Goal: Task Accomplishment & Management: Use online tool/utility

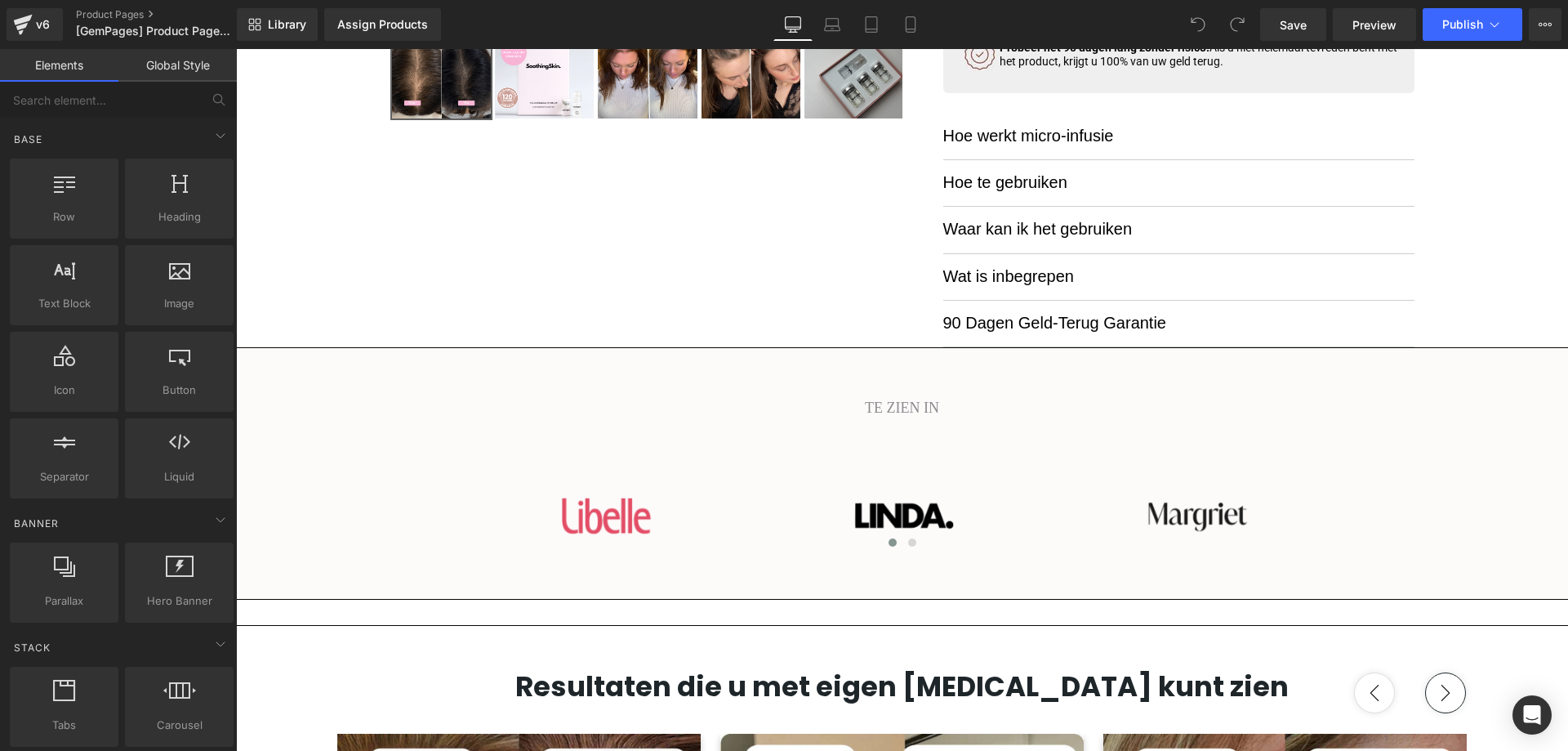
scroll to position [735, 0]
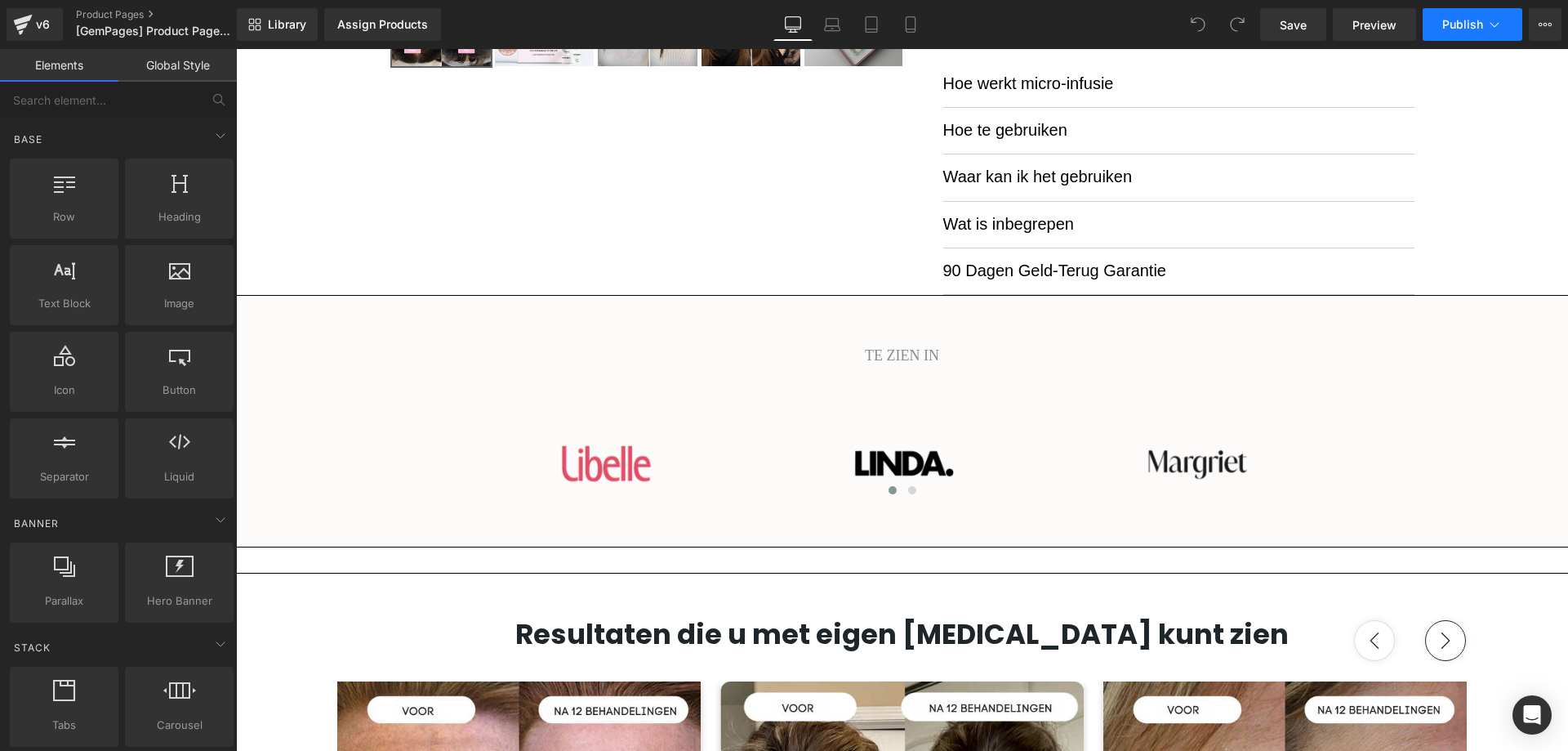
click at [1465, 30] on span "Publish" at bounding box center [1463, 25] width 41 height 13
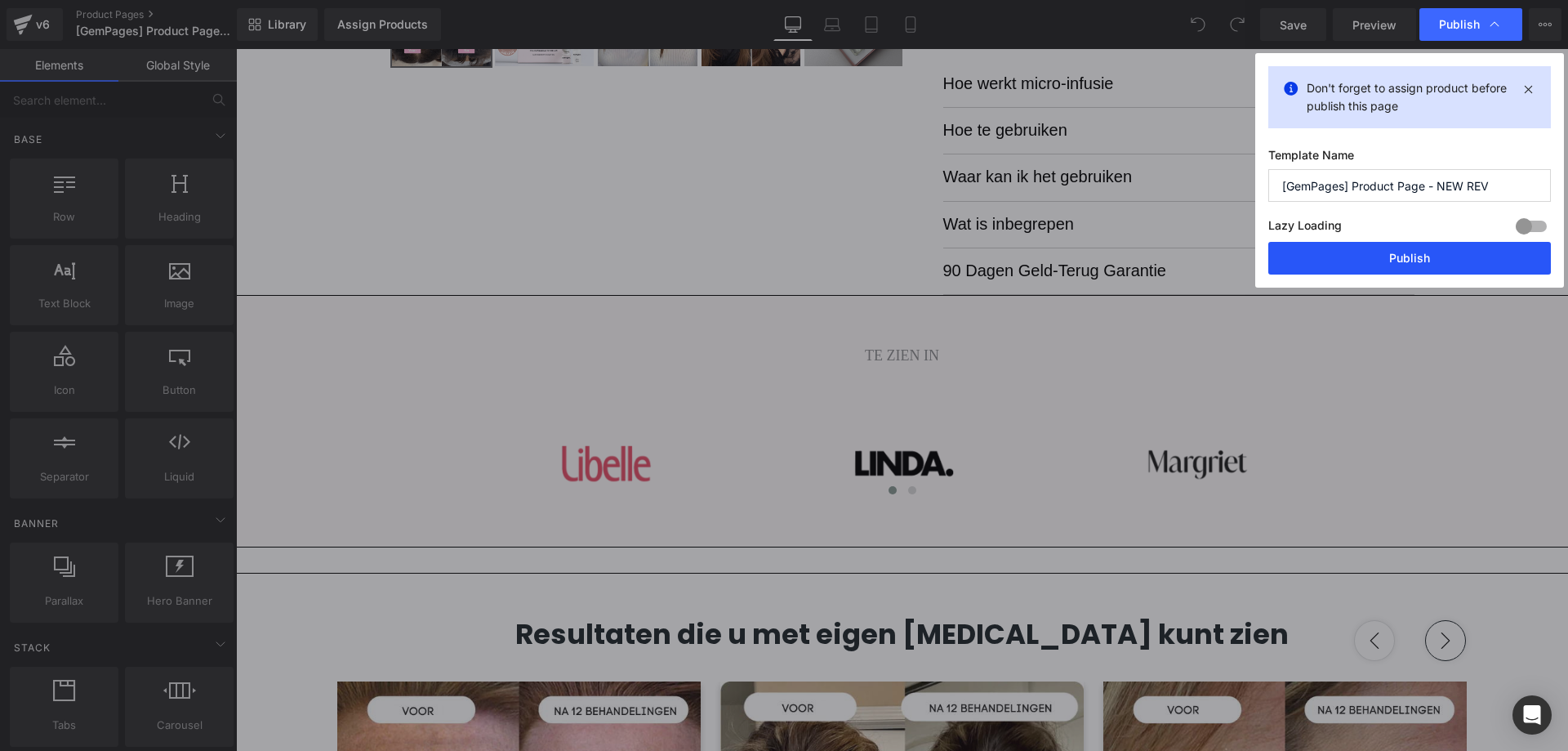
click at [1379, 259] on button "Publish" at bounding box center [1410, 258] width 283 height 33
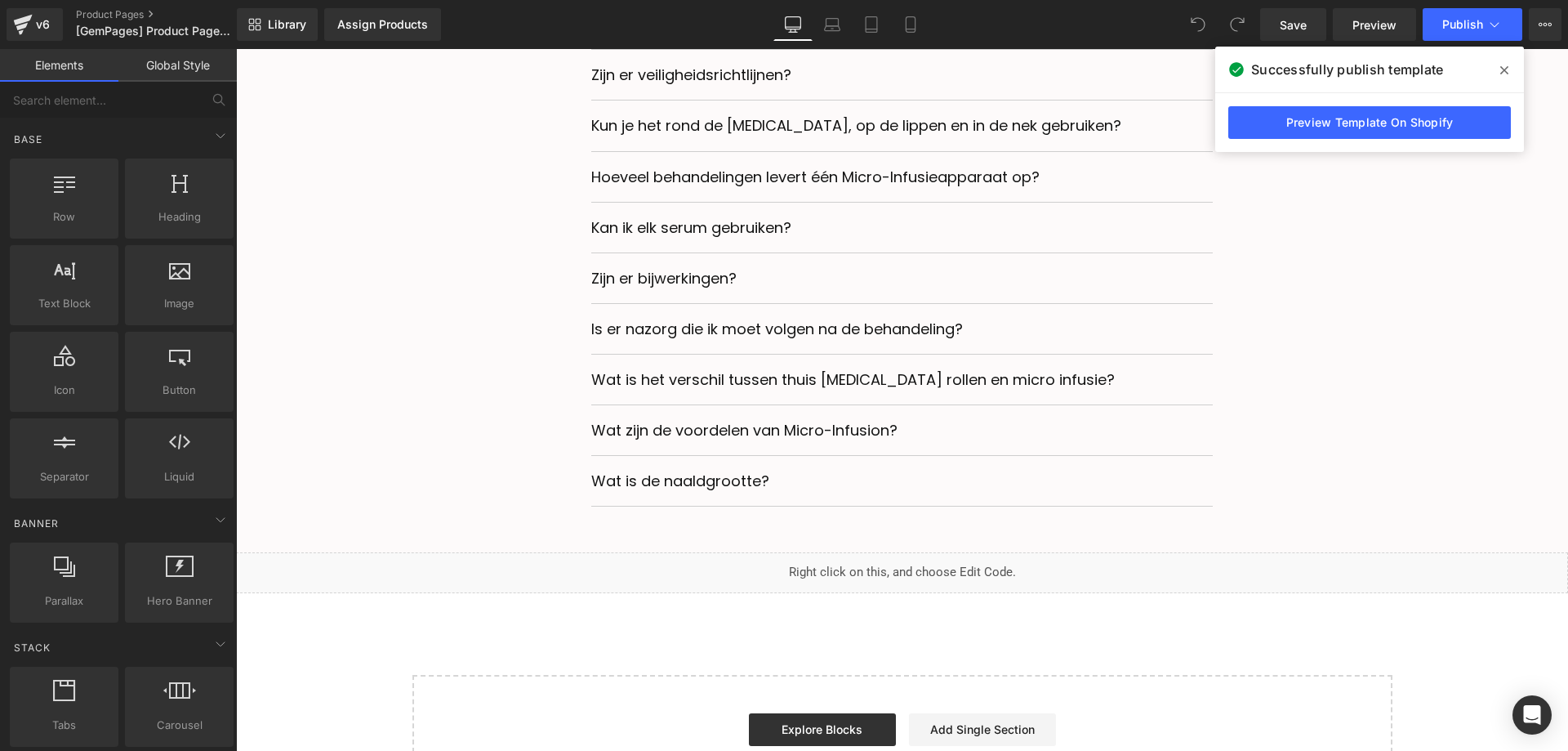
scroll to position [5802, 0]
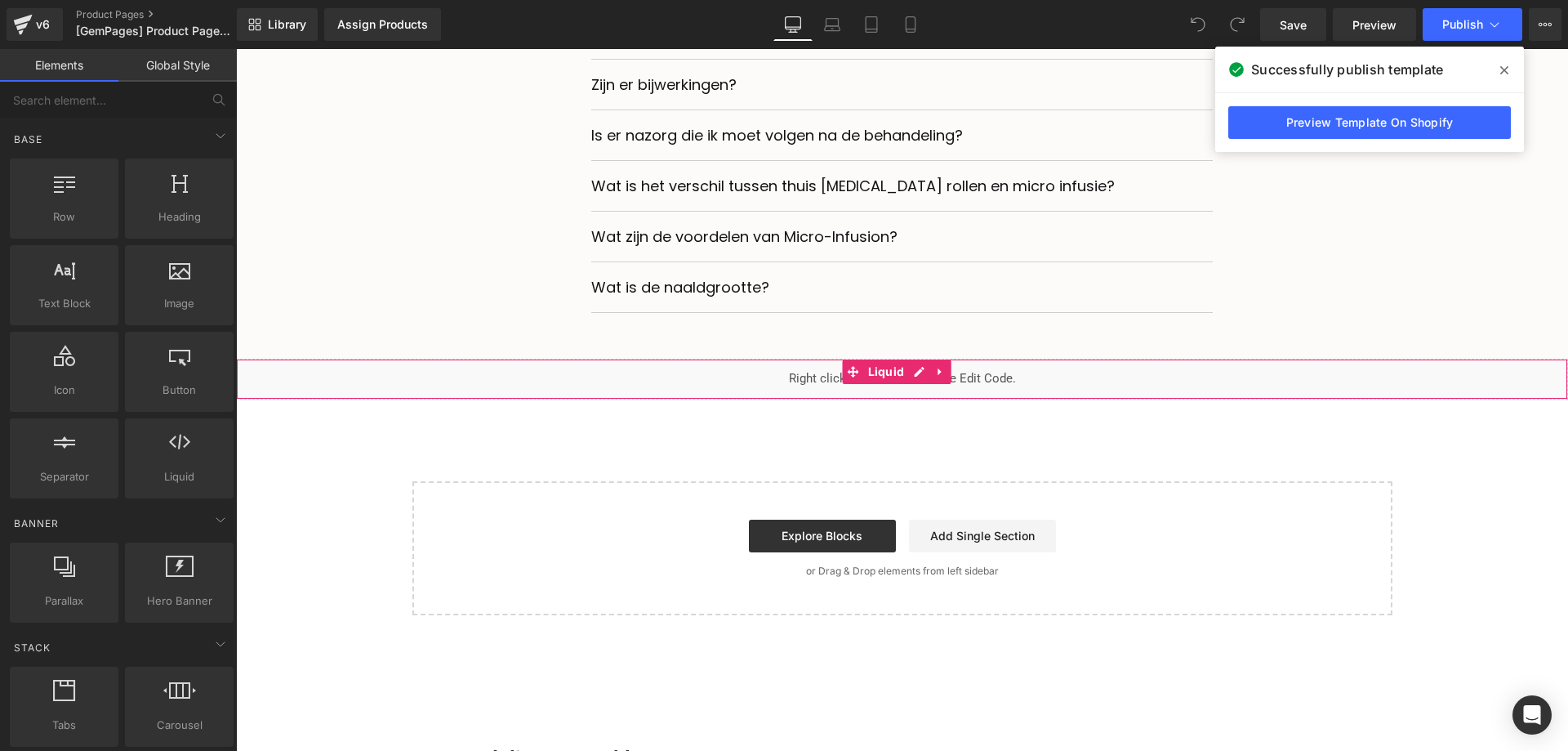
click at [948, 383] on li at bounding box center [940, 372] width 21 height 25
click at [892, 368] on div "Liquid" at bounding box center [902, 379] width 1332 height 41
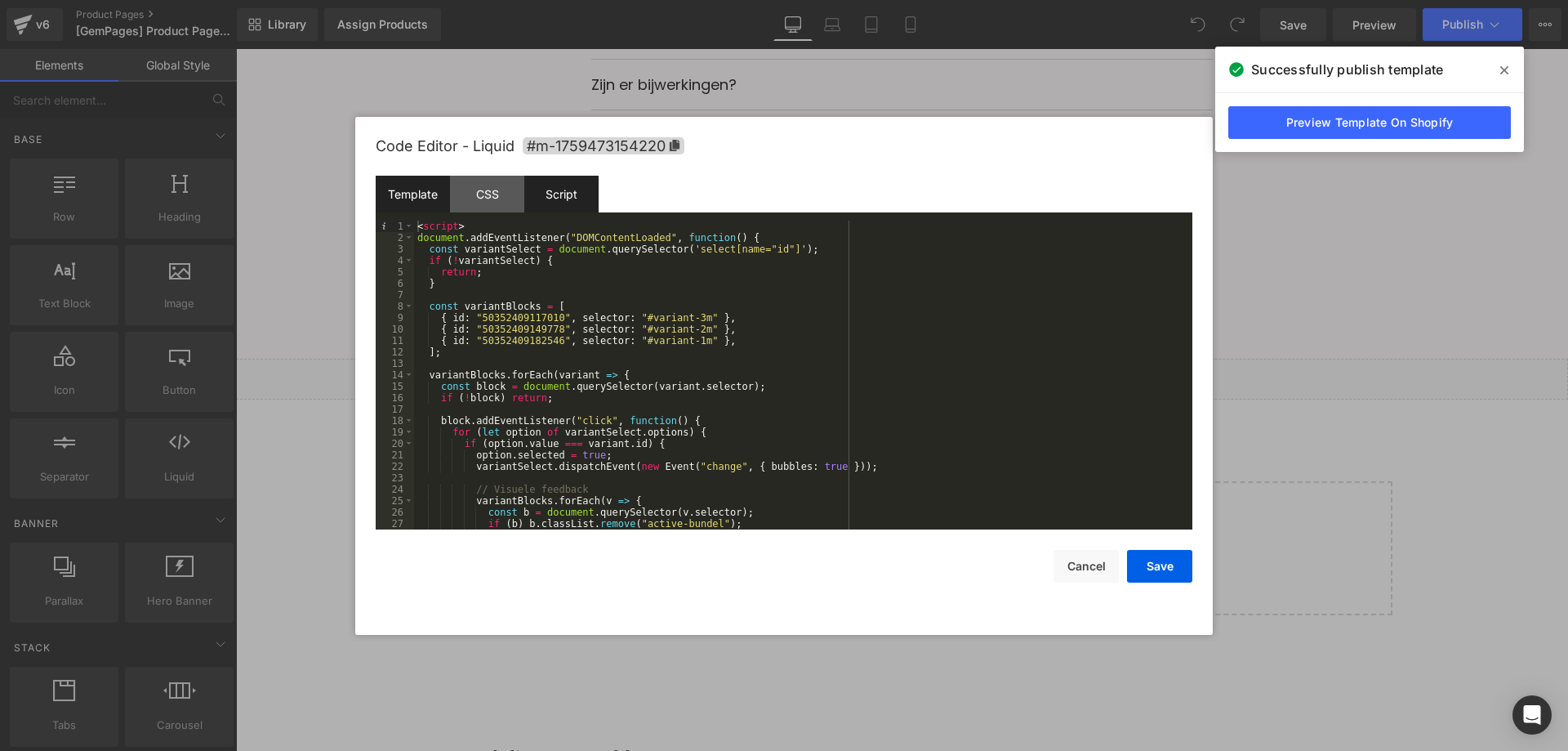
click at [555, 200] on div "Script" at bounding box center [562, 194] width 74 height 37
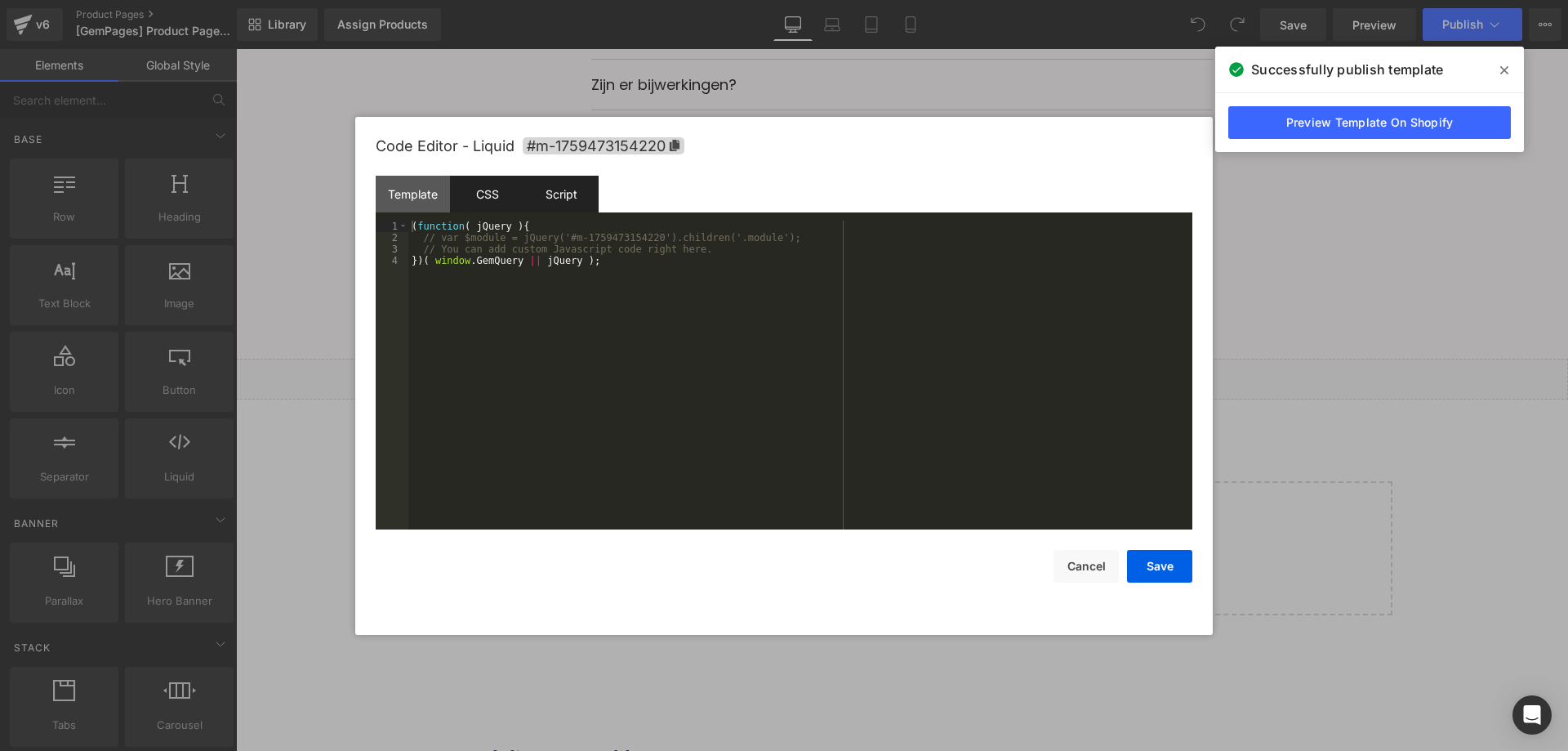
click at [479, 199] on div "CSS" at bounding box center [487, 194] width 74 height 37
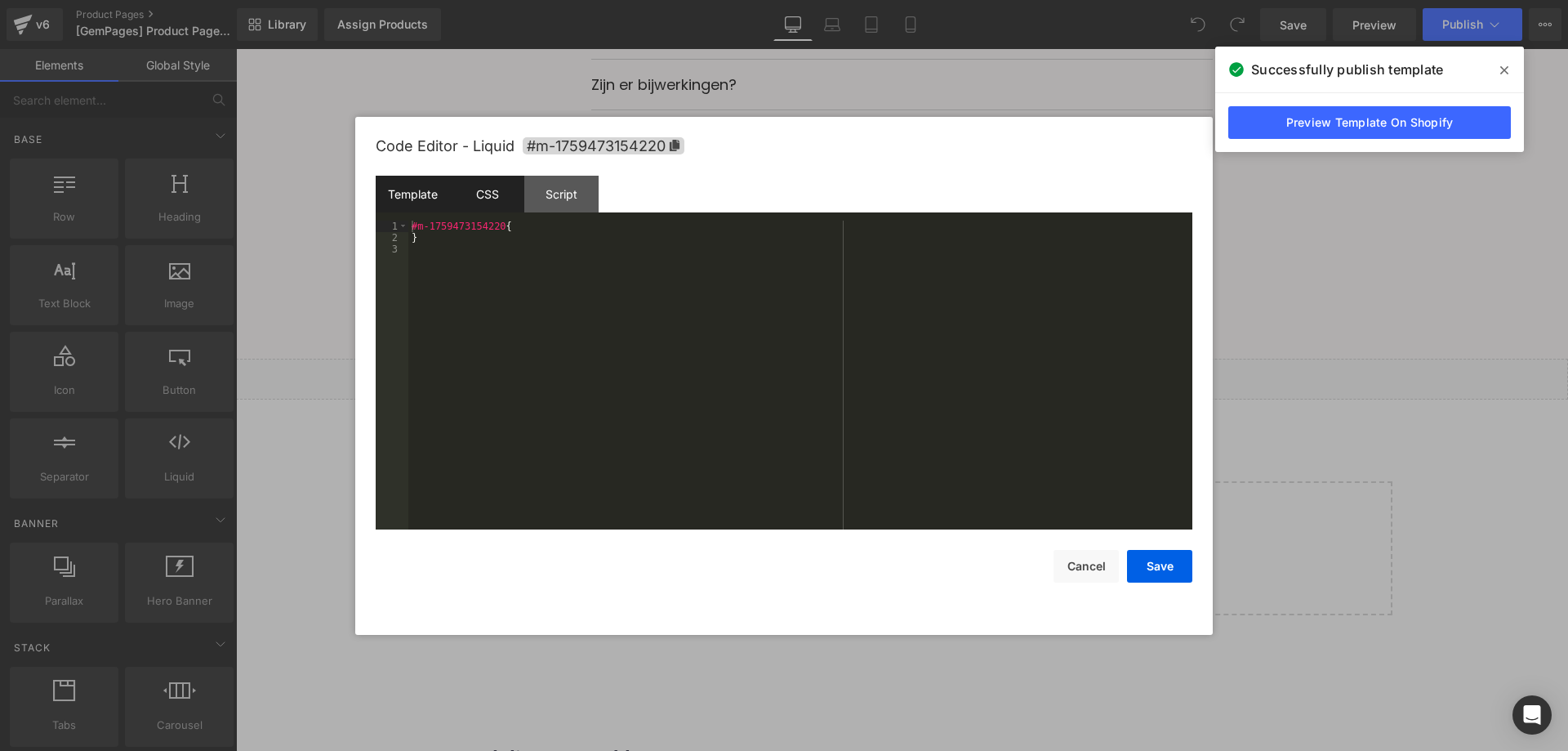
click at [446, 192] on div "Template" at bounding box center [413, 194] width 74 height 37
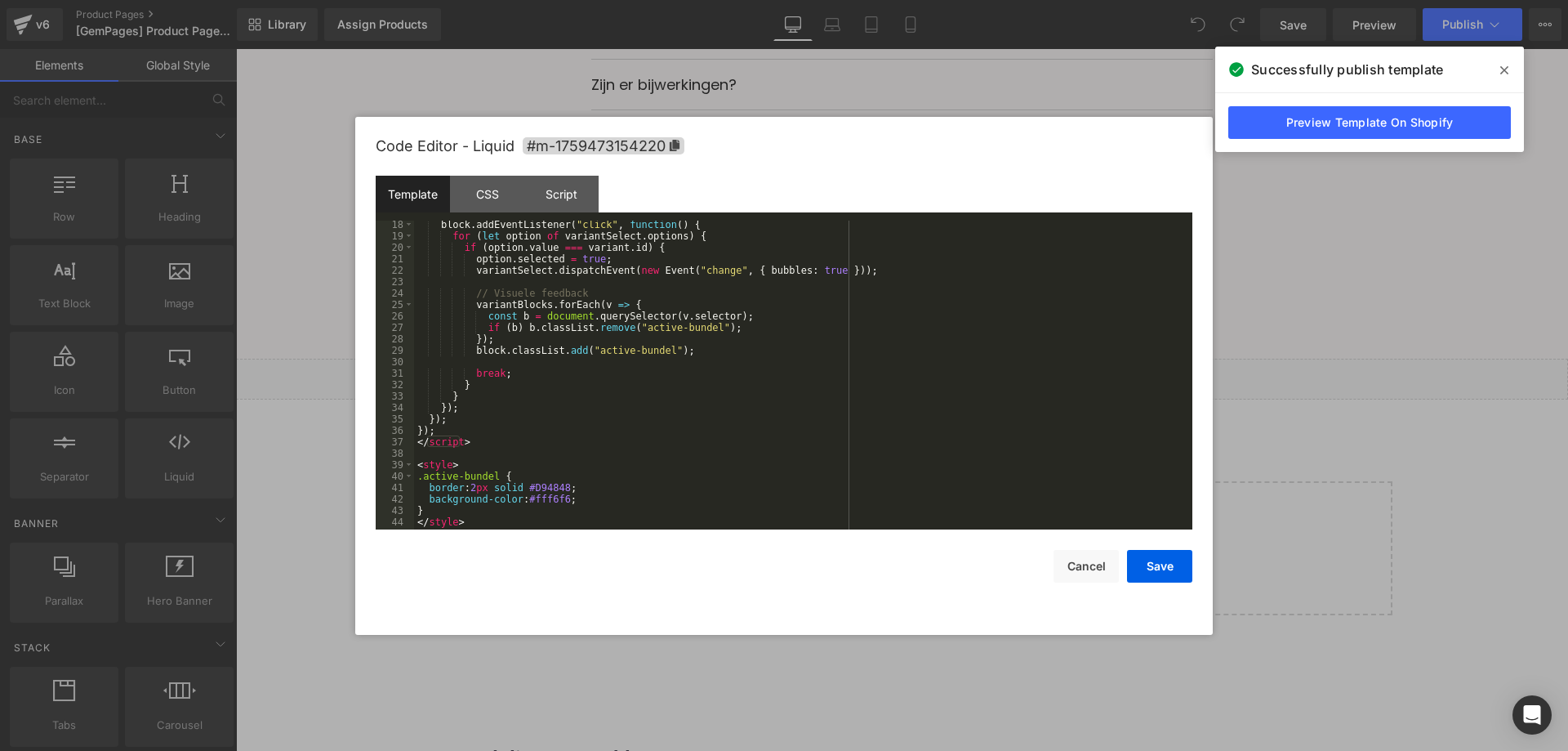
scroll to position [206, 0]
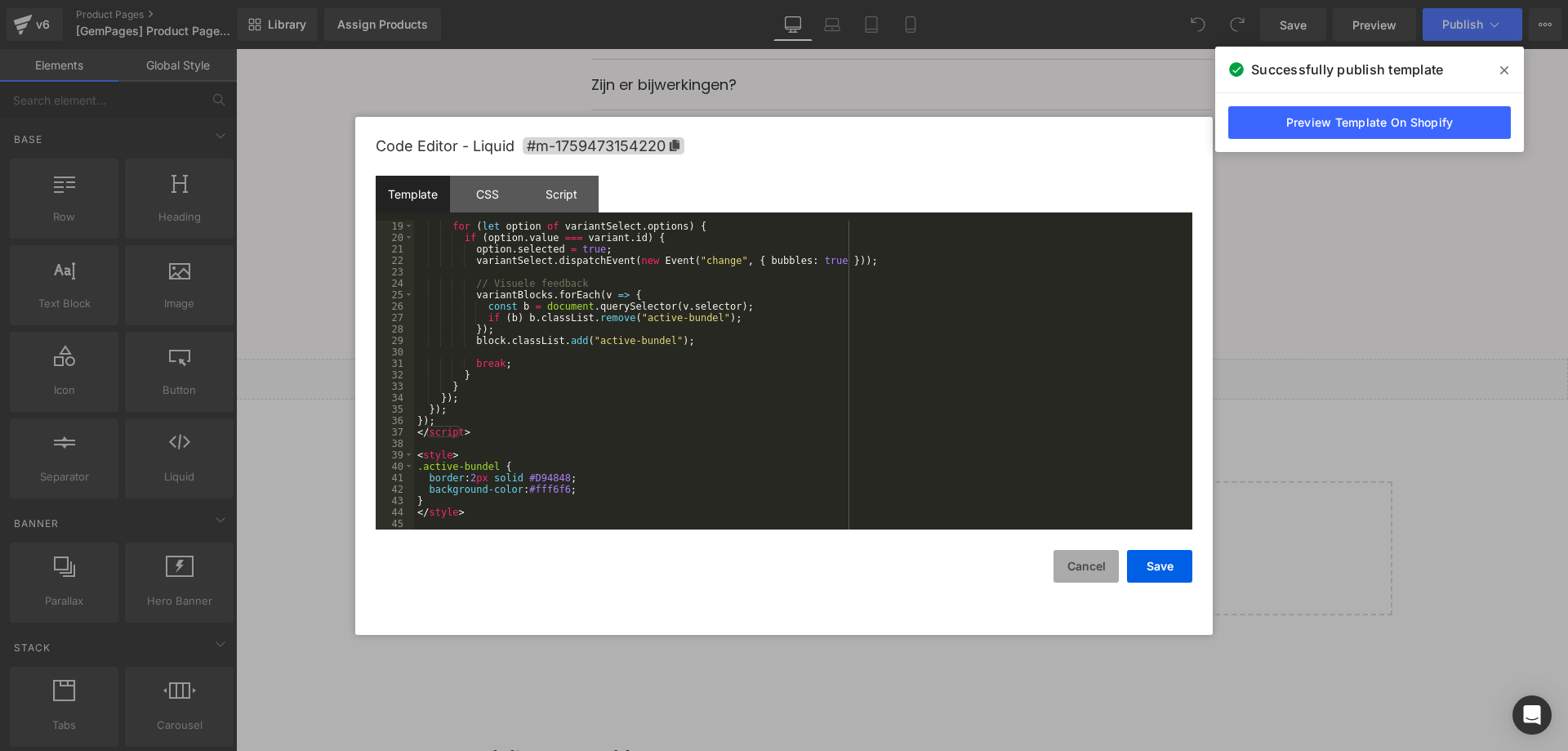
click at [1066, 559] on button "Cancel" at bounding box center [1085, 567] width 65 height 33
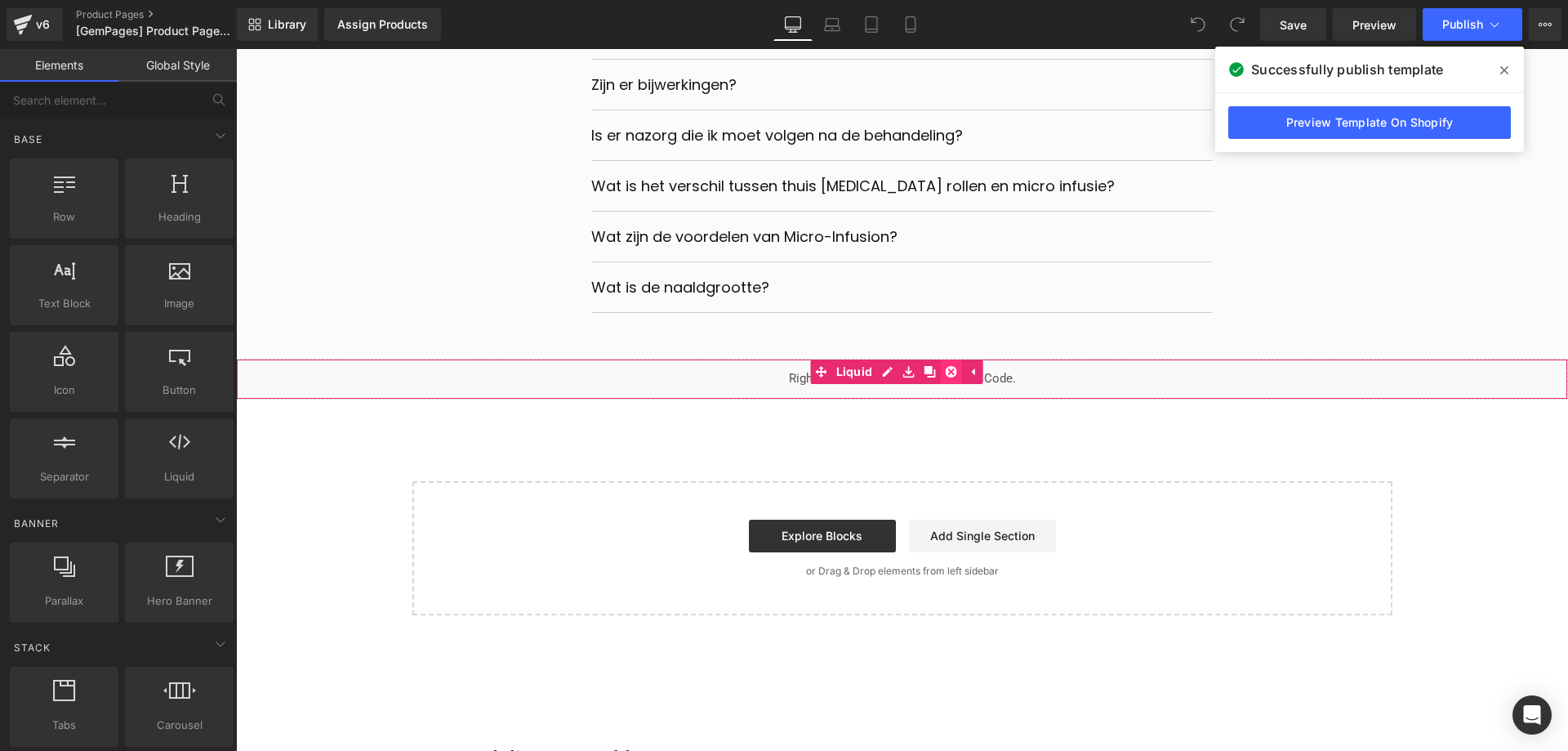
click at [958, 374] on link at bounding box center [951, 372] width 21 height 25
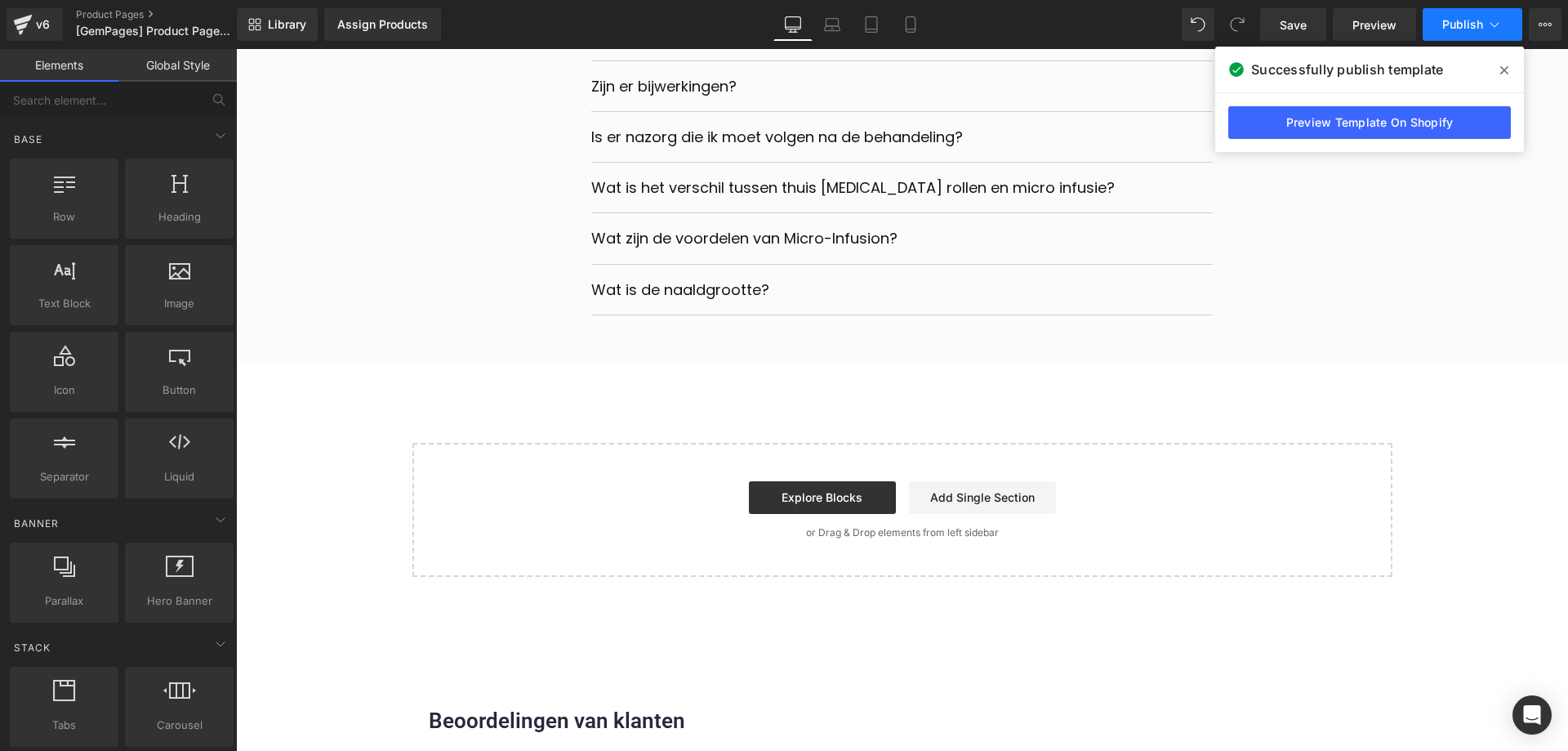
scroll to position [5803, 0]
click at [1473, 30] on span "Publish" at bounding box center [1463, 25] width 41 height 13
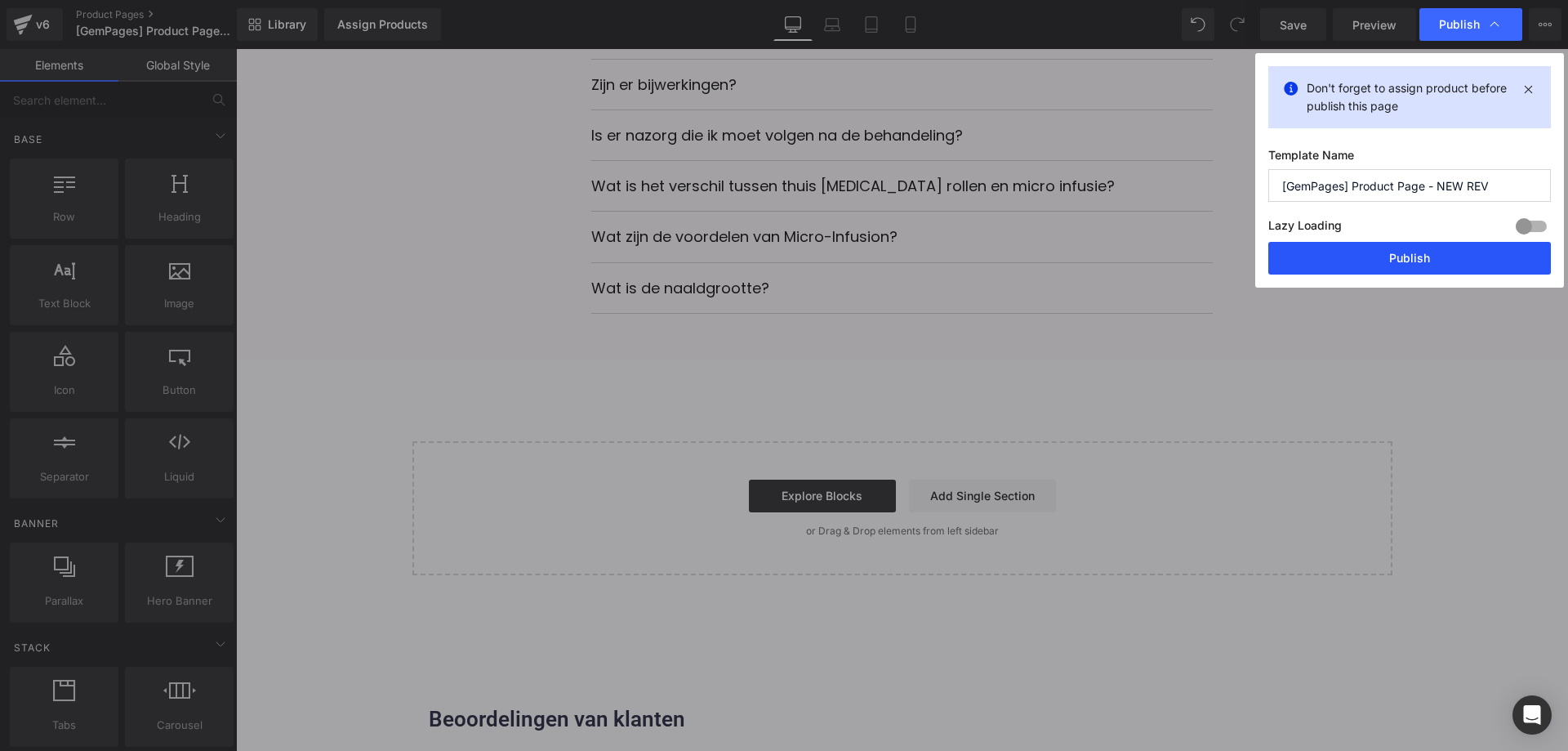
click at [1337, 263] on button "Publish" at bounding box center [1410, 258] width 283 height 33
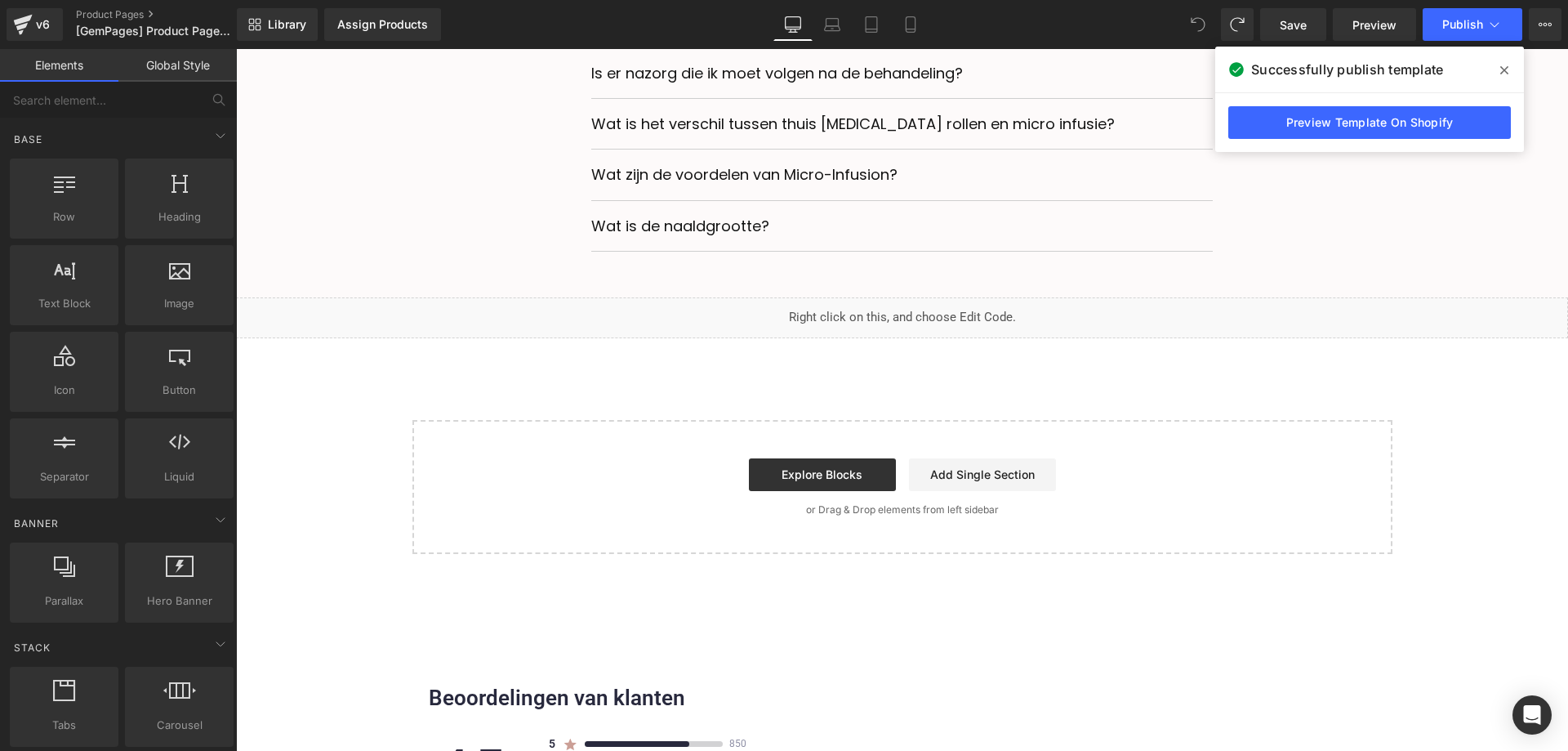
scroll to position [5876, 0]
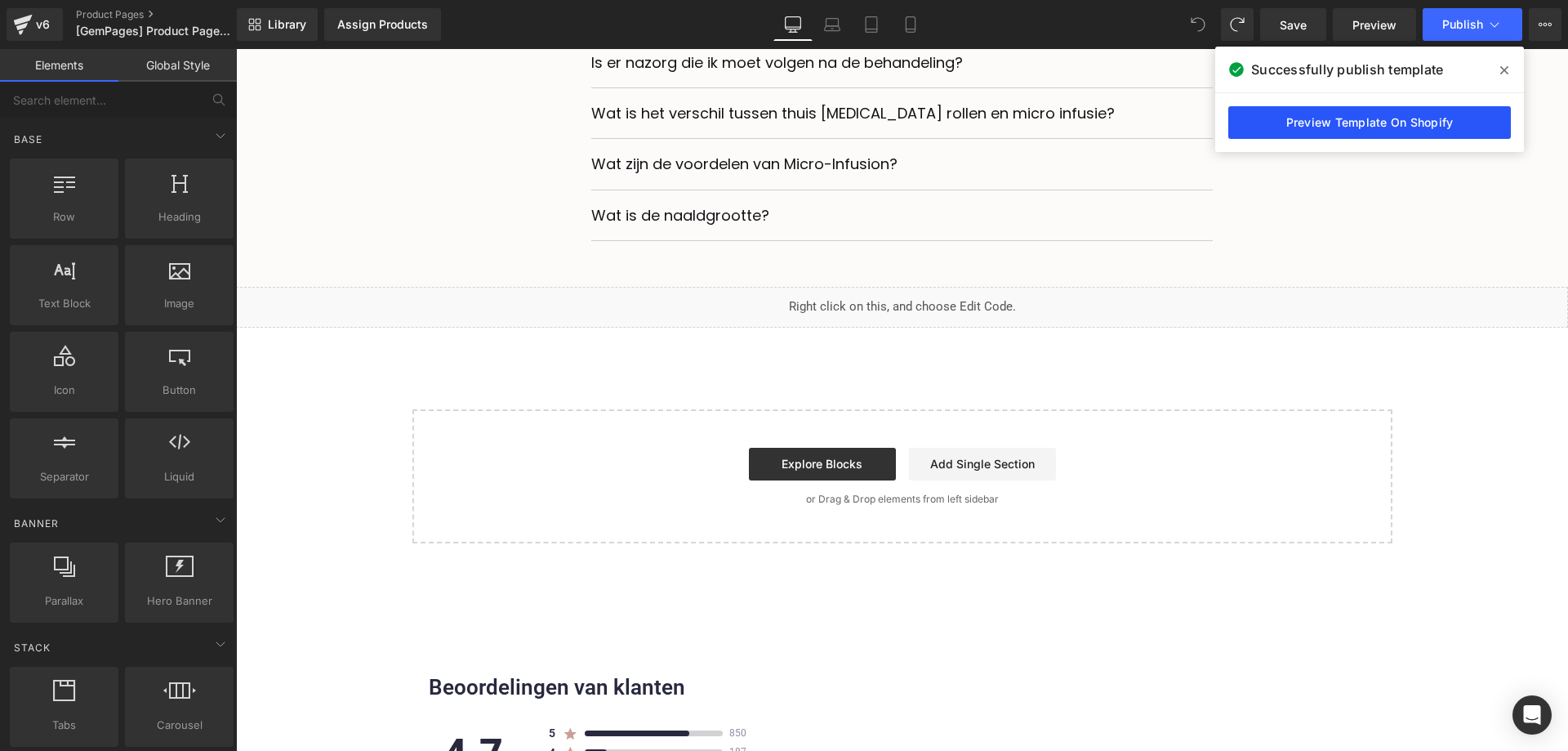
click at [1256, 115] on link "Preview Template On Shopify" at bounding box center [1370, 123] width 283 height 33
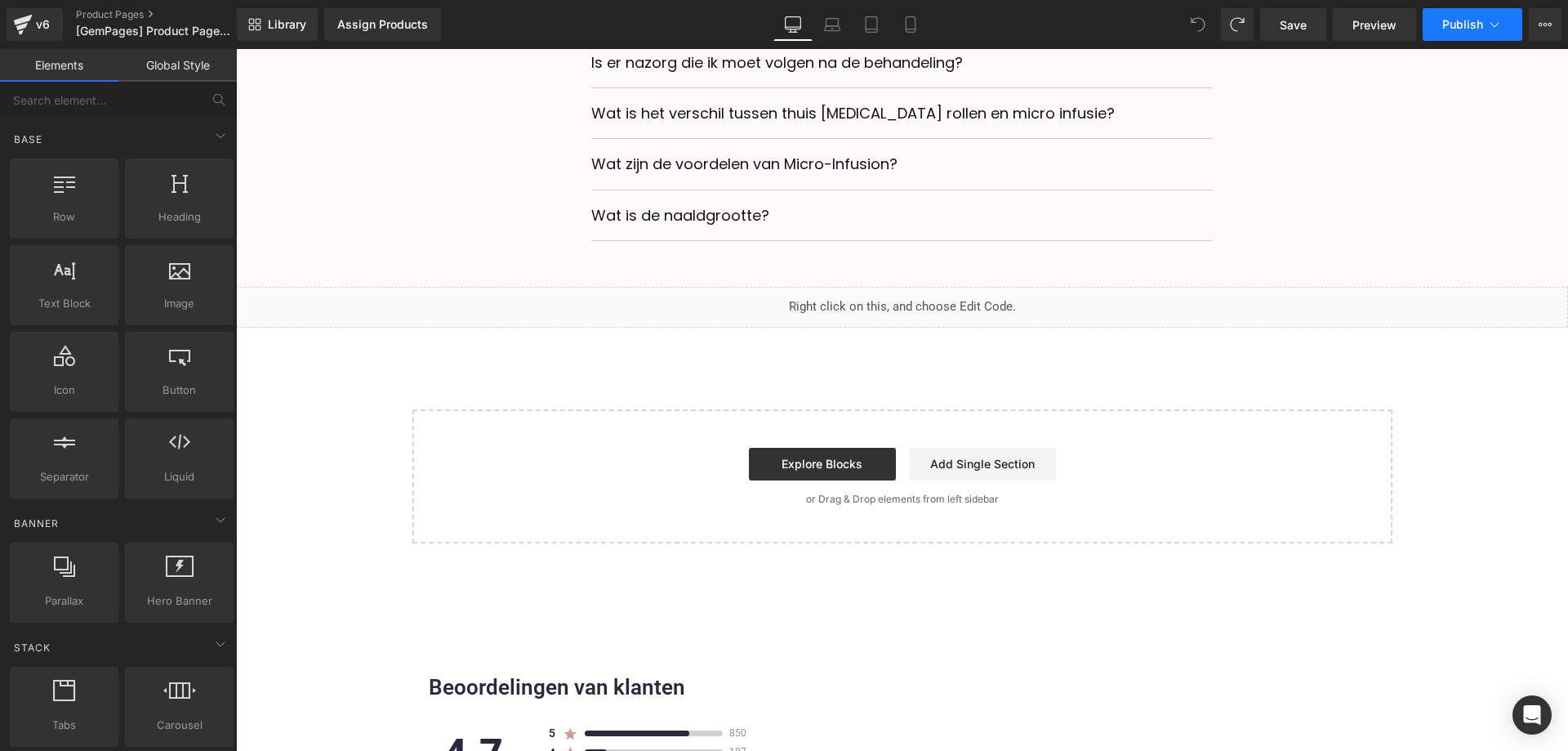
click at [1470, 16] on button "Publish" at bounding box center [1472, 25] width 99 height 33
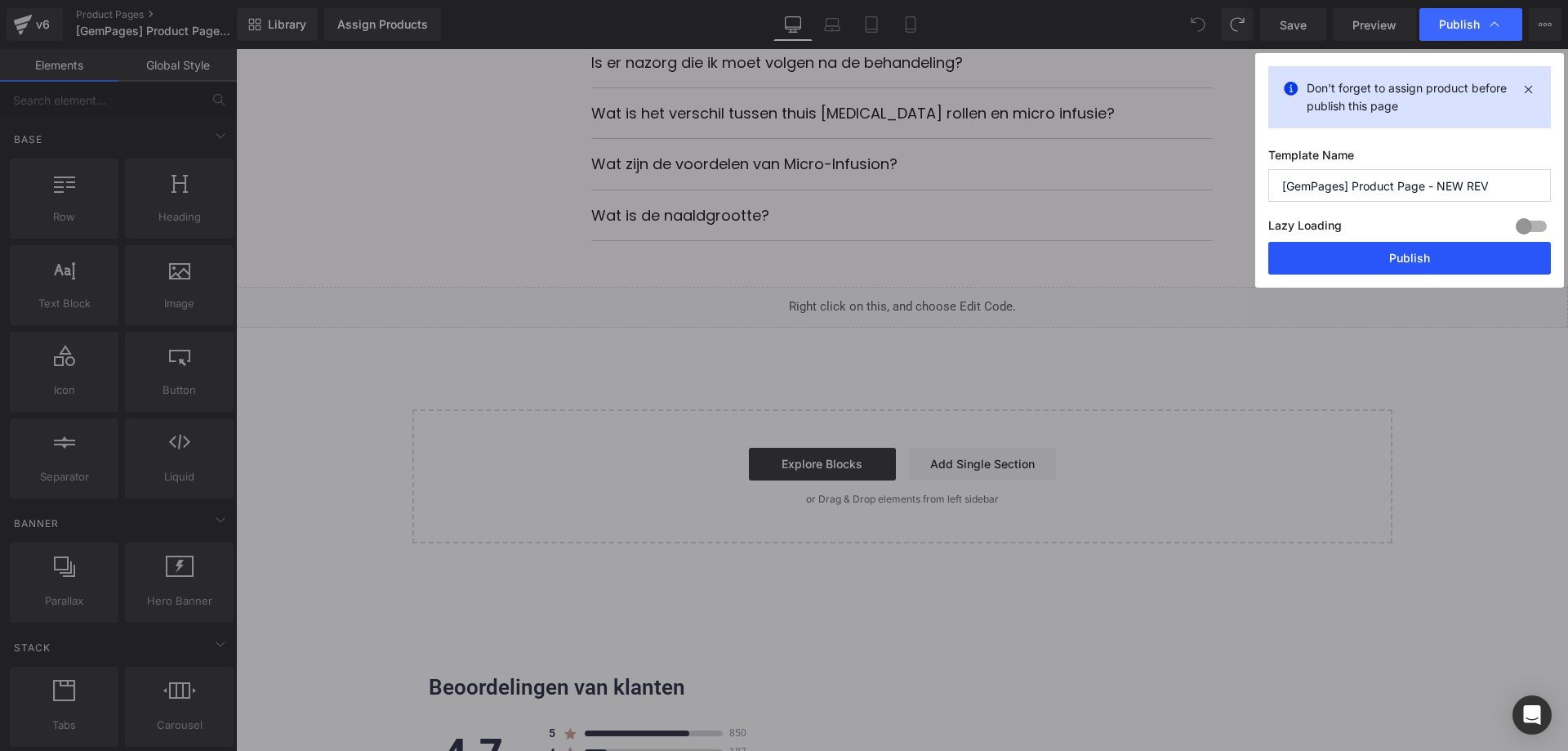
click at [1340, 256] on button "Publish" at bounding box center [1410, 258] width 283 height 33
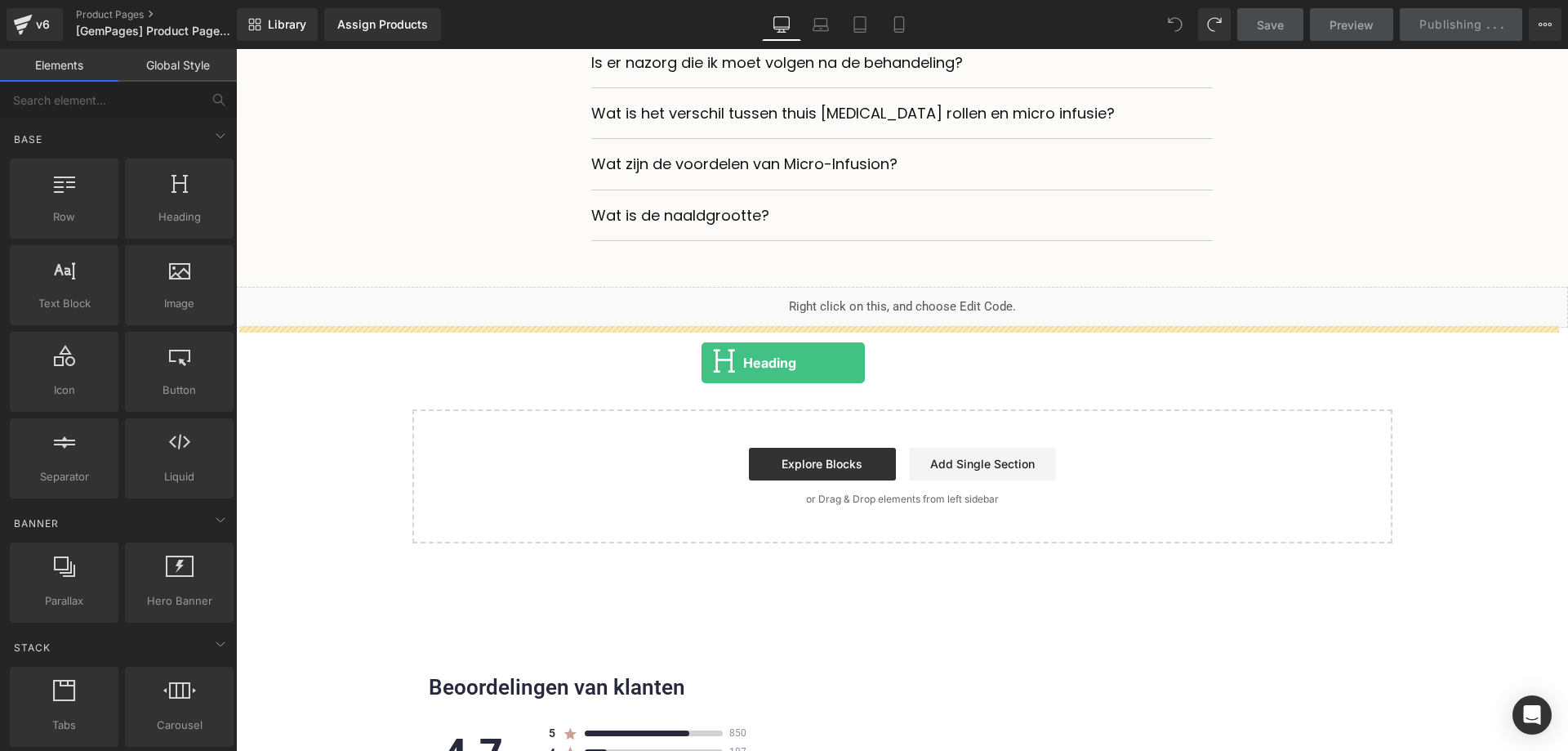
drag, startPoint x: 340, startPoint y: 311, endPoint x: 701, endPoint y: 363, distance: 364.7
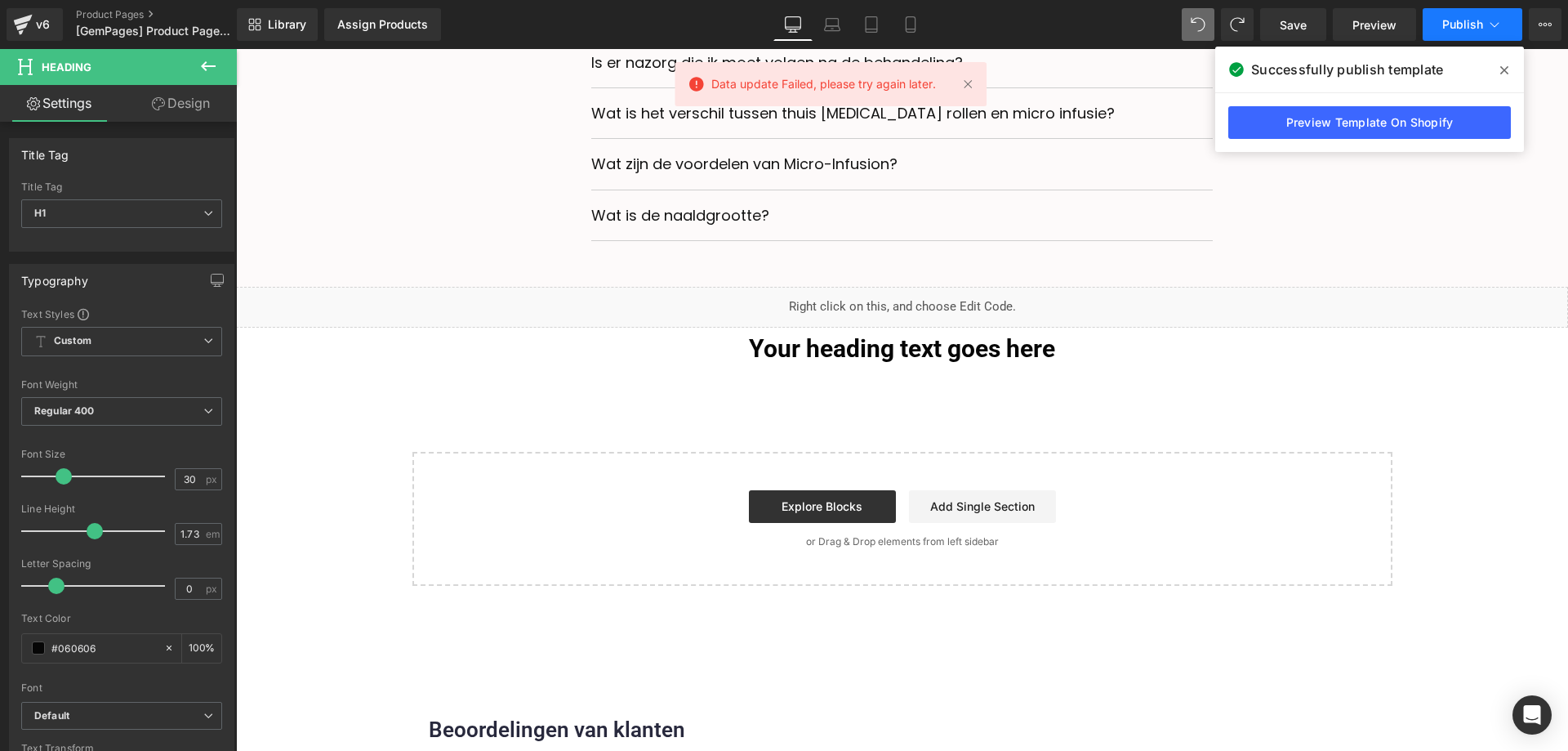
click at [1469, 25] on span "Publish" at bounding box center [1463, 25] width 41 height 13
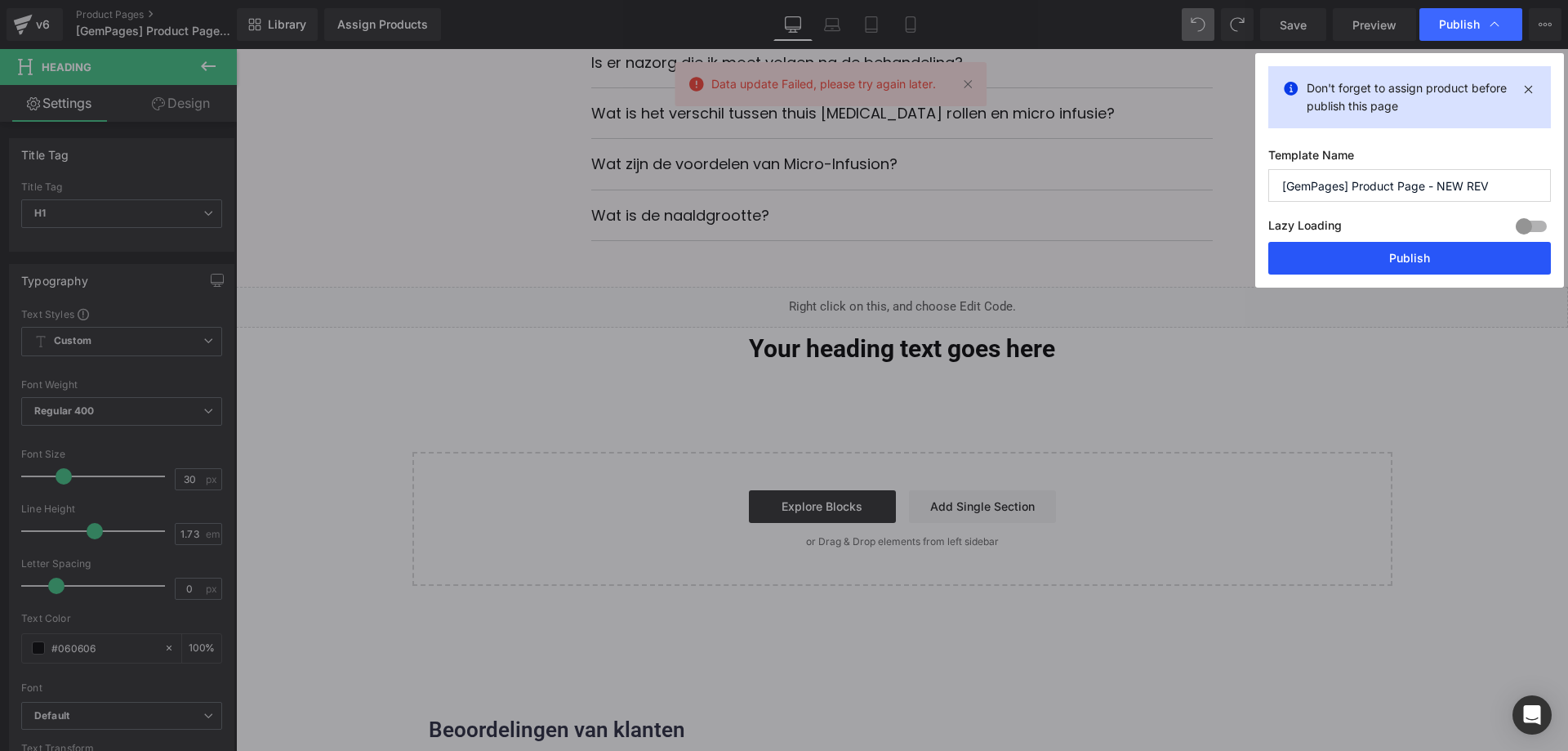
click at [1431, 254] on button "Publish" at bounding box center [1410, 258] width 283 height 33
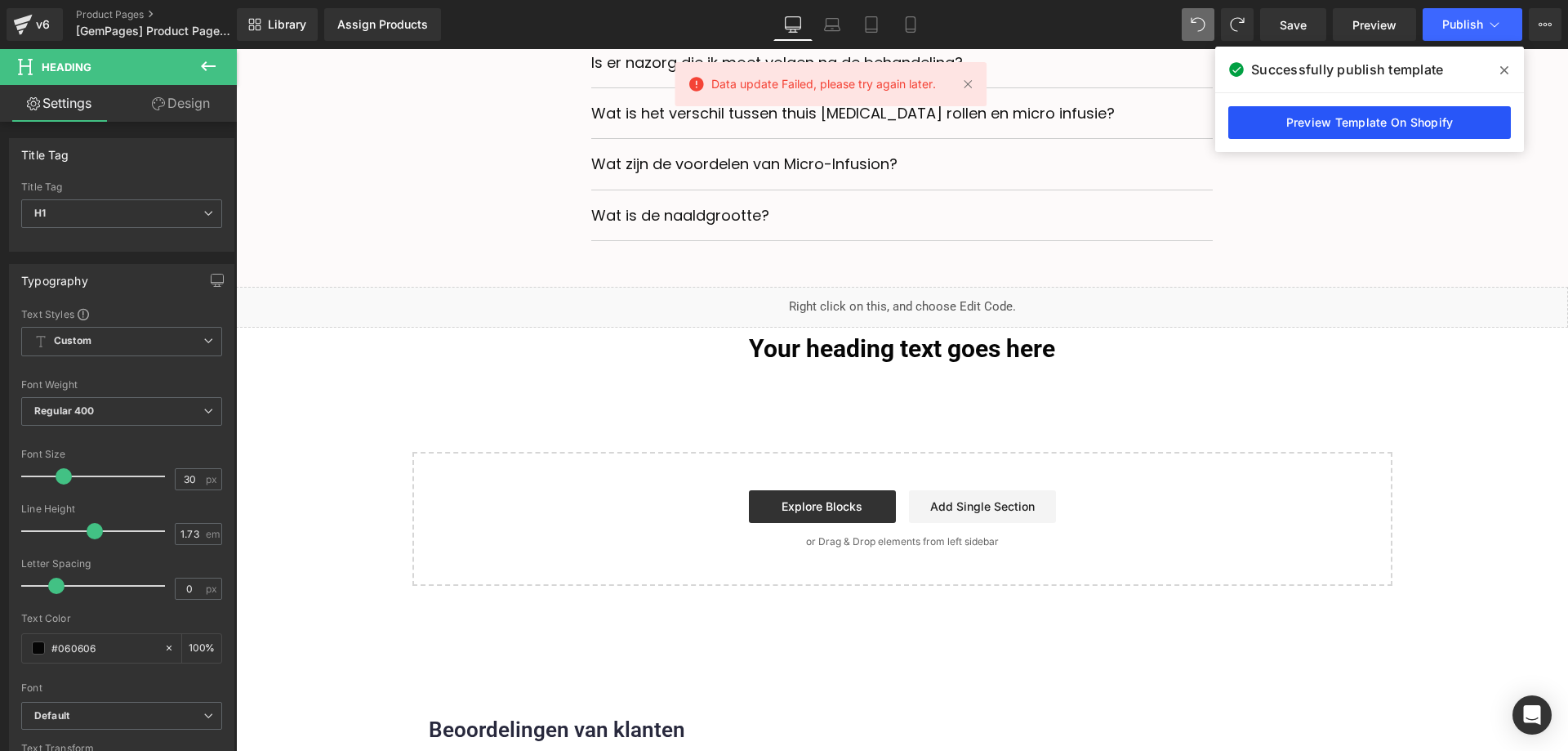
click at [1357, 123] on link "Preview Template On Shopify" at bounding box center [1370, 123] width 283 height 33
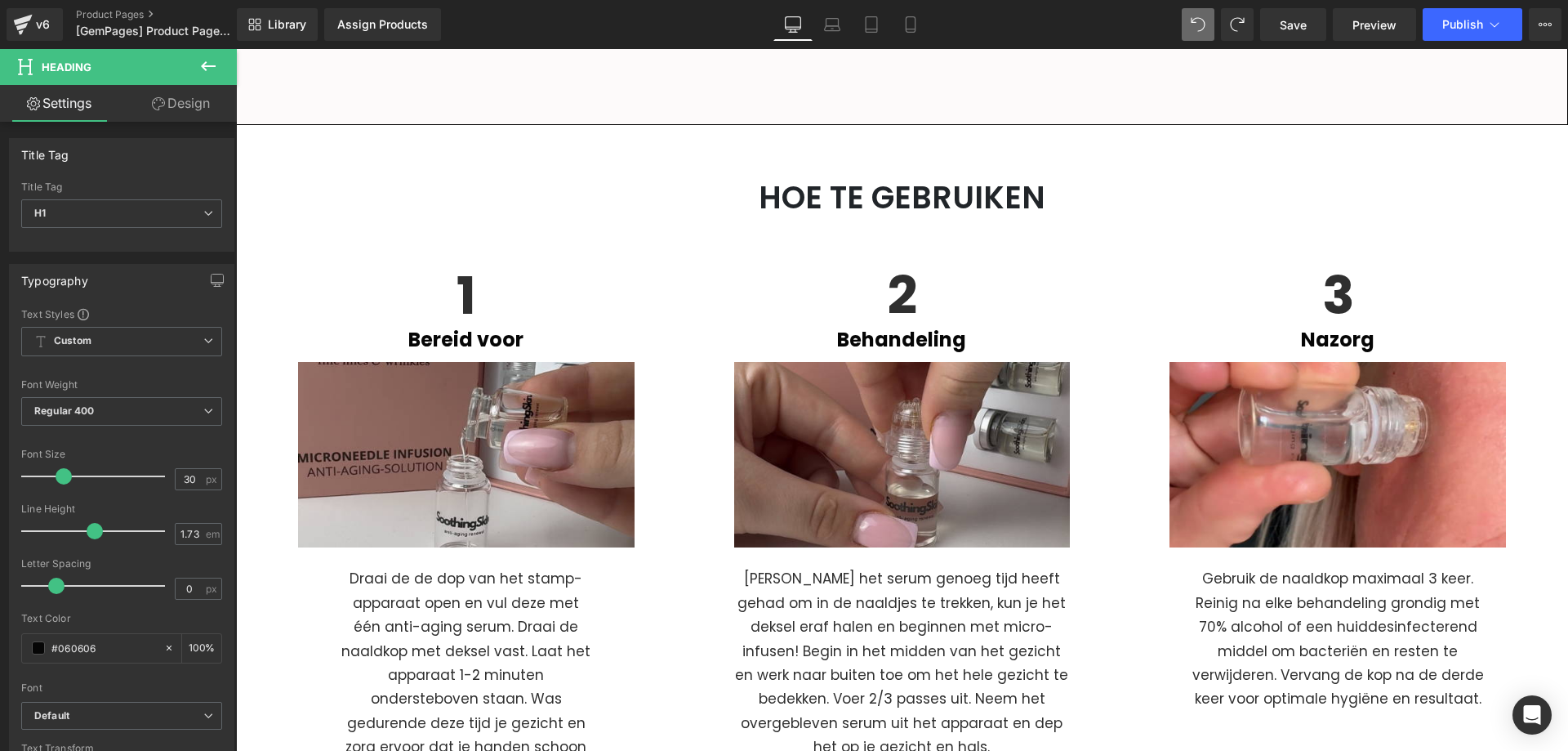
scroll to position [4323, 0]
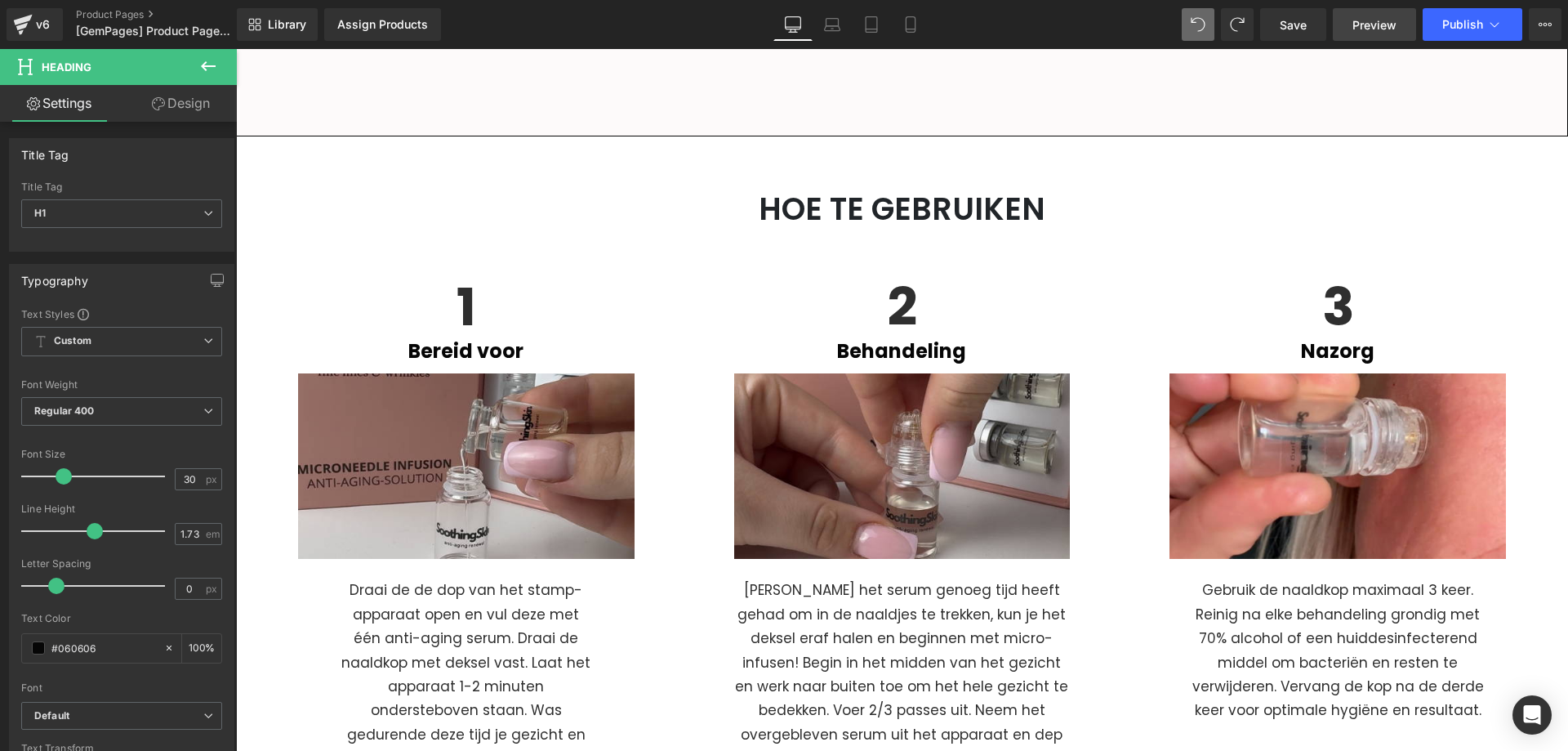
click at [1371, 19] on span "Preview" at bounding box center [1375, 25] width 44 height 17
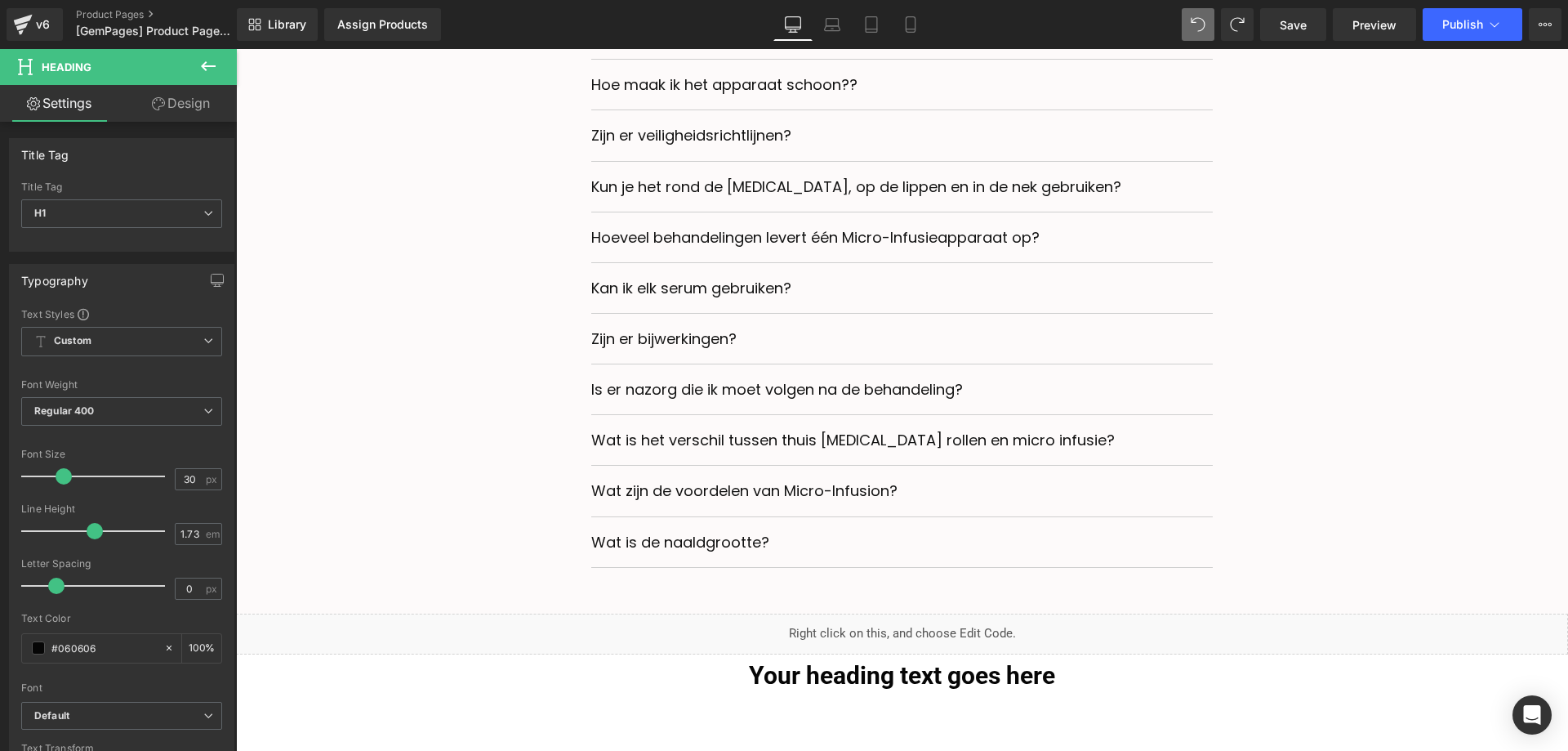
scroll to position [6039, 0]
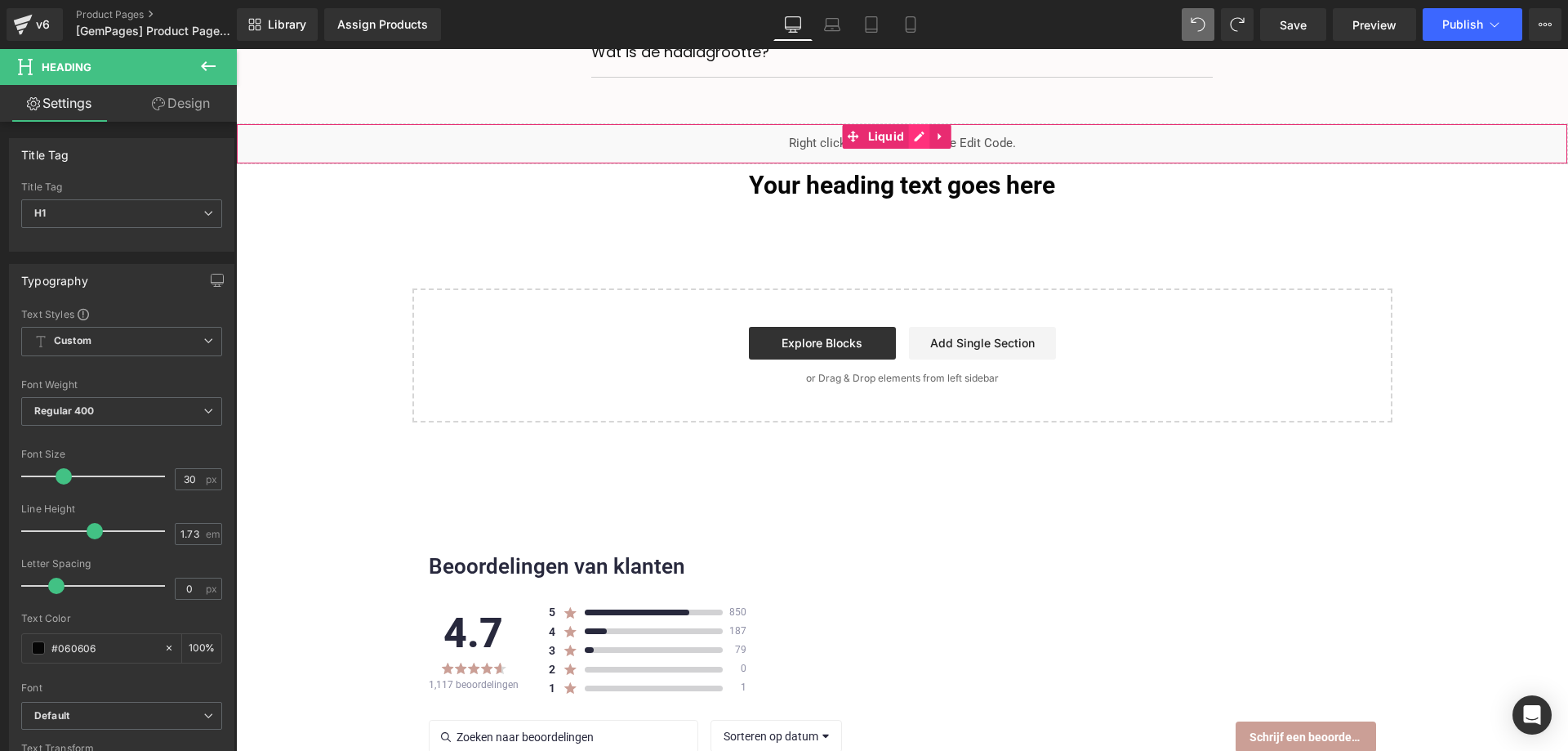
click at [914, 141] on div "Liquid" at bounding box center [902, 144] width 1332 height 41
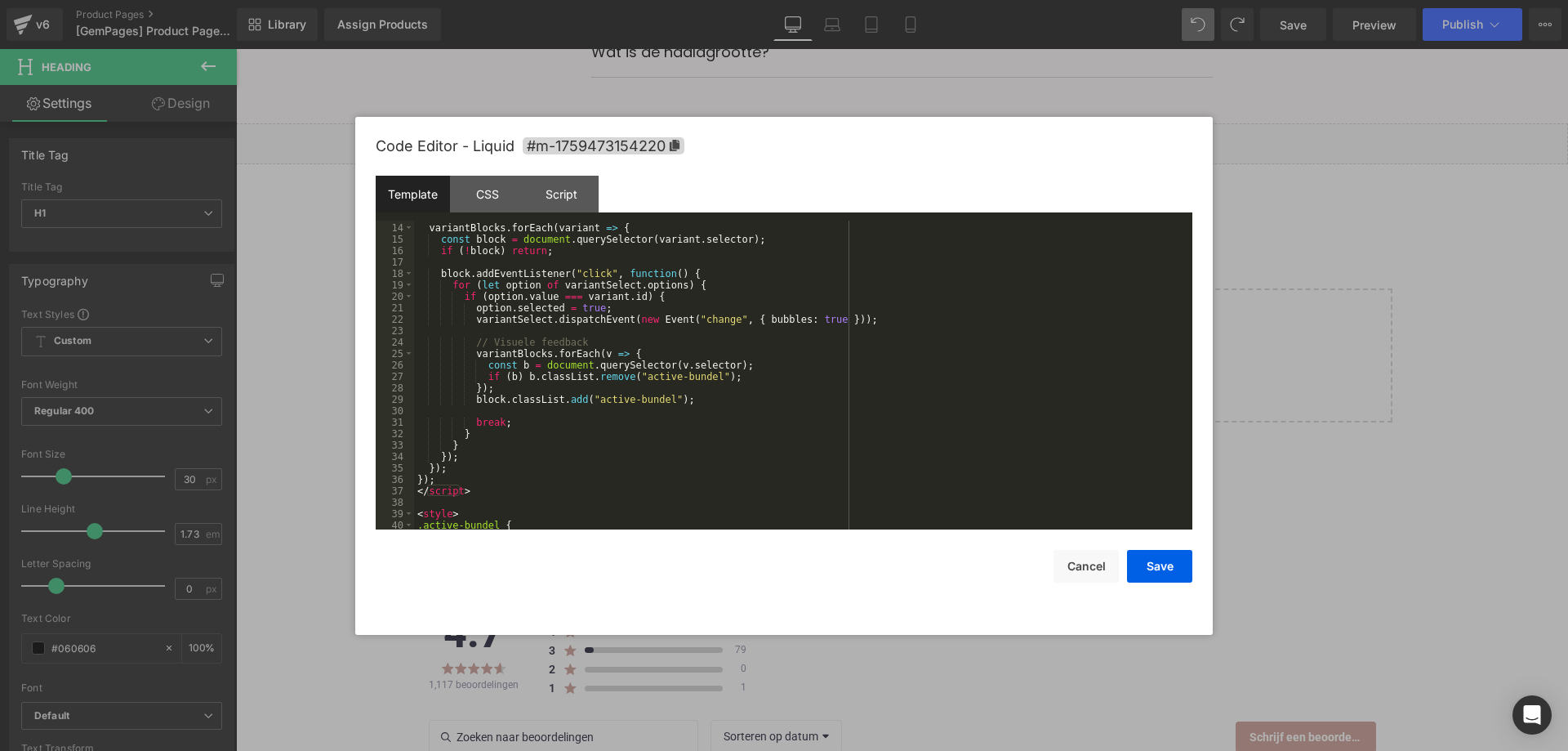
scroll to position [196, 0]
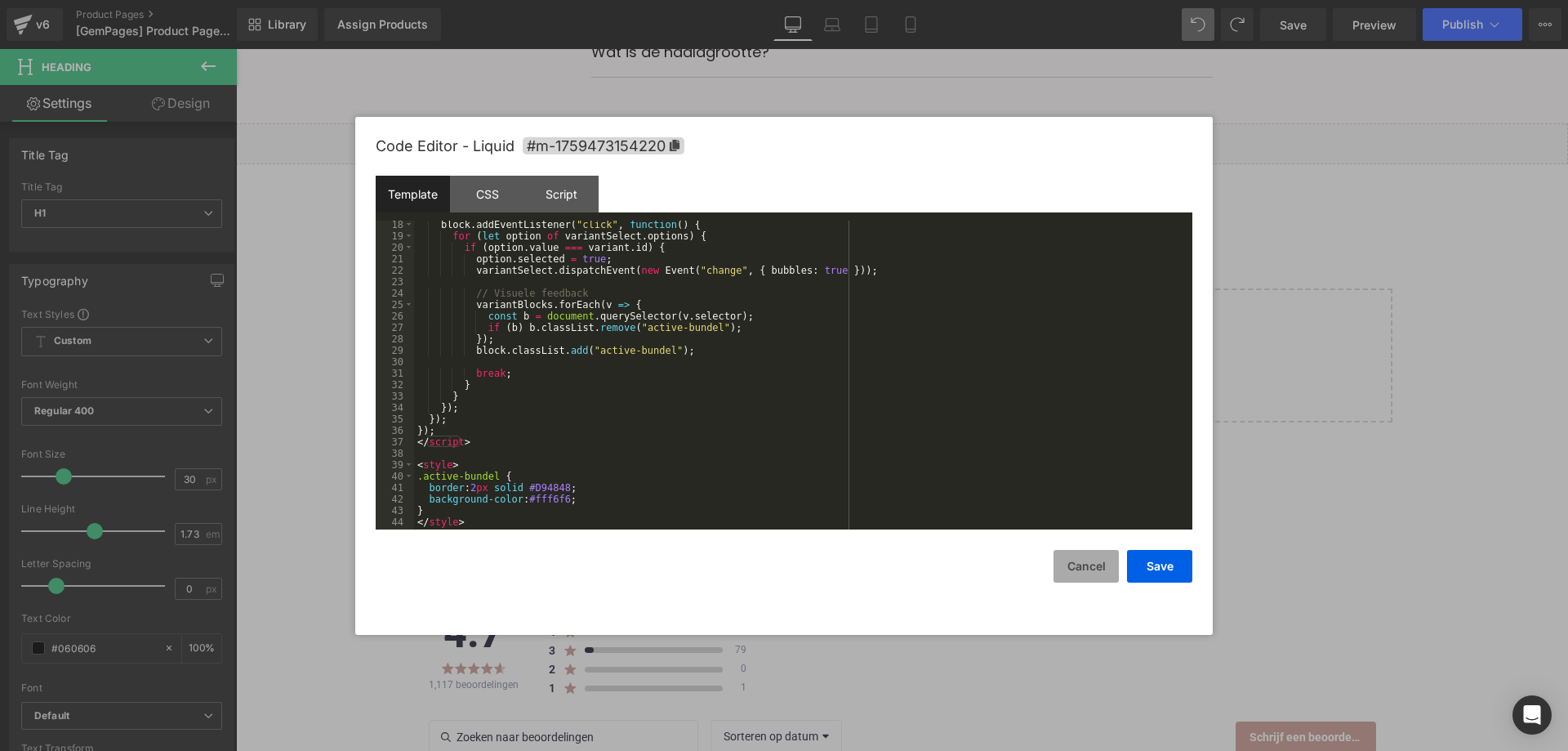
drag, startPoint x: 1078, startPoint y: 567, endPoint x: 1153, endPoint y: 565, distance: 75.0
click at [1079, 567] on button "Cancel" at bounding box center [1085, 567] width 65 height 33
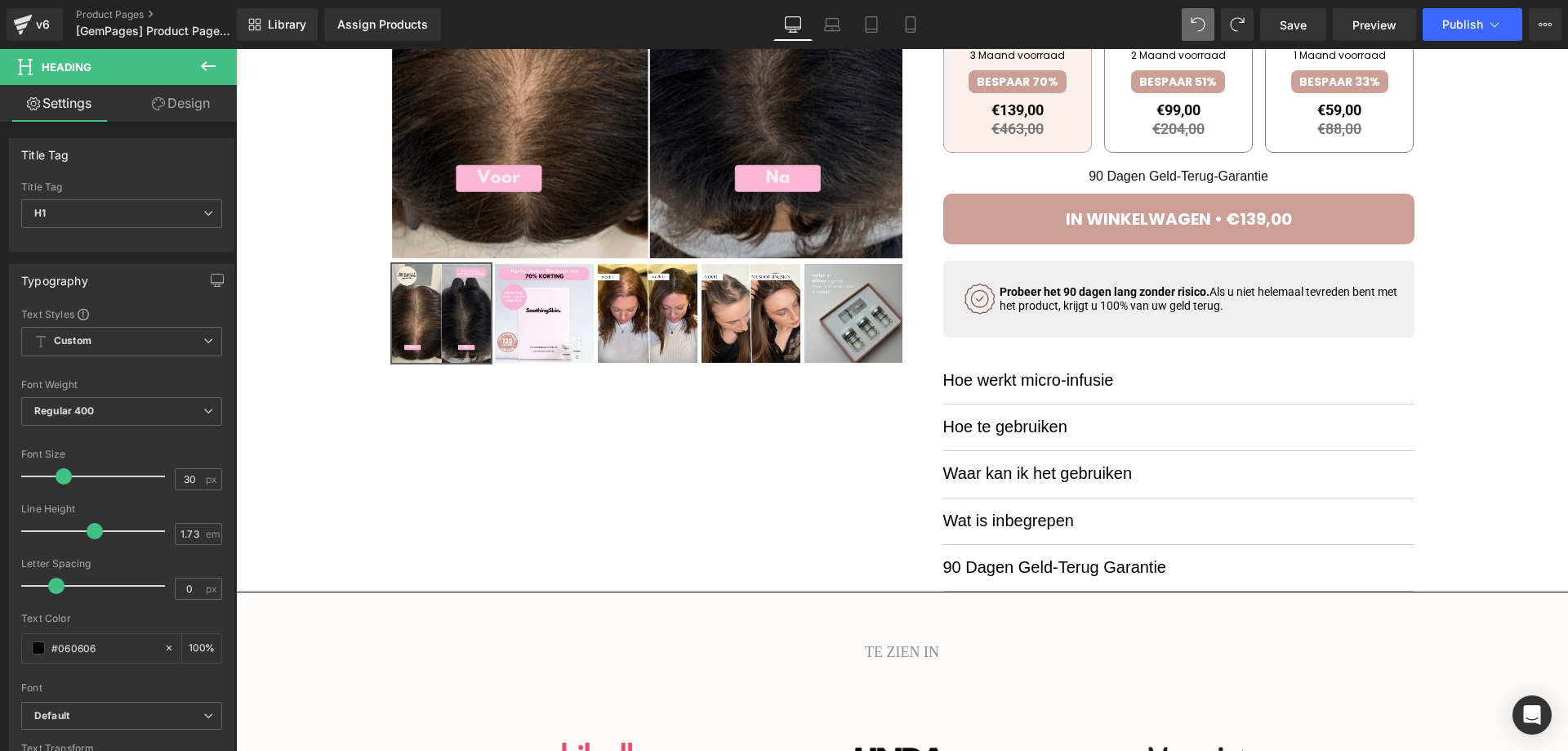
scroll to position [0, 0]
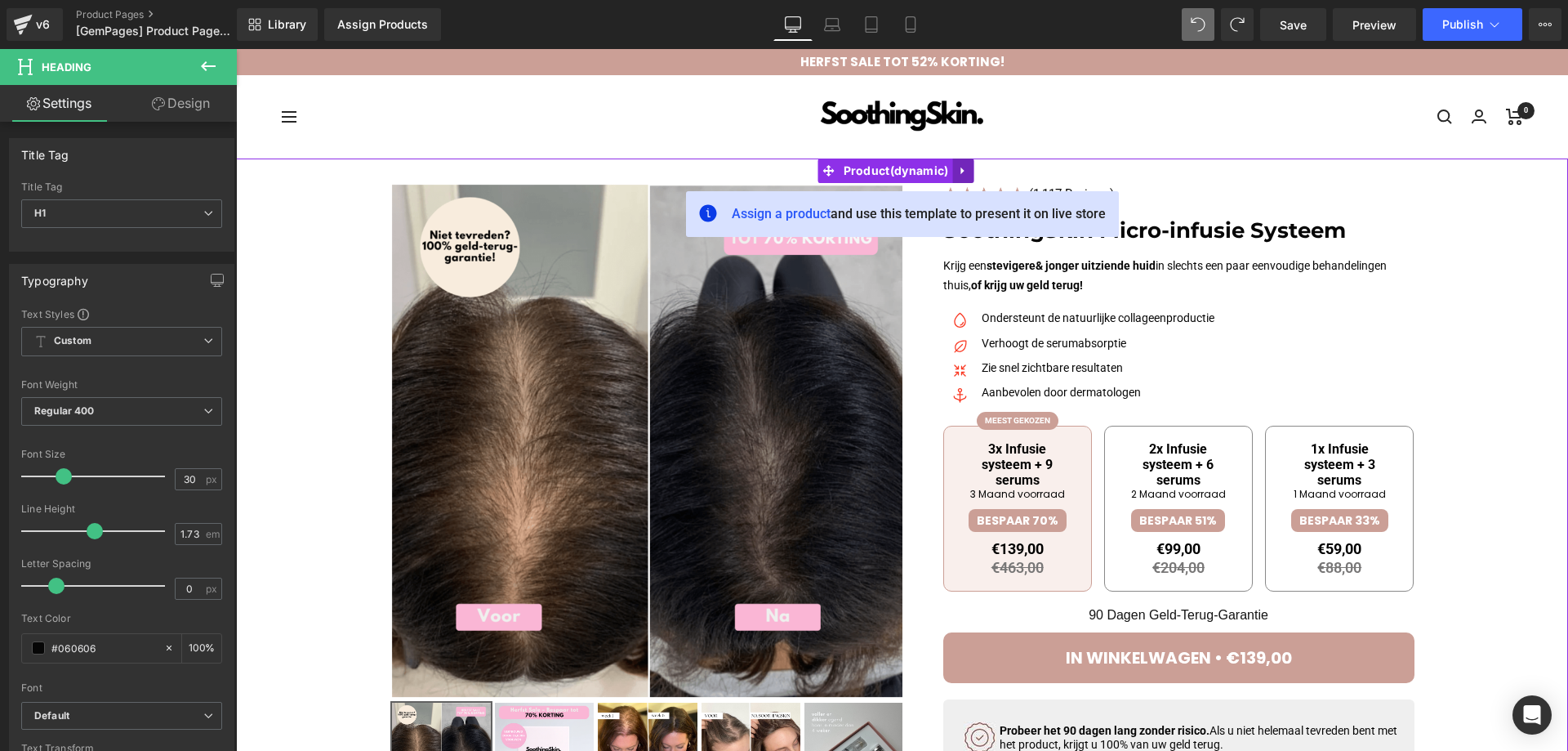
click at [955, 169] on link at bounding box center [963, 171] width 21 height 25
click at [966, 171] on link at bounding box center [974, 171] width 21 height 25
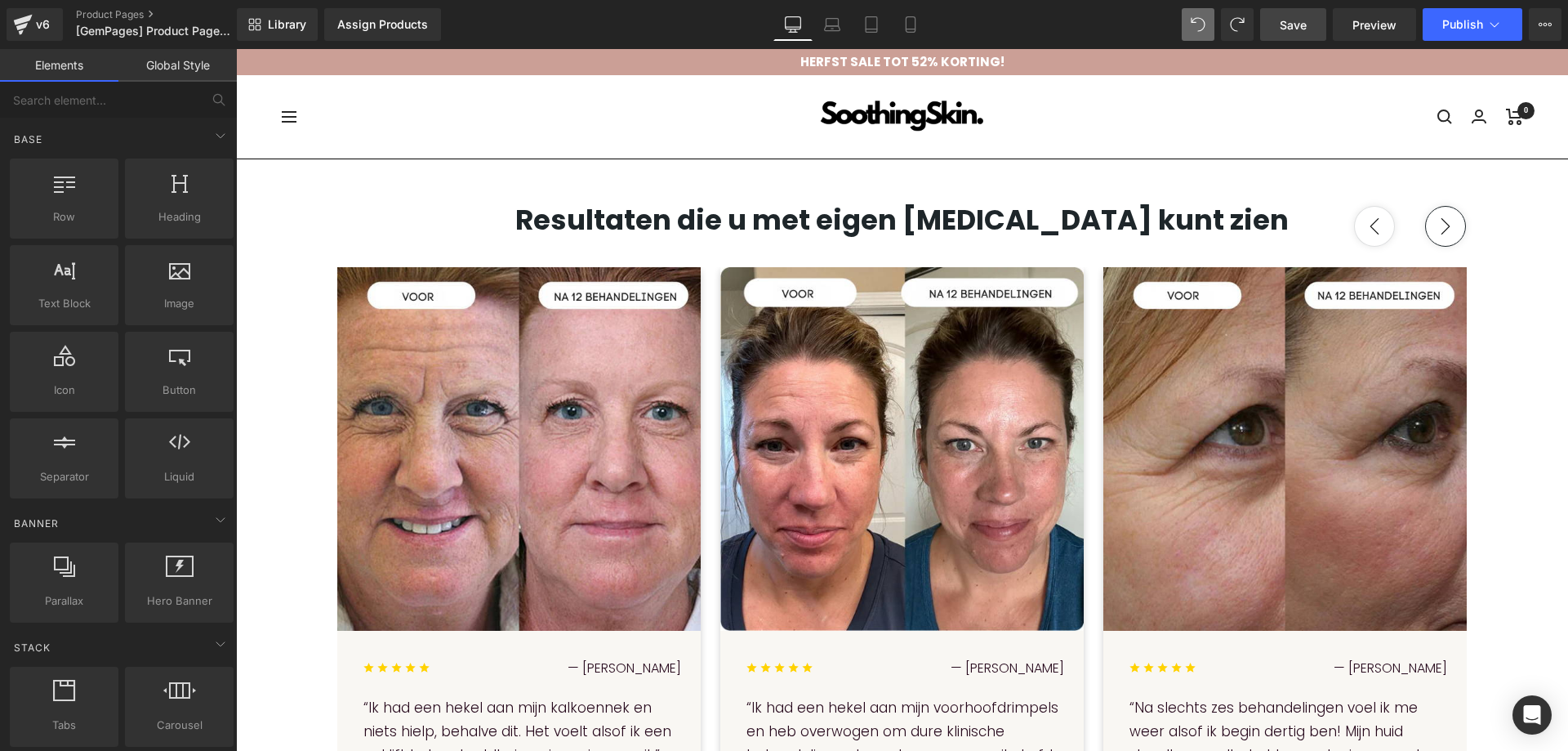
click at [1307, 27] on span "Save" at bounding box center [1293, 25] width 27 height 17
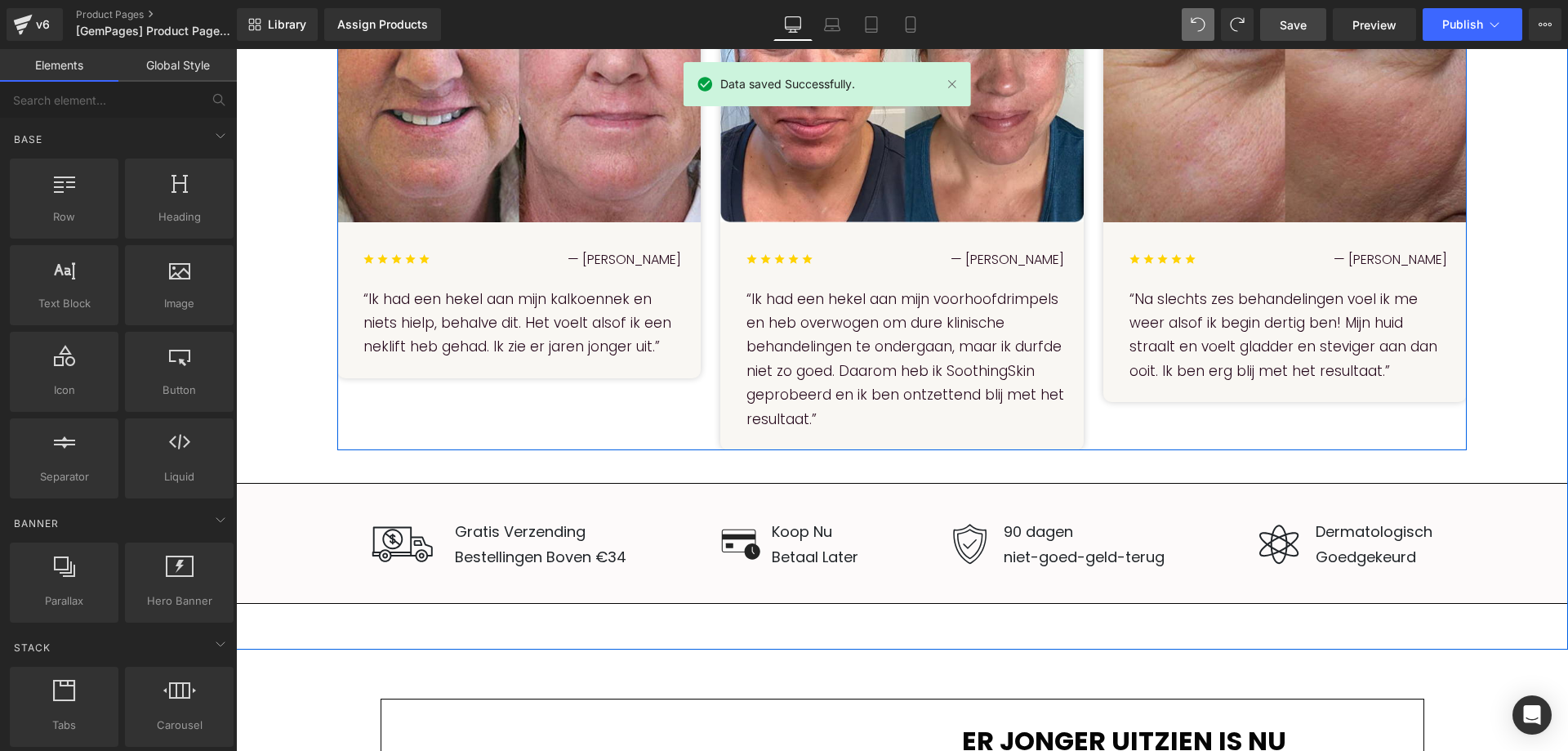
scroll to position [490, 0]
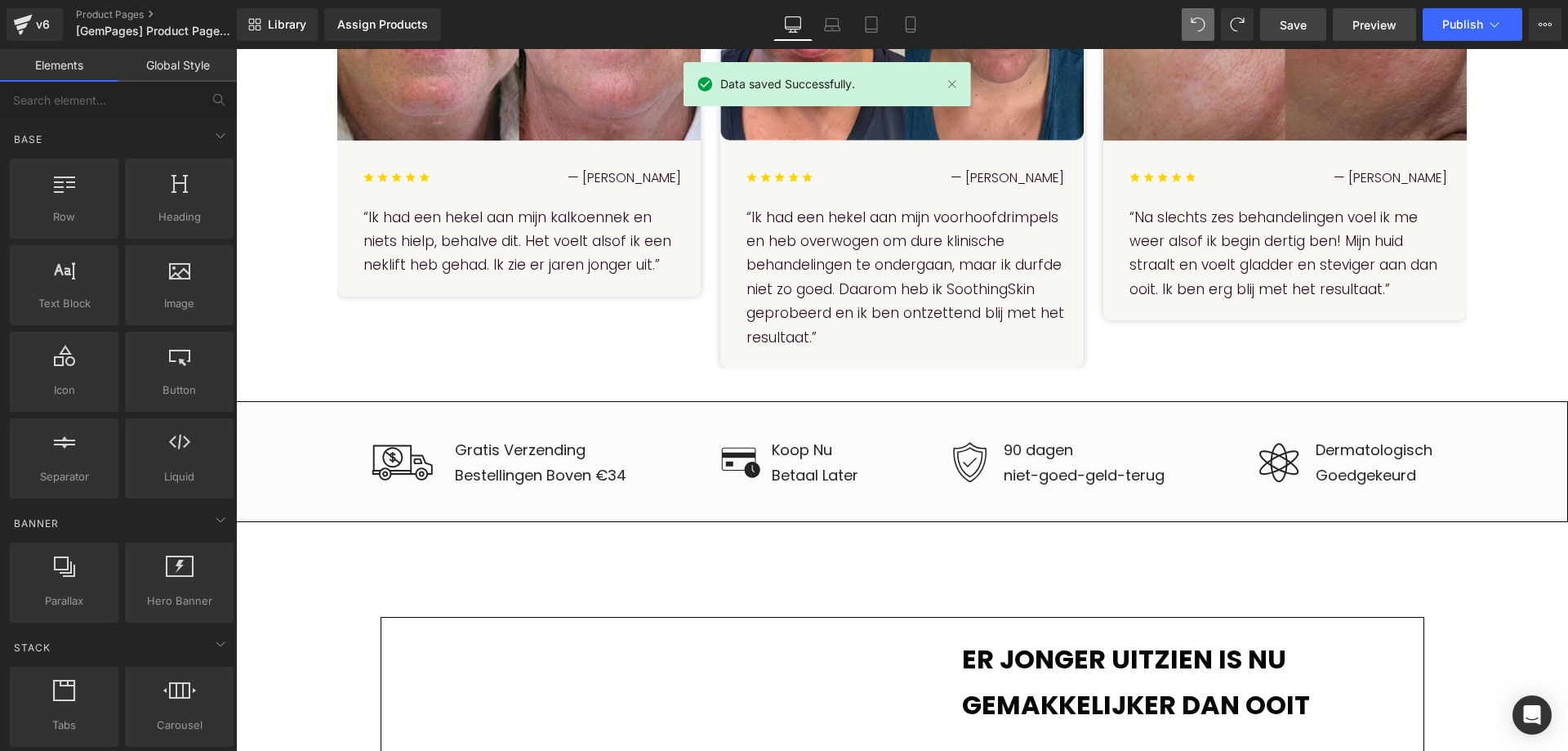
click at [1376, 32] on span "Preview" at bounding box center [1375, 25] width 44 height 17
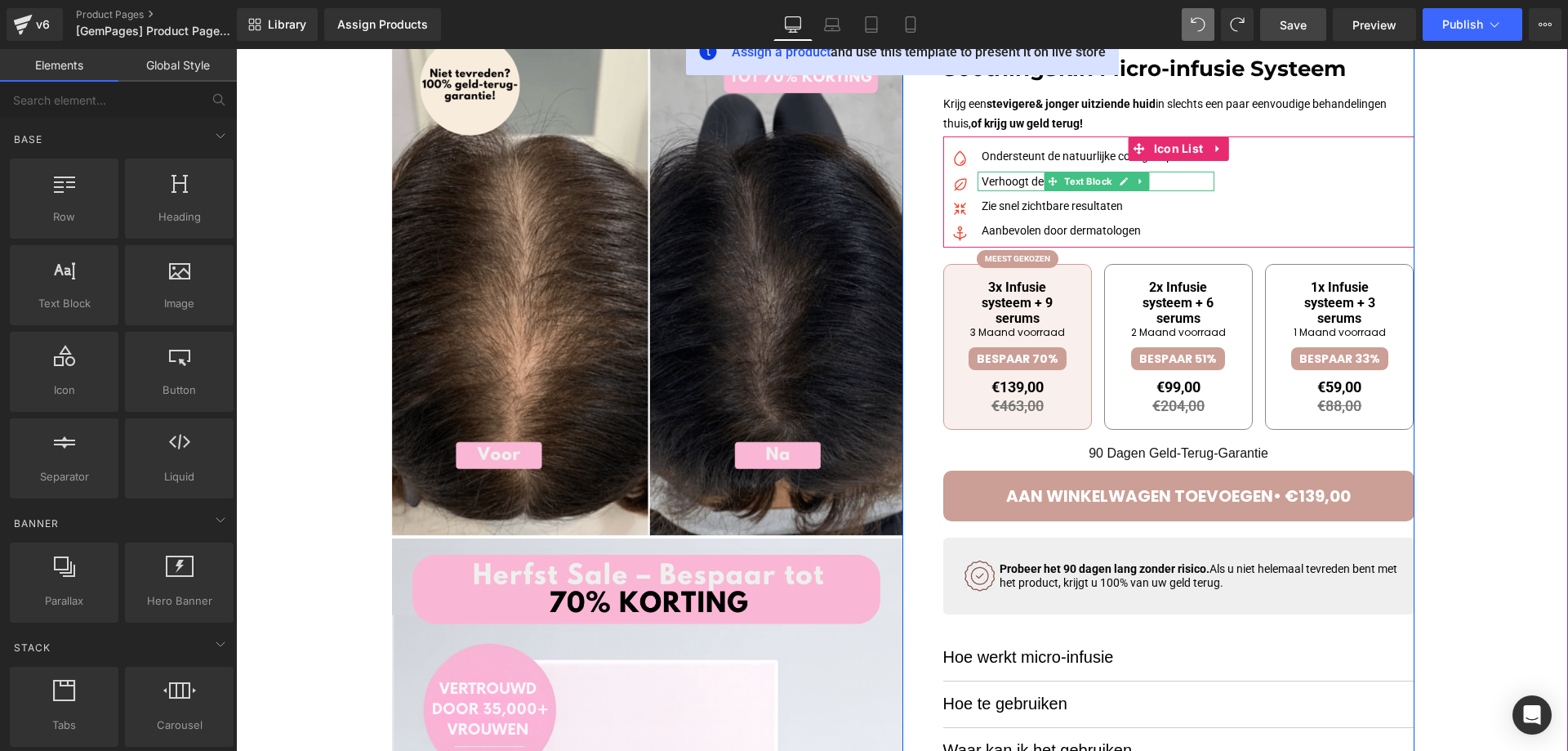
scroll to position [164, 0]
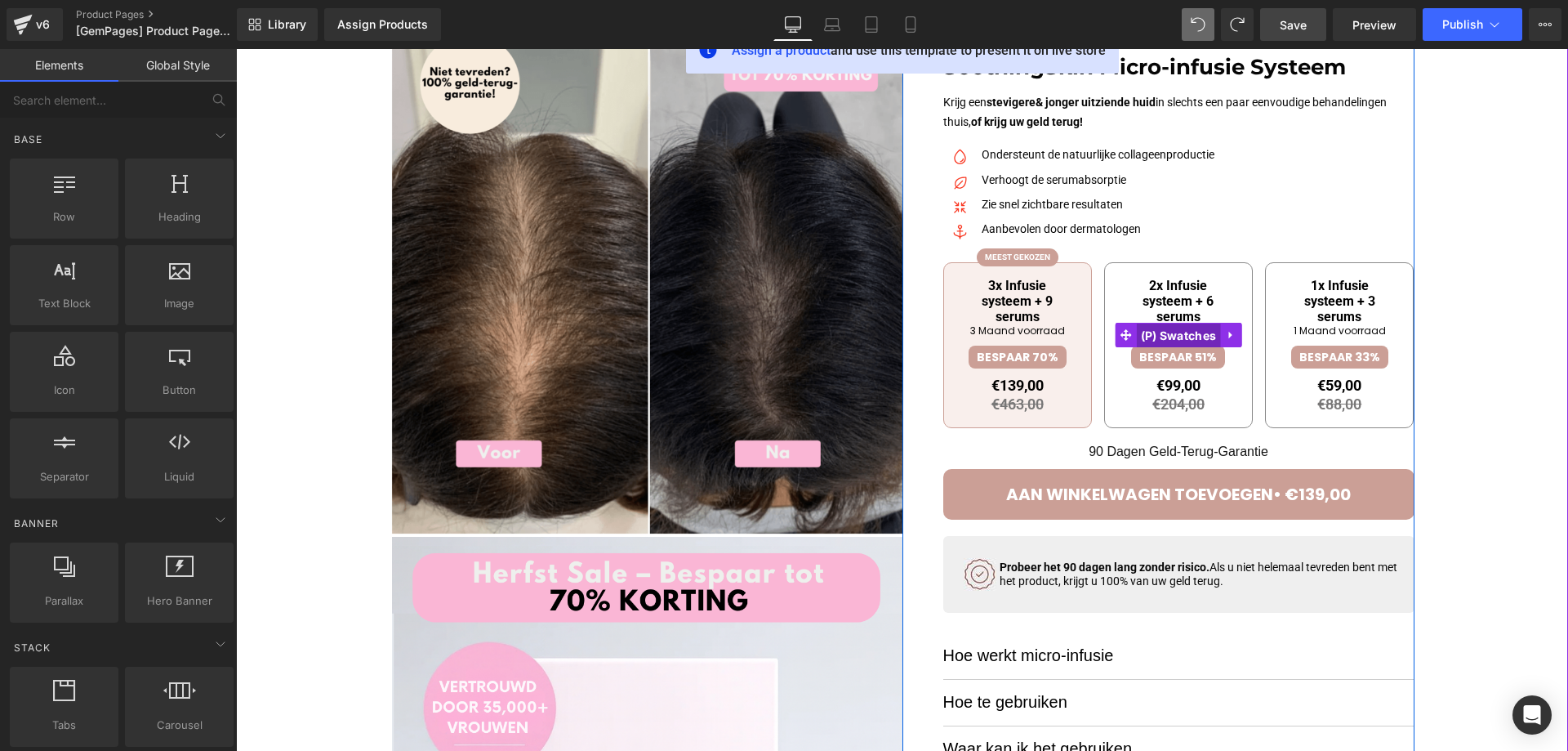
click at [1154, 342] on span "(P) Swatches" at bounding box center [1179, 336] width 84 height 25
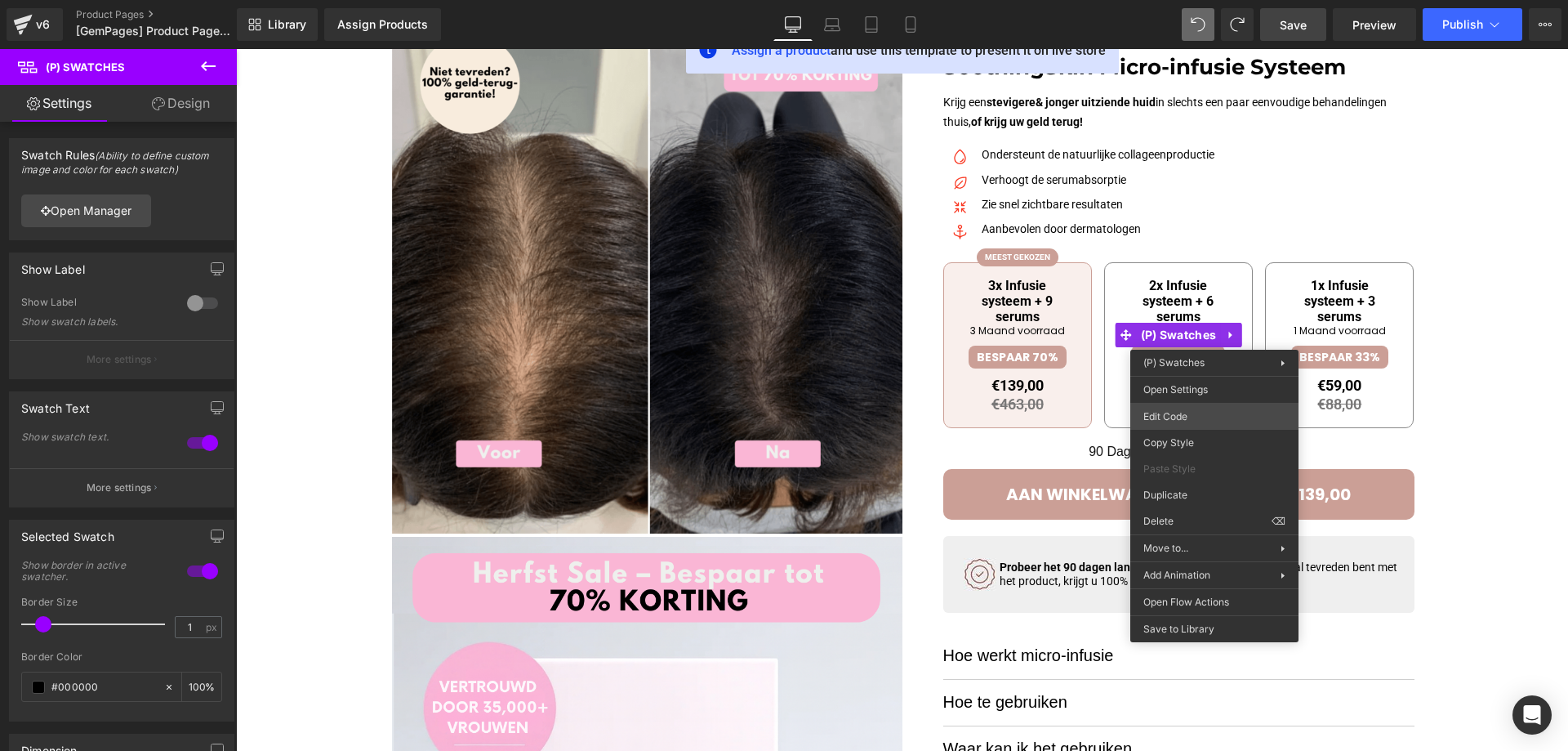
click at [1188, 0] on div "(P) Swatches You are previewing how the will restyle your page. You can not edi…" at bounding box center [784, 0] width 1568 height 0
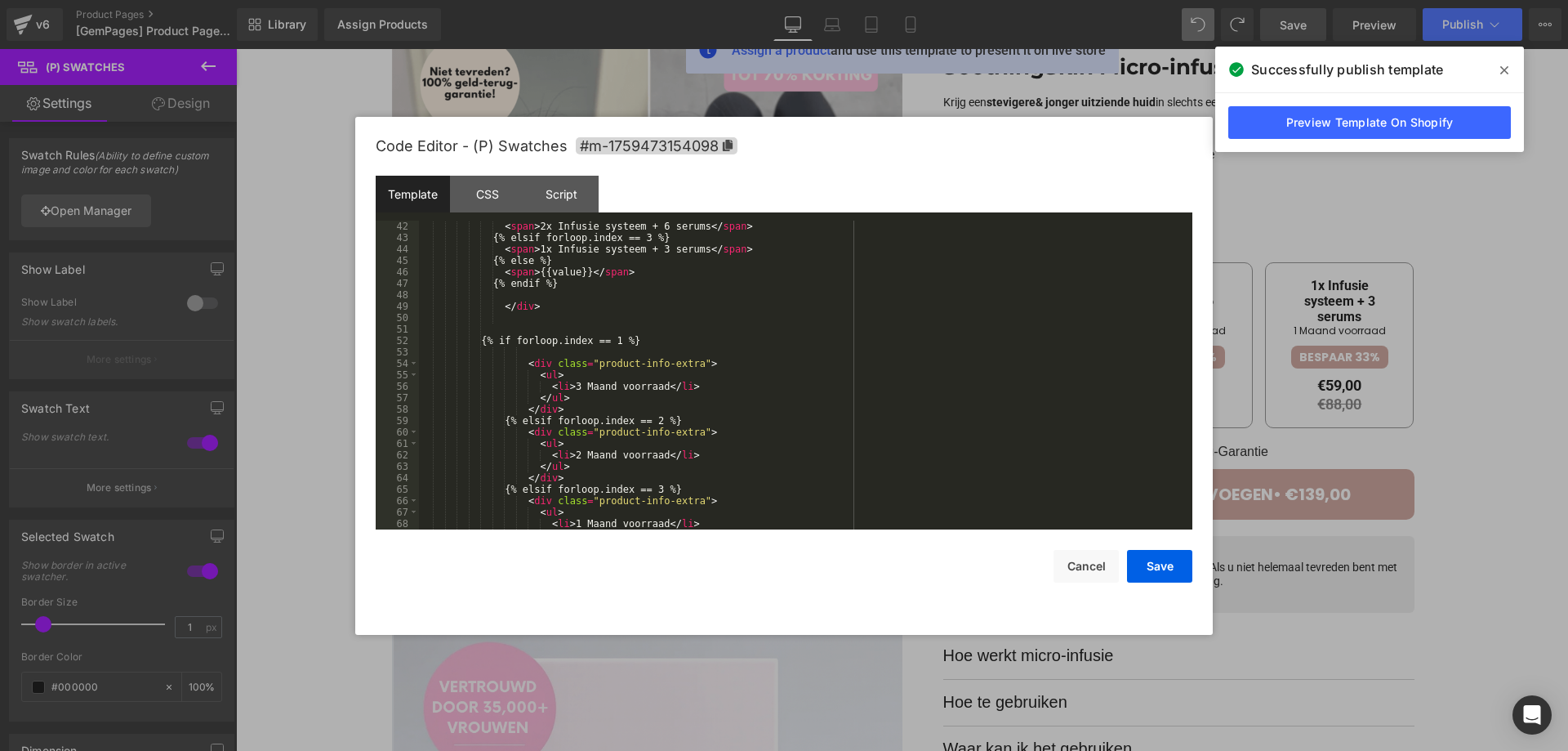
scroll to position [330, 0]
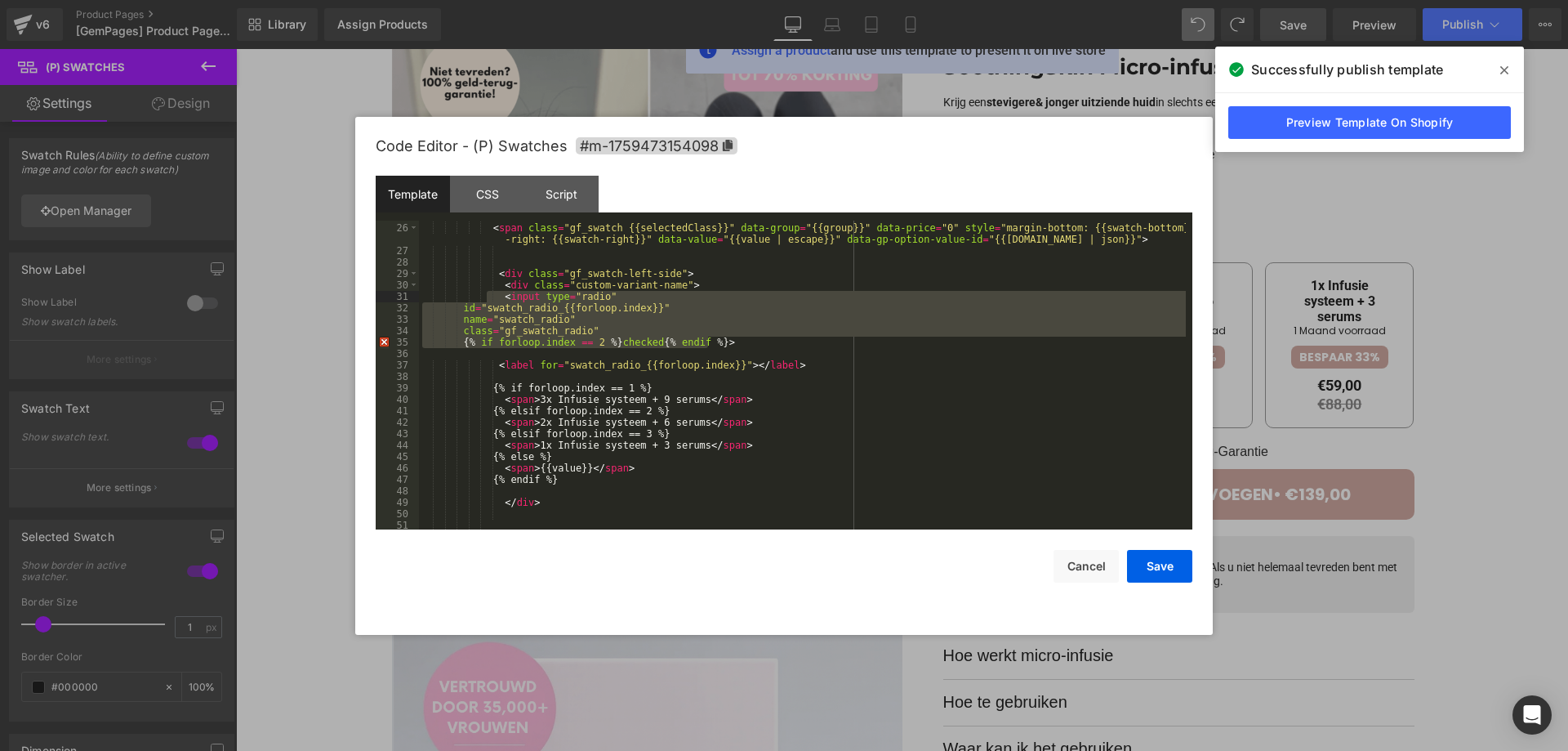
drag, startPoint x: 735, startPoint y: 347, endPoint x: 487, endPoint y: 295, distance: 253.4
click at [487, 295] on div "< span class = "gf_swatch {{selectedClass}}" data-group = "{{group}}" data-pric…" at bounding box center [803, 376] width 767 height 331
click at [488, 211] on div "CSS" at bounding box center [487, 194] width 74 height 37
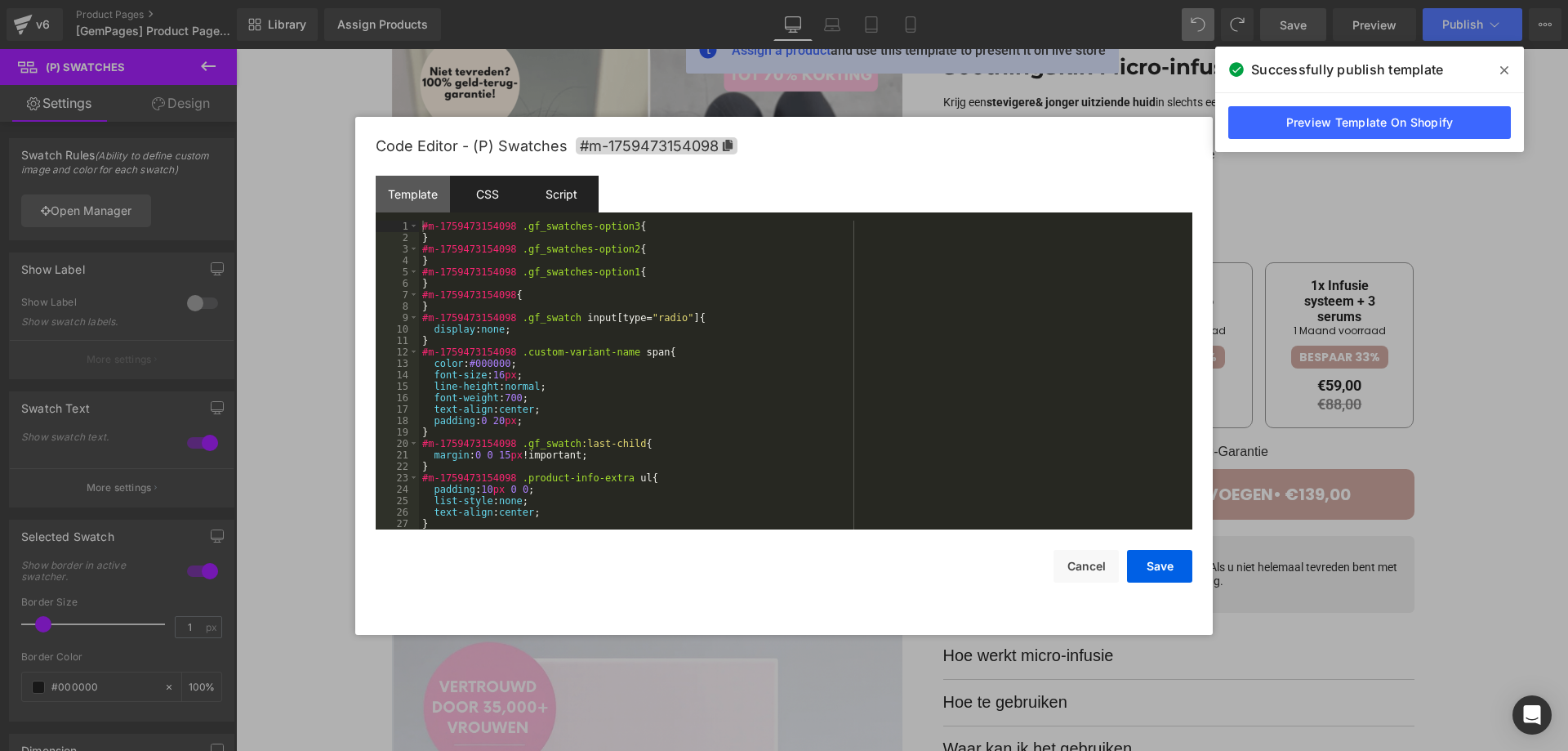
click at [548, 198] on div "Script" at bounding box center [562, 194] width 74 height 37
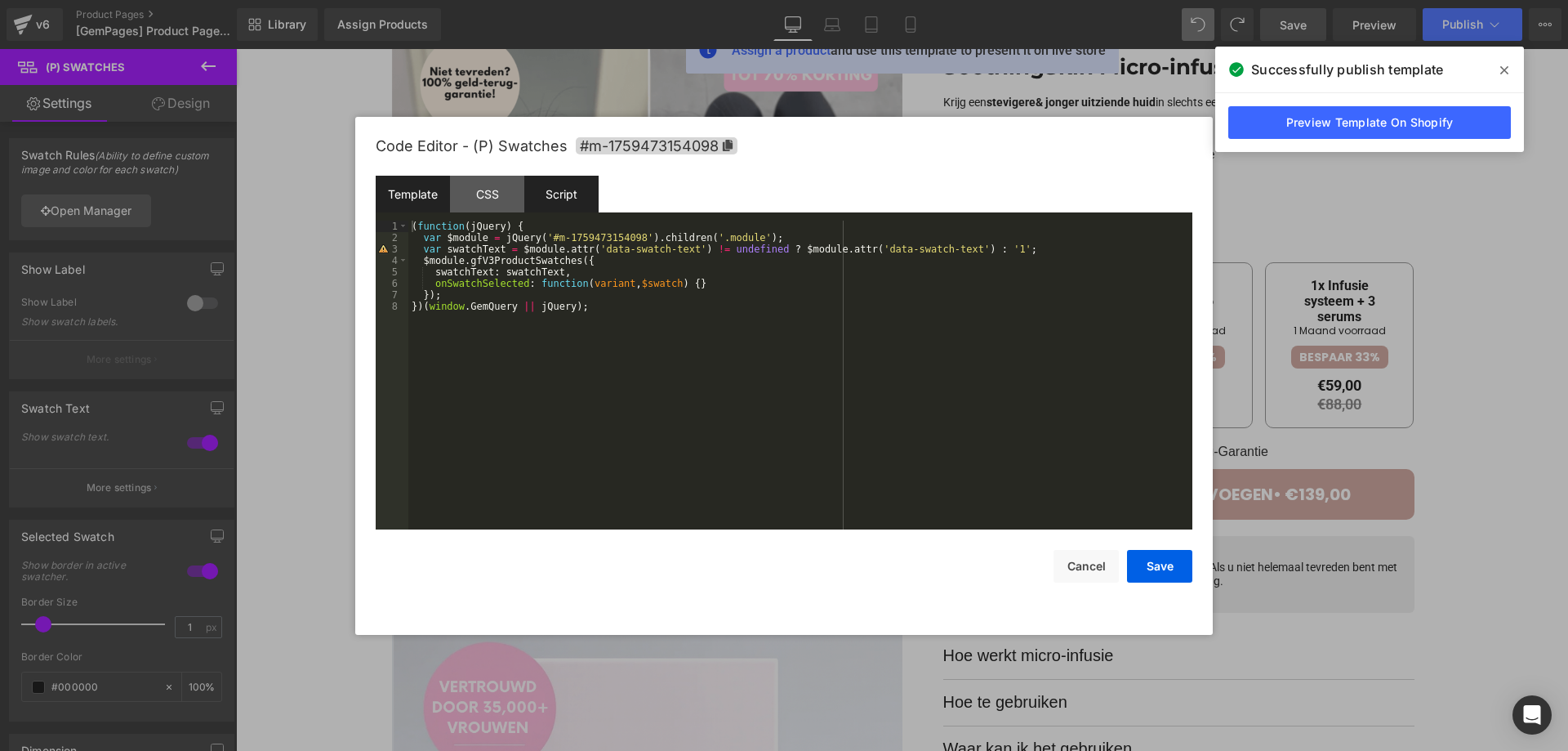
click at [437, 192] on div "Template" at bounding box center [413, 194] width 74 height 37
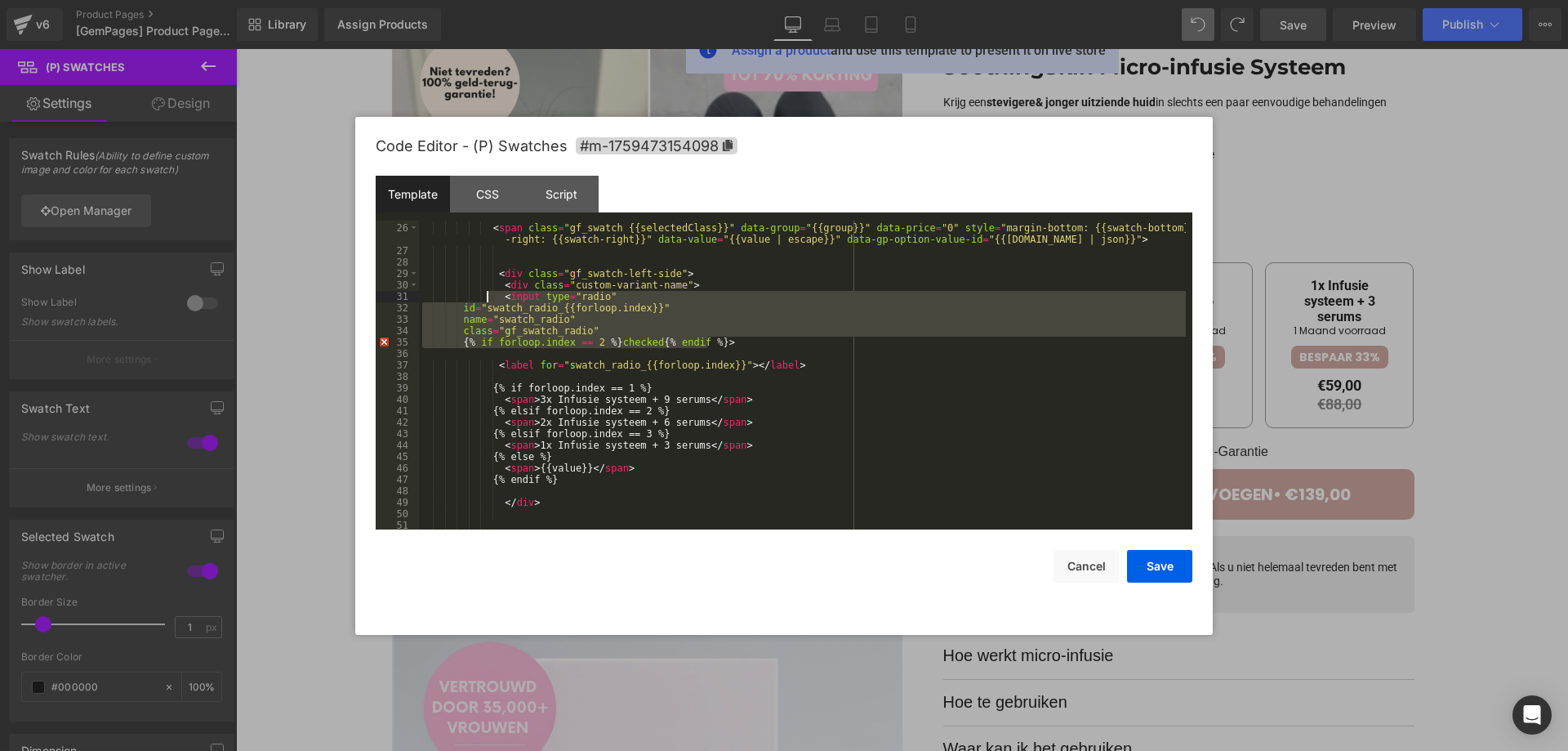
click at [502, 304] on div "< span class = "gf_swatch {{selectedClass}}" data-group = "{{group}}" data-pric…" at bounding box center [803, 374] width 767 height 308
drag, startPoint x: 491, startPoint y: 297, endPoint x: 706, endPoint y: 345, distance: 220.3
click at [706, 345] on div "< span class = "gf_swatch {{selectedClass}}" data-group = "{{group}}" data-pric…" at bounding box center [803, 376] width 767 height 331
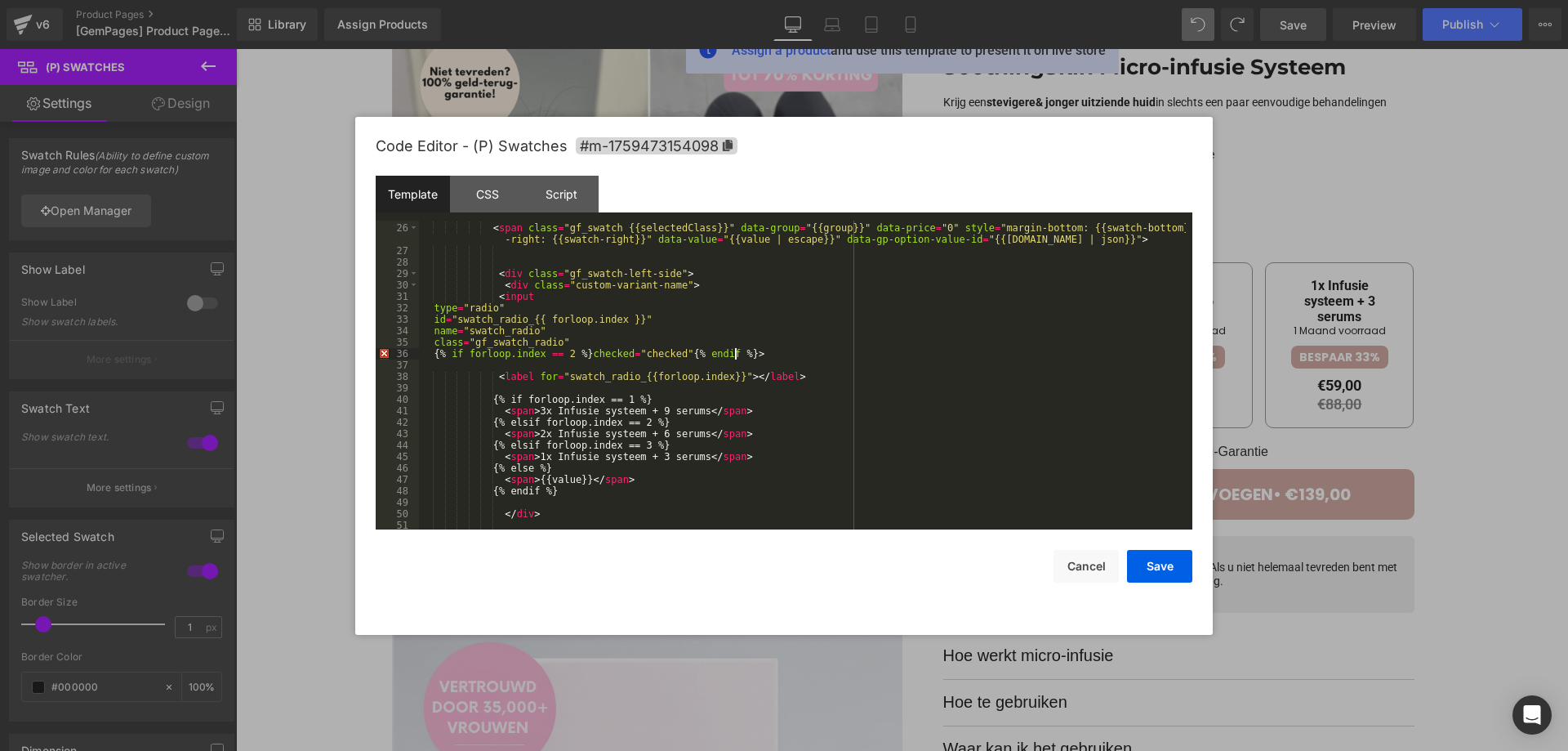
click at [432, 352] on div "< span class = "gf_swatch {{selectedClass}}" data-group = "{{group}}" data-pric…" at bounding box center [803, 376] width 767 height 331
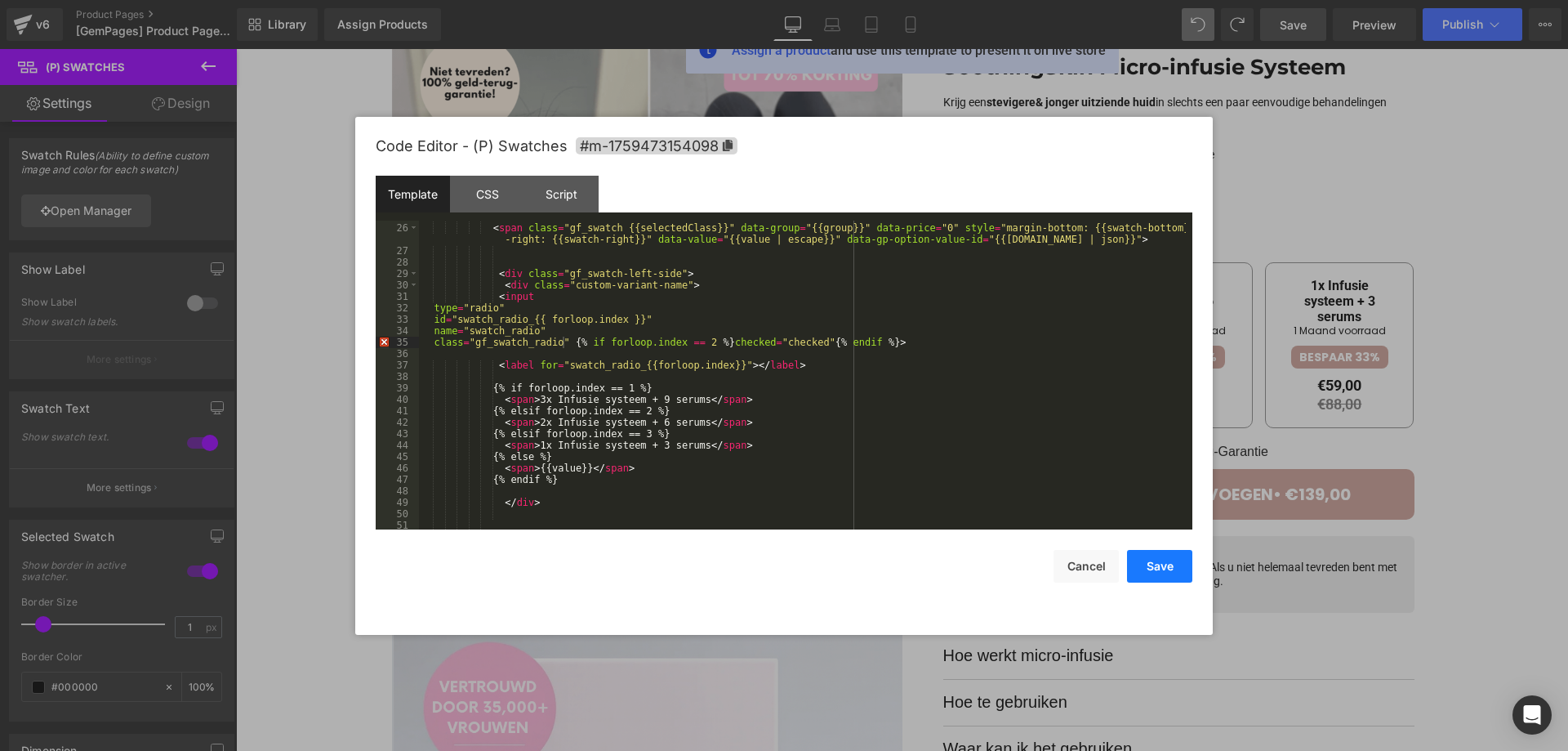
drag, startPoint x: 1169, startPoint y: 568, endPoint x: 994, endPoint y: 395, distance: 246.1
click at [1169, 568] on button "Save" at bounding box center [1159, 567] width 65 height 33
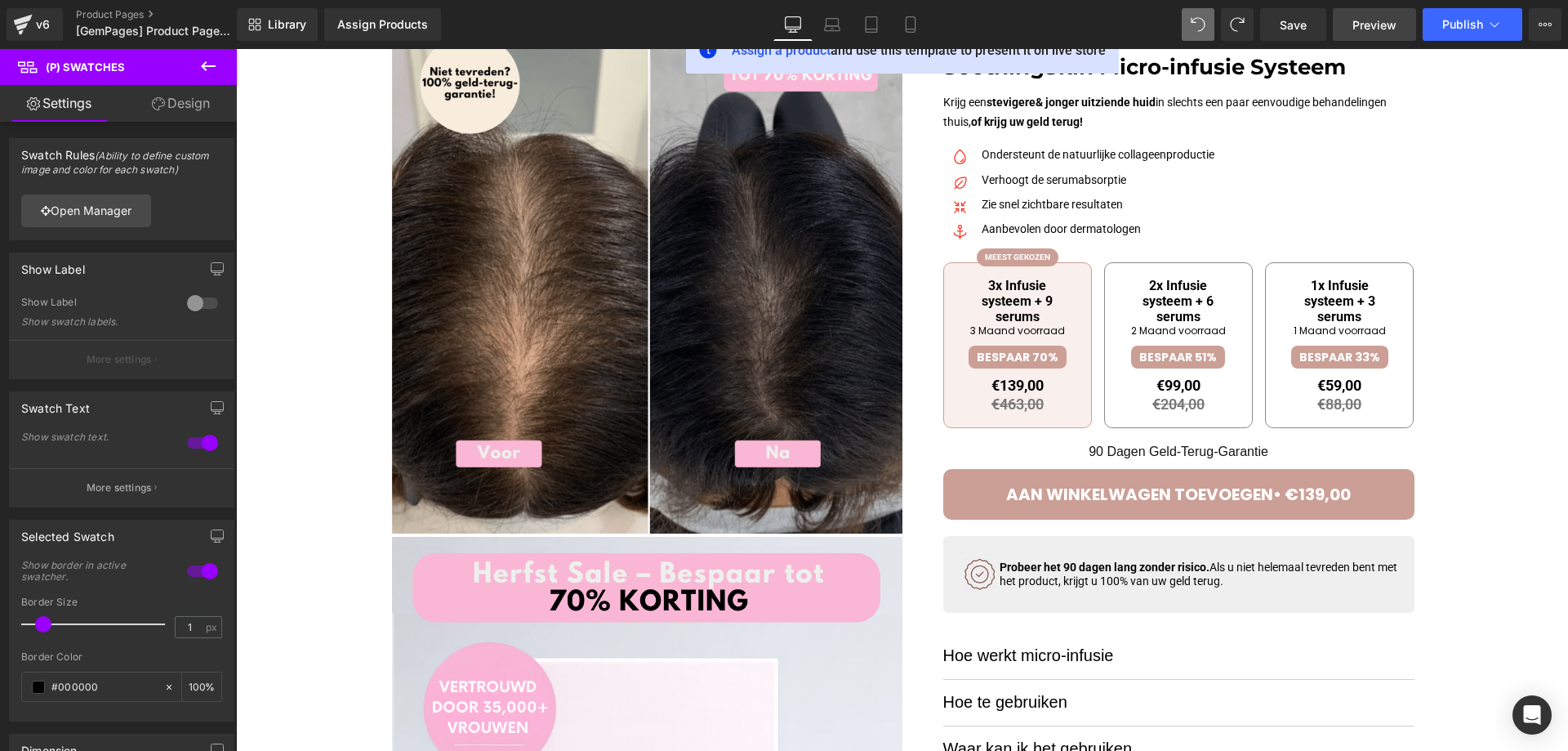
drag, startPoint x: 1308, startPoint y: 22, endPoint x: 1335, endPoint y: 26, distance: 27.3
click at [1309, 22] on link "Save" at bounding box center [1293, 25] width 66 height 33
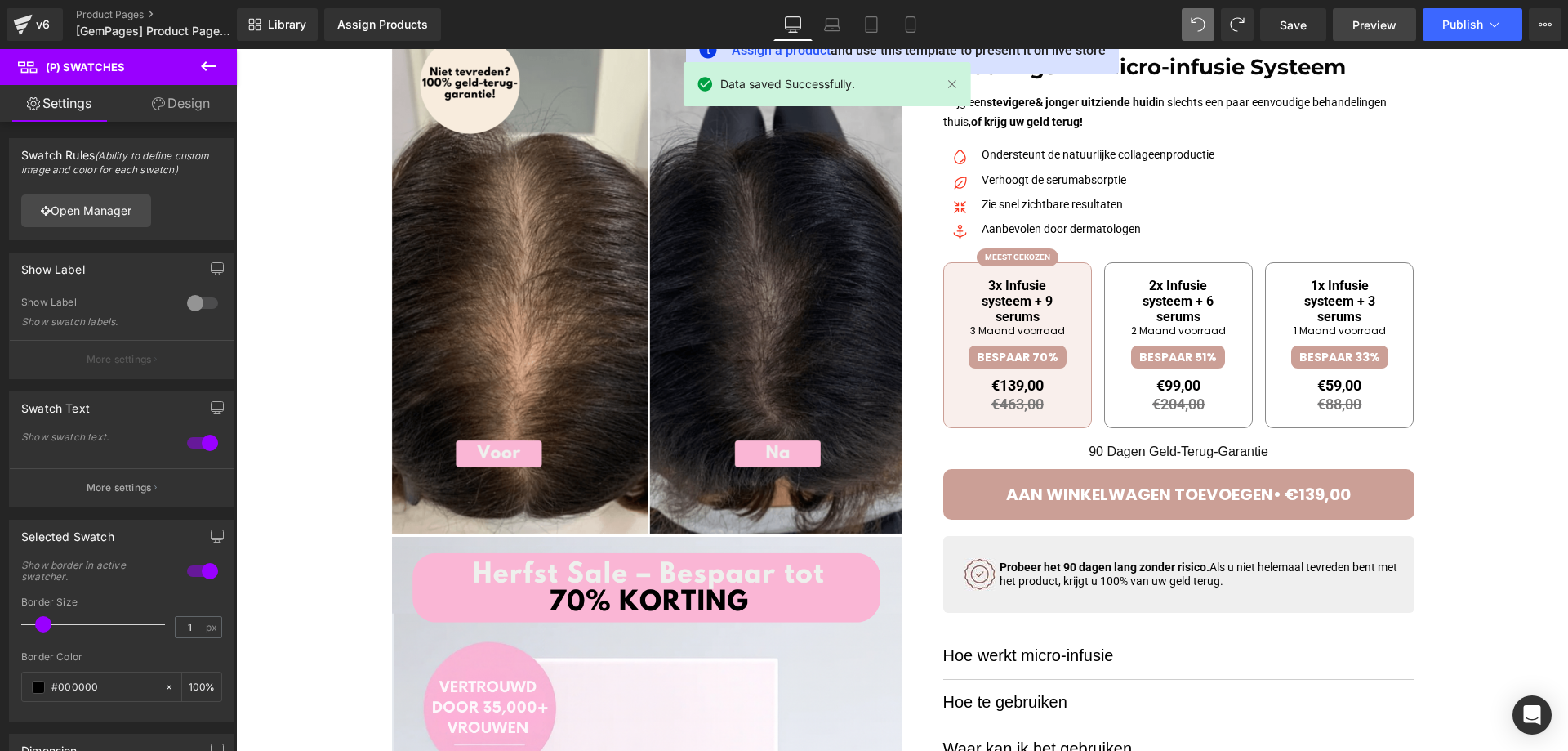
click at [1376, 27] on span "Preview" at bounding box center [1375, 25] width 44 height 17
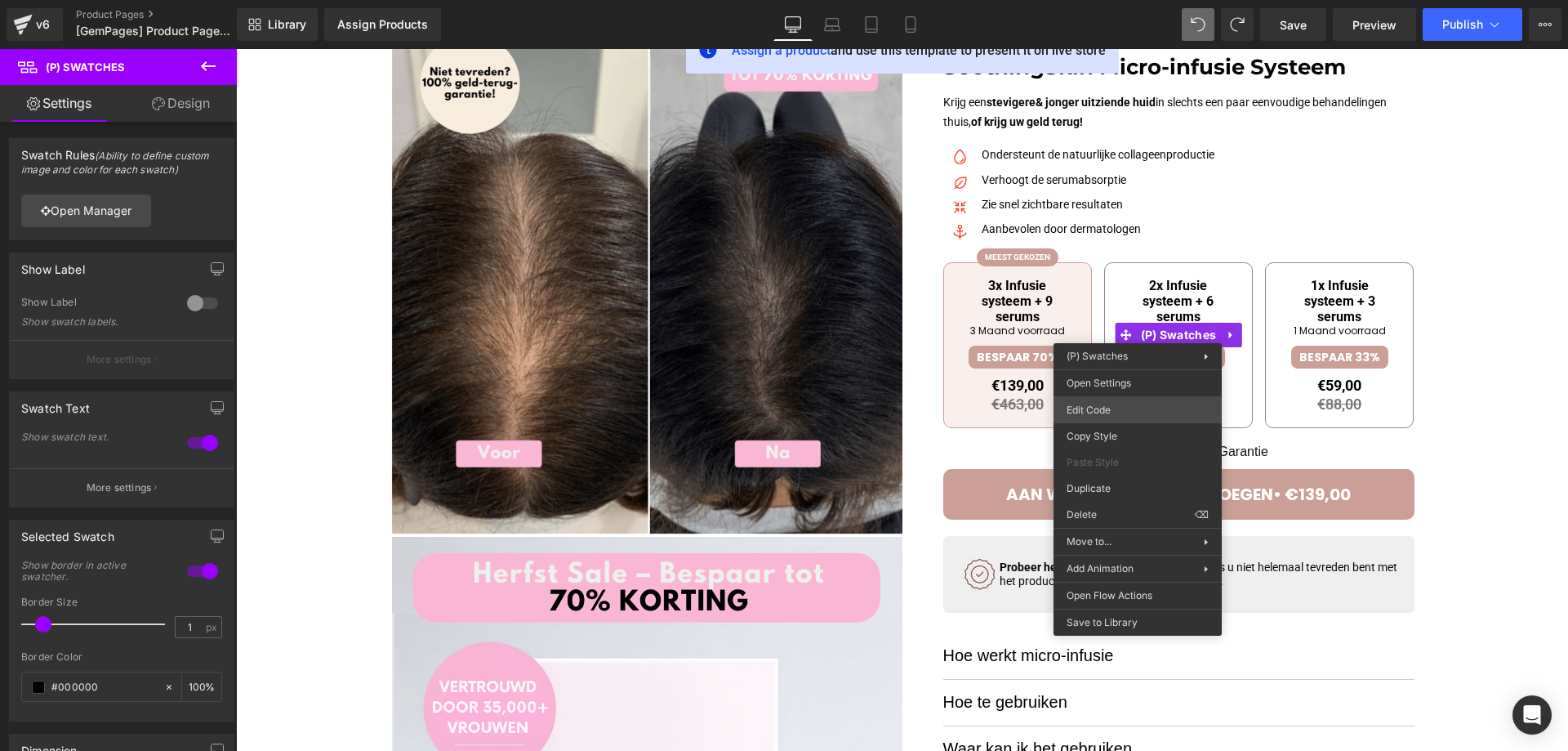
click at [1131, 0] on div "(P) Swatches You are previewing how the will restyle your page. You can not edi…" at bounding box center [784, 0] width 1568 height 0
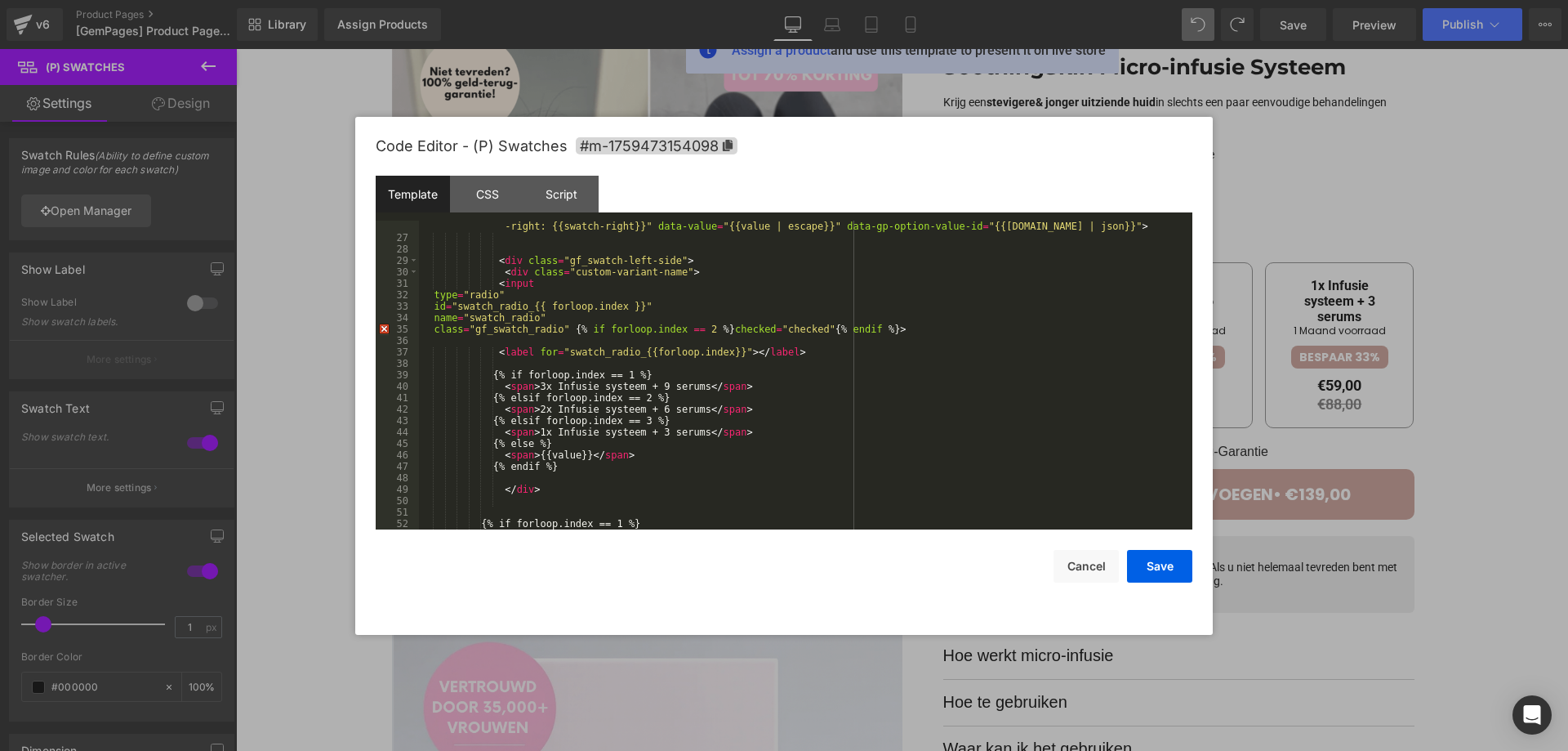
scroll to position [441, 0]
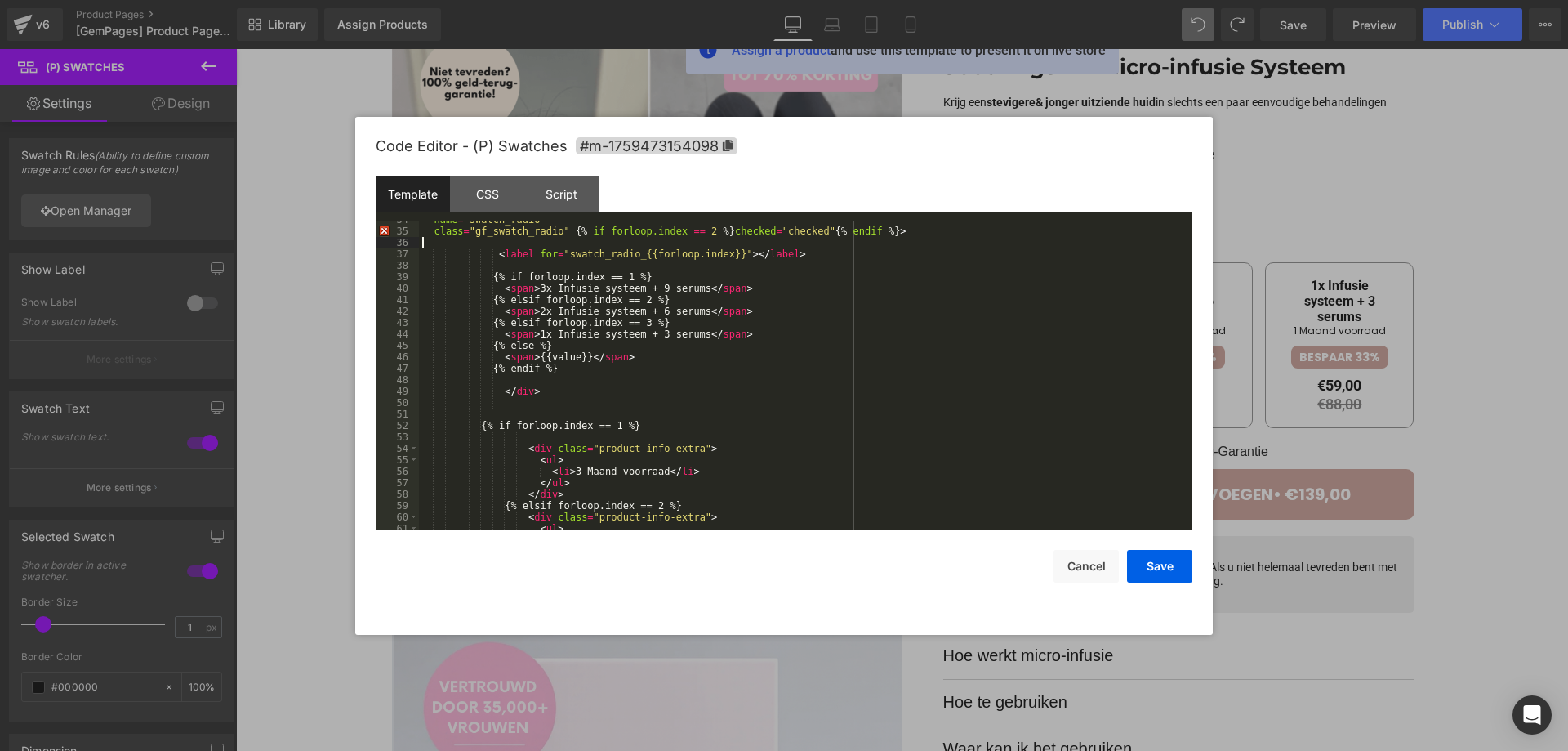
click at [569, 245] on div "name = "swatch_radio" class = "gf_swatch_radio" {% if forloop.index == 2 %} che…" at bounding box center [803, 379] width 767 height 331
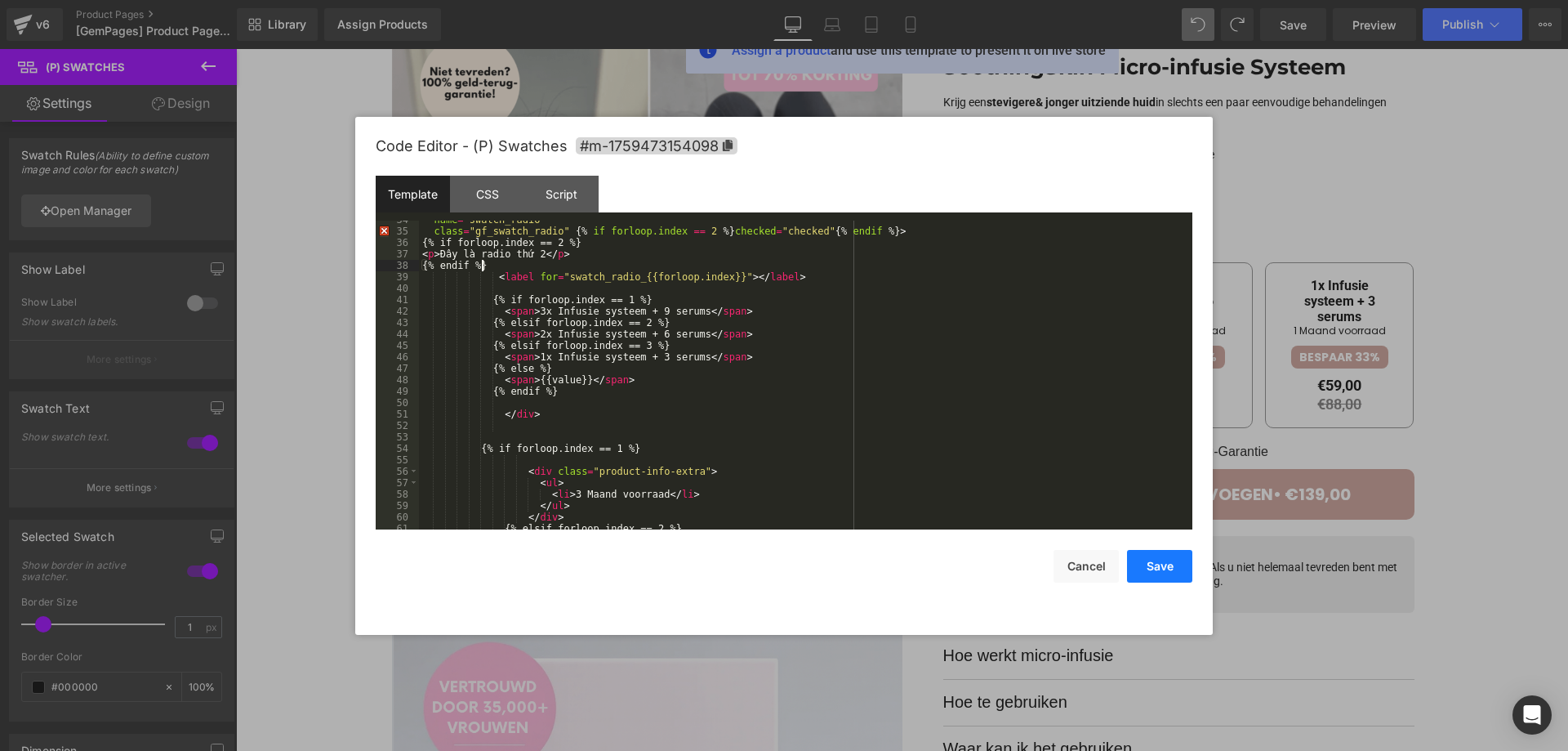
click at [1163, 569] on button "Save" at bounding box center [1159, 567] width 65 height 33
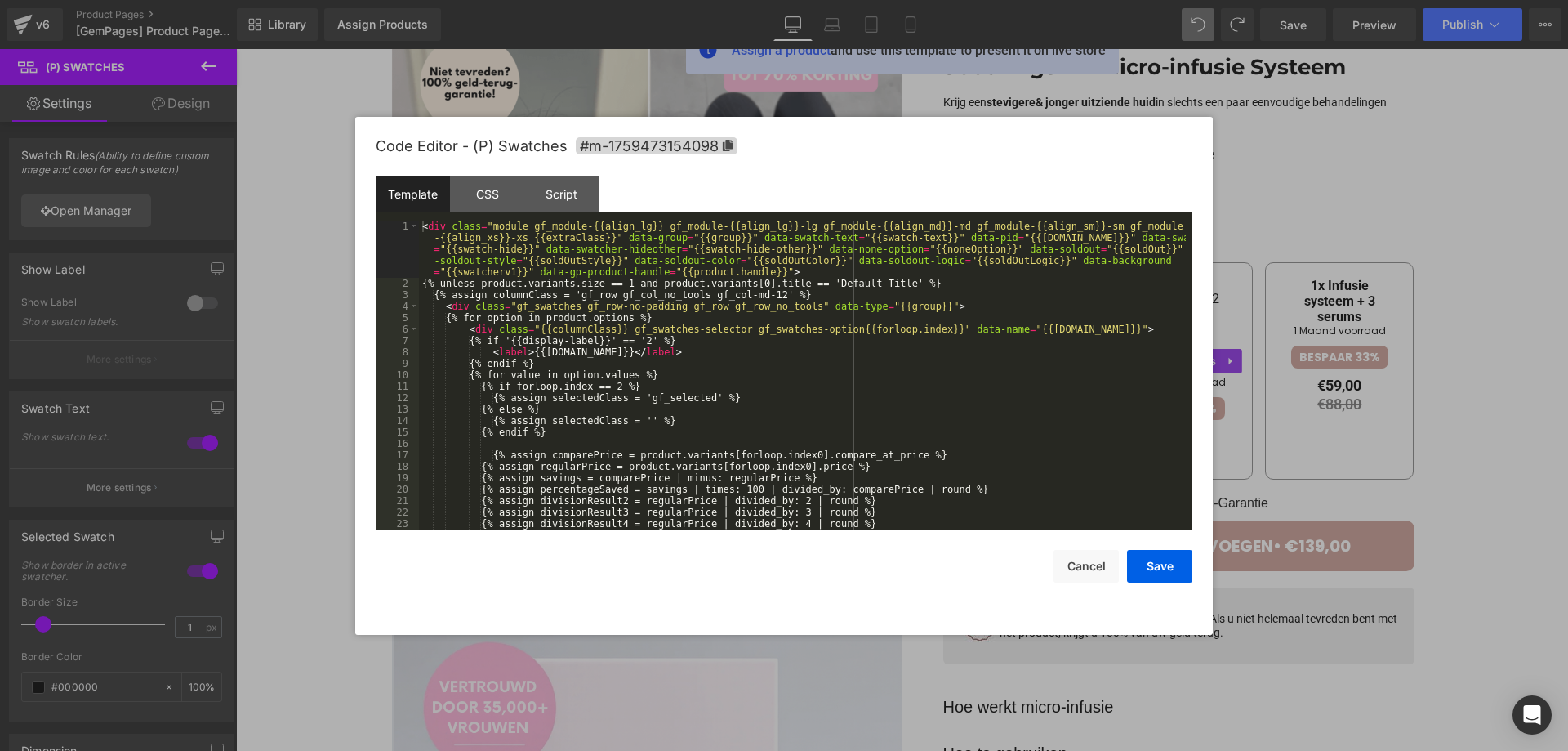
click at [1085, 0] on div "(P) Swatches You are previewing how the will restyle your page. You can not edi…" at bounding box center [784, 0] width 1568 height 0
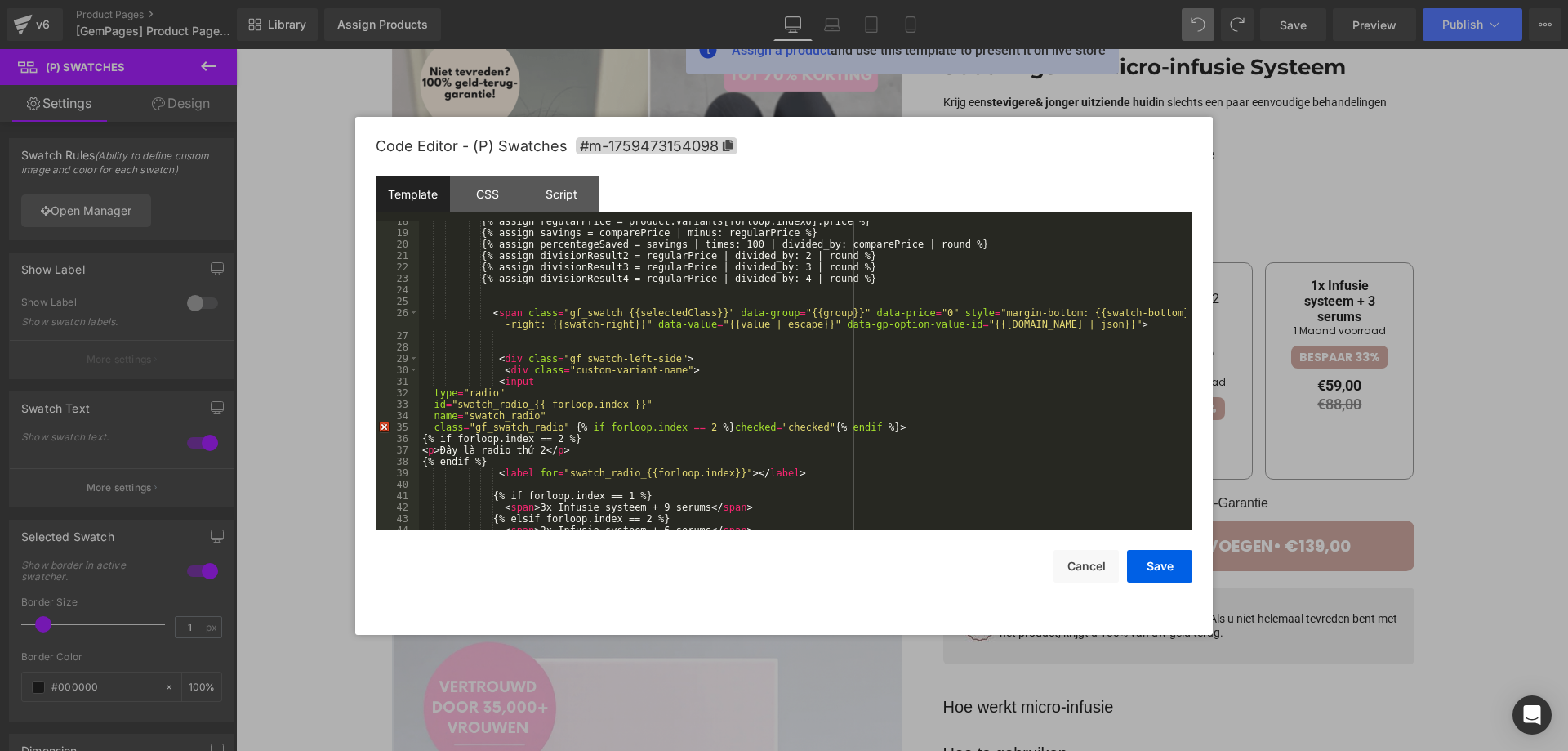
scroll to position [245, 0]
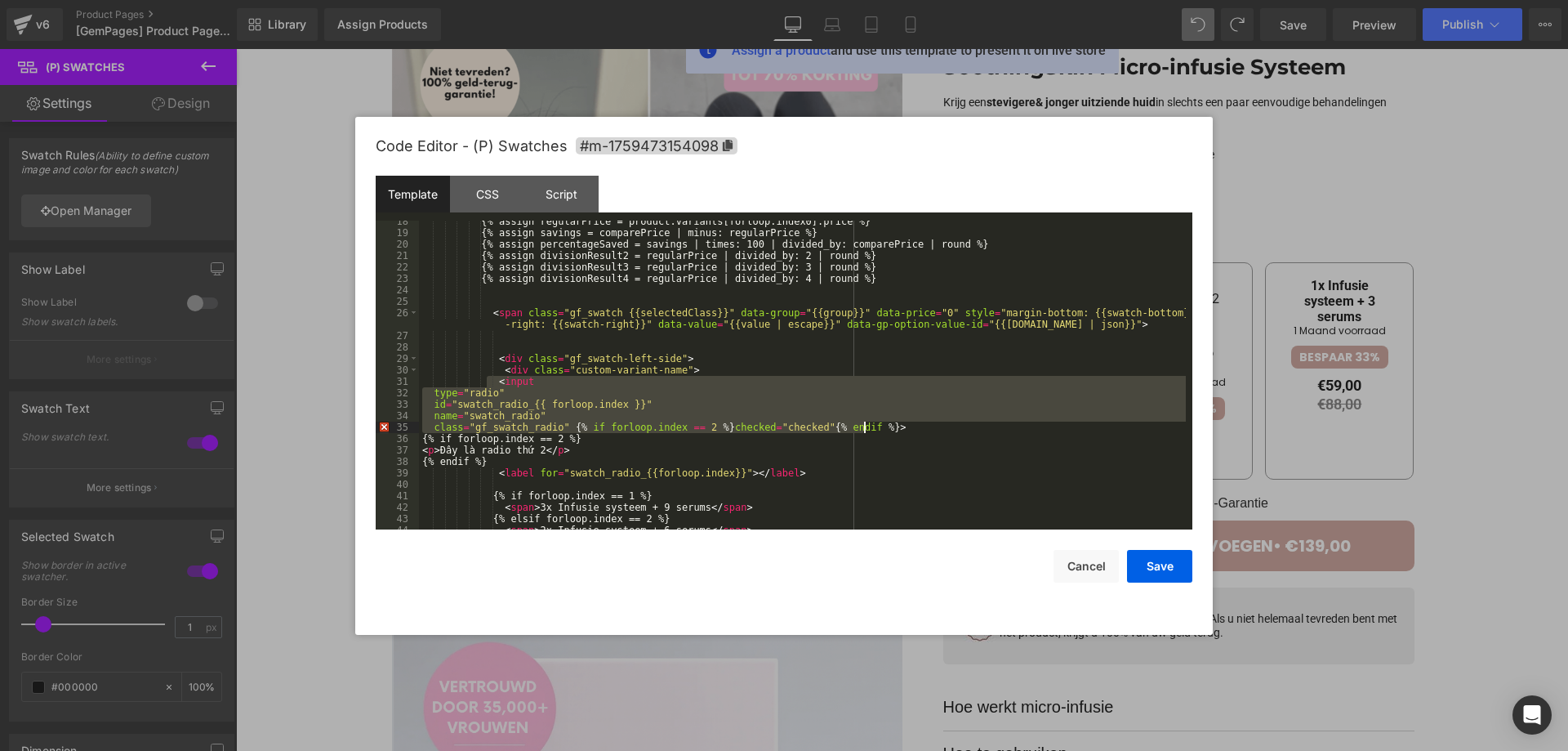
drag, startPoint x: 489, startPoint y: 378, endPoint x: 884, endPoint y: 433, distance: 398.8
click at [884, 433] on div "{% assign regularPrice = product.variants[forloop.index0].price %} {% assign sa…" at bounding box center [803, 381] width 767 height 331
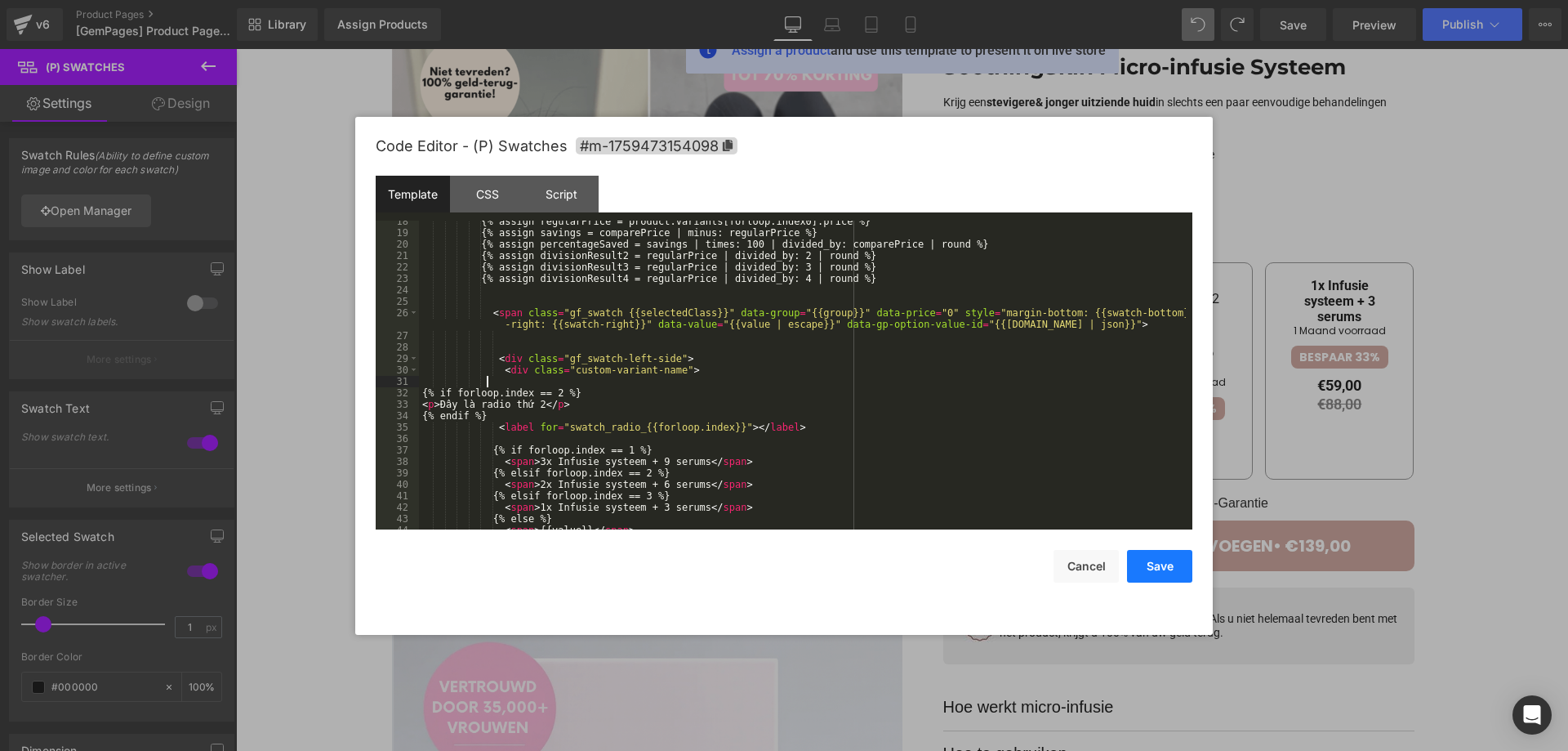
drag, startPoint x: 1173, startPoint y: 567, endPoint x: 937, endPoint y: 461, distance: 258.7
click at [1173, 567] on button "Save" at bounding box center [1159, 567] width 65 height 33
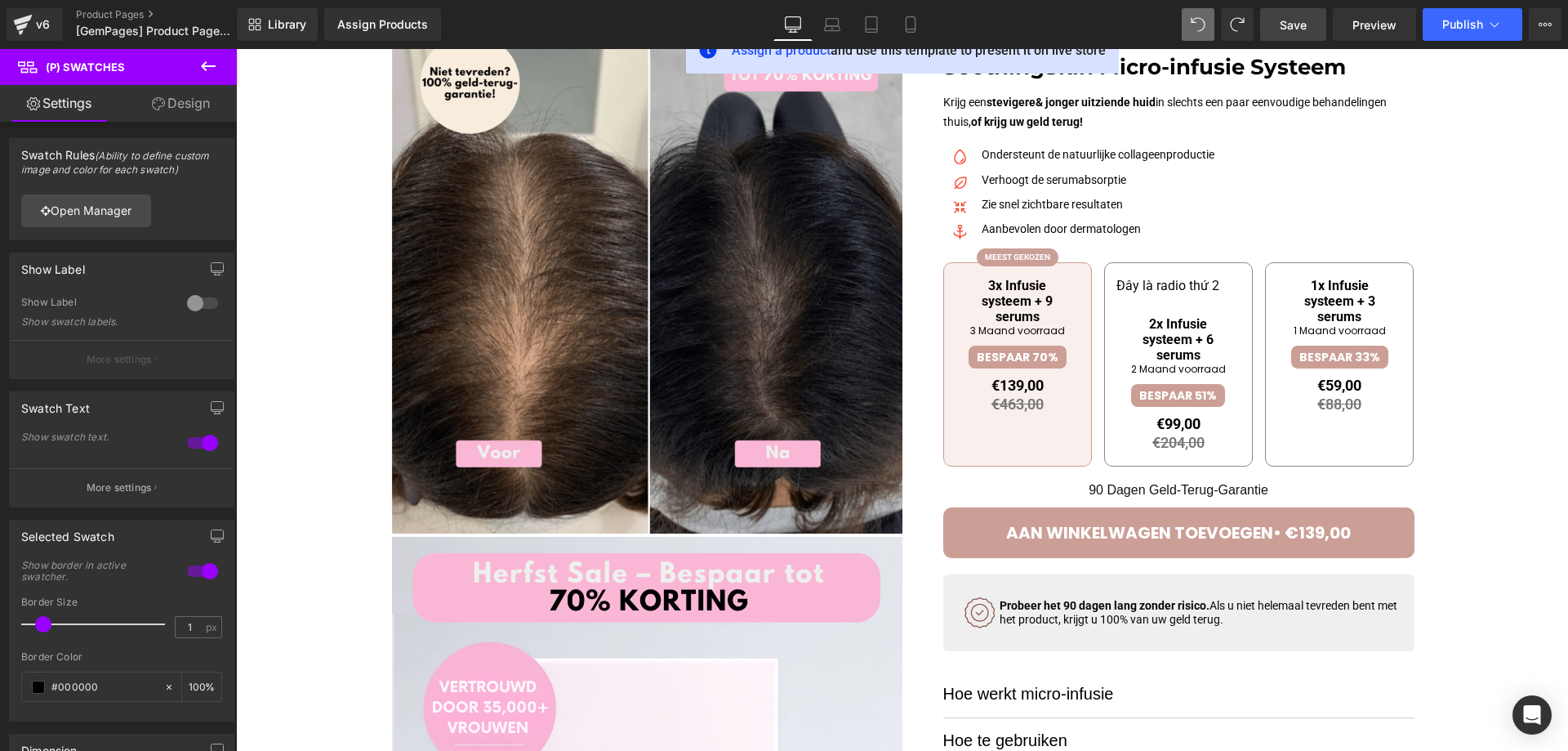
click at [1302, 33] on span "Save" at bounding box center [1293, 25] width 27 height 17
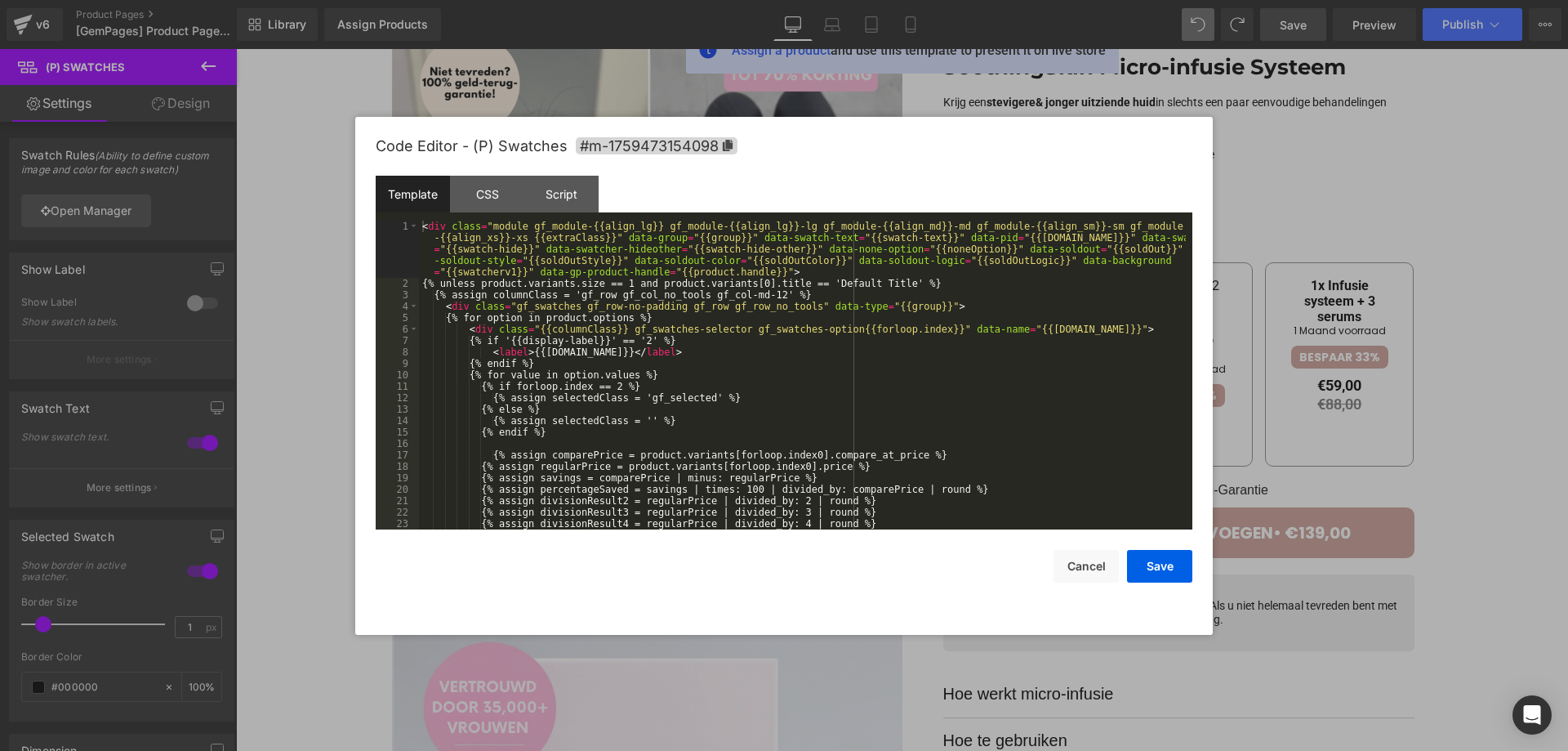
click at [1093, 0] on div "(P) Swatches You are previewing how the will restyle your page. You can not edi…" at bounding box center [784, 0] width 1568 height 0
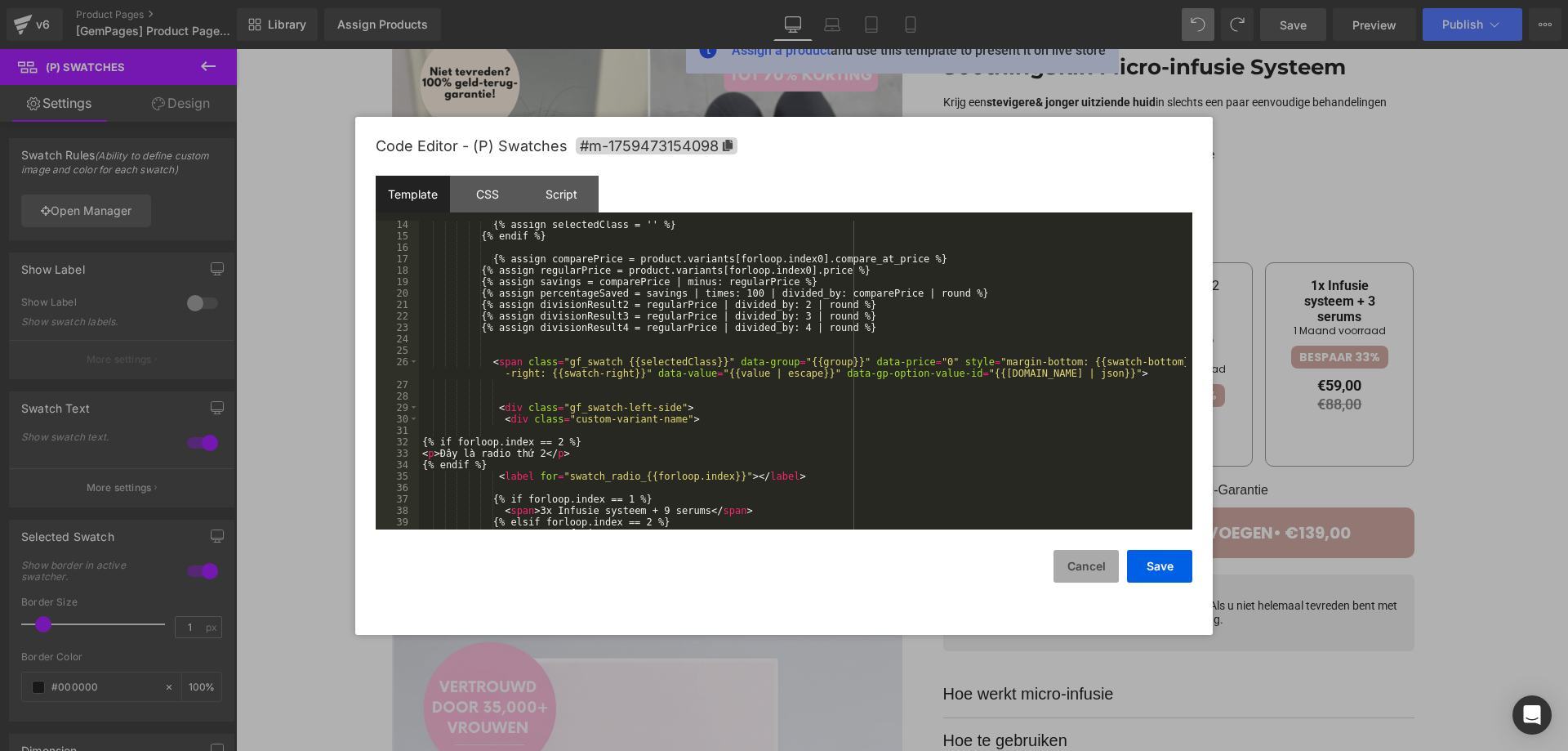
click at [1074, 560] on button "Cancel" at bounding box center [1085, 567] width 65 height 33
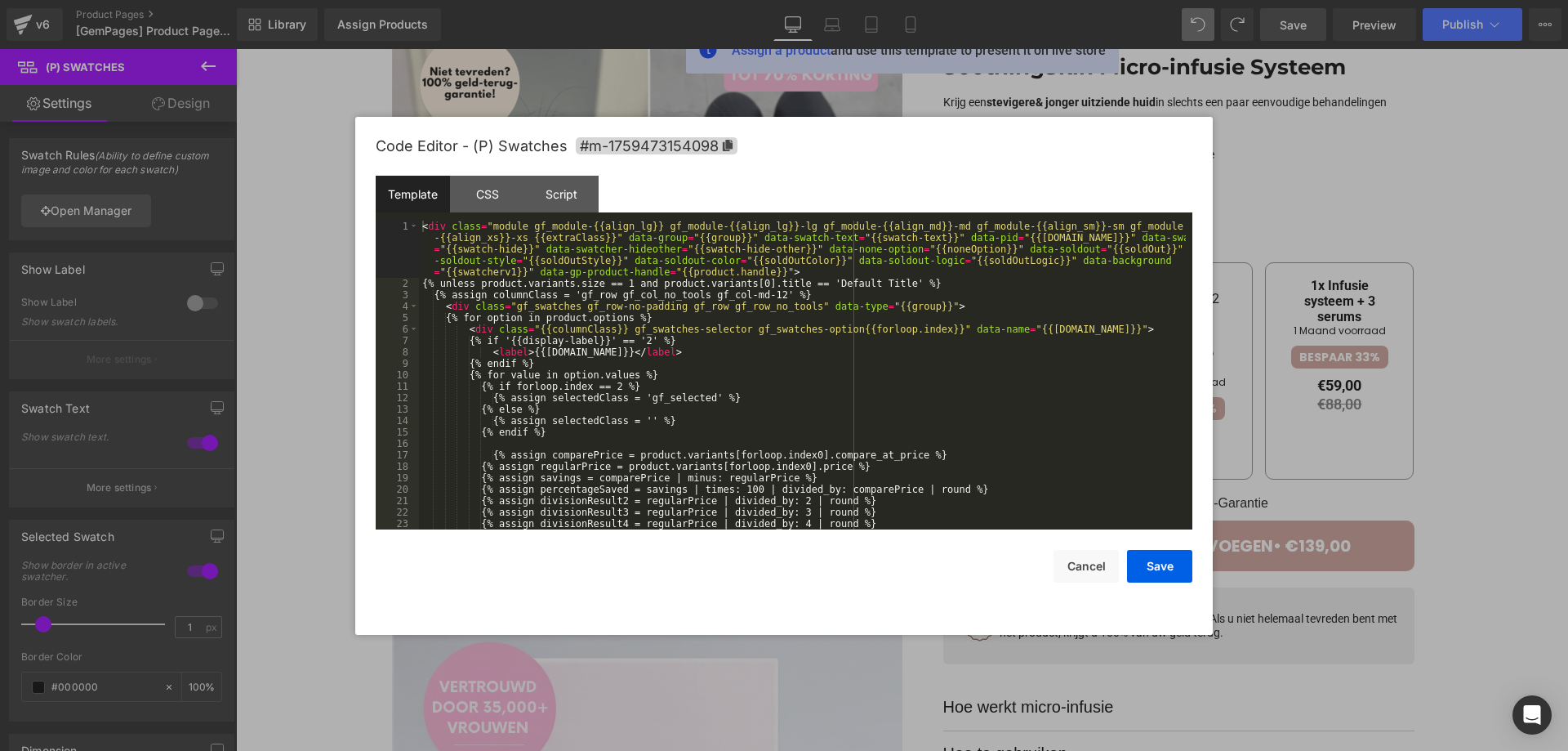
click at [1071, 0] on div "(P) Swatches You are previewing how the will restyle your page. You can not edi…" at bounding box center [784, 0] width 1568 height 0
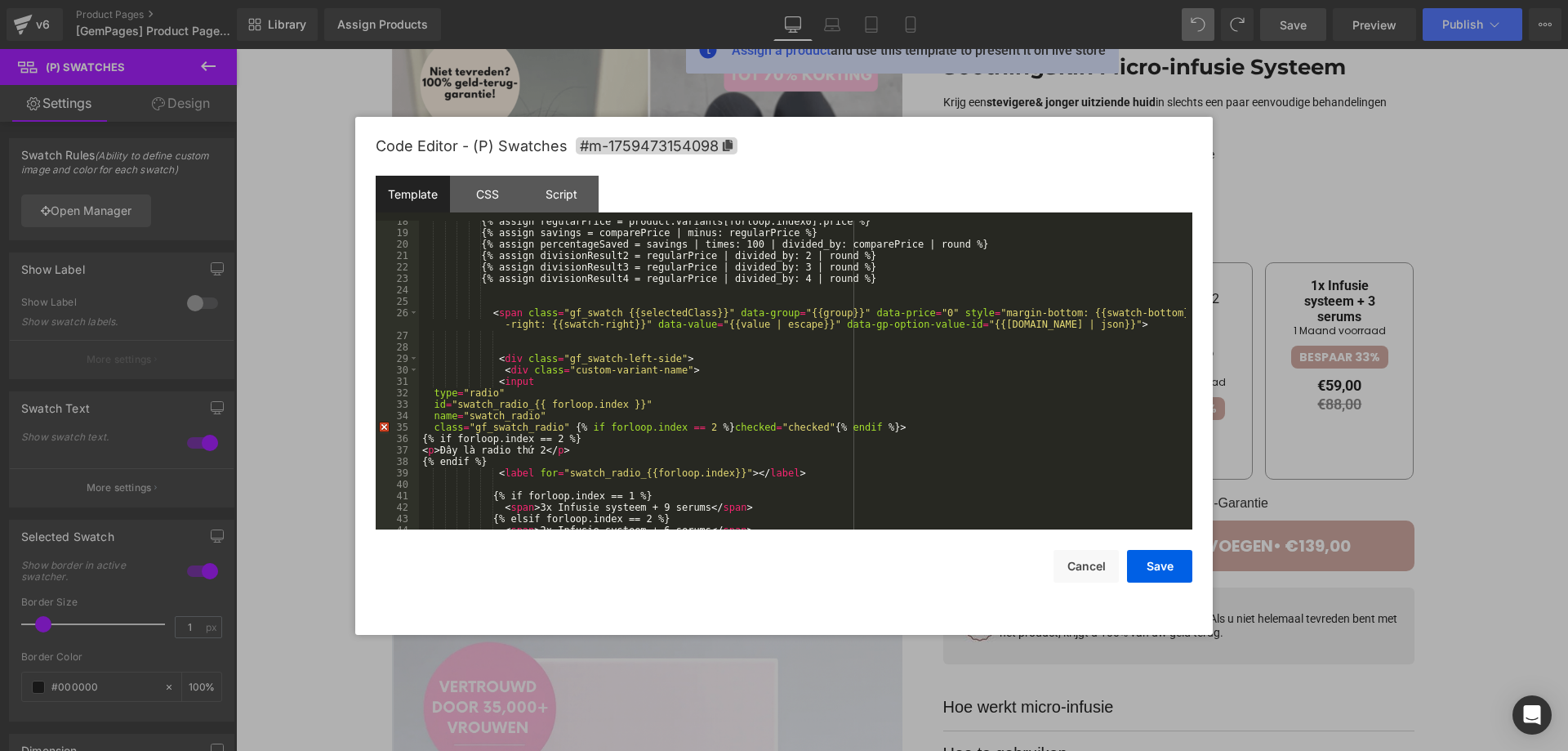
scroll to position [294, 0]
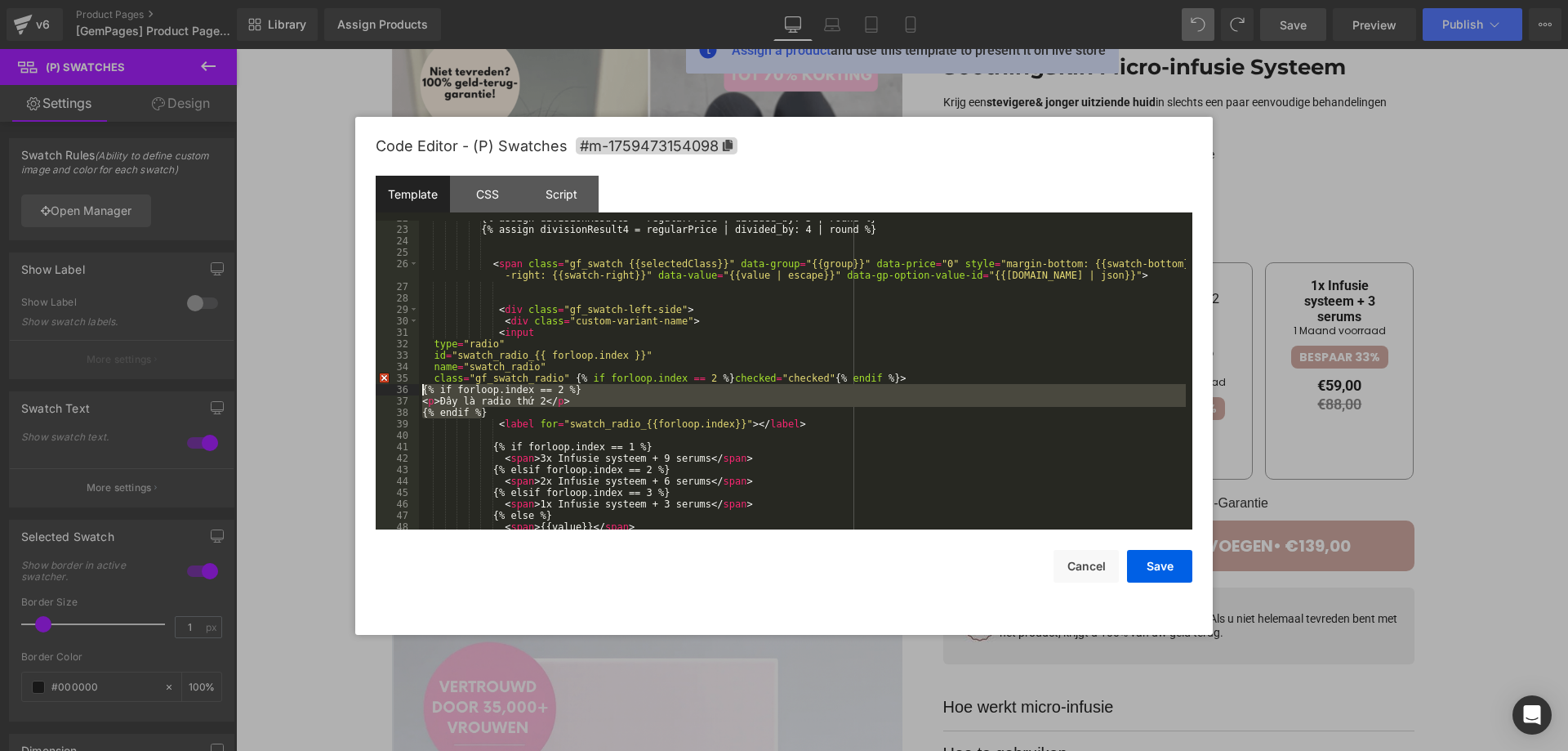
drag, startPoint x: 532, startPoint y: 414, endPoint x: 419, endPoint y: 390, distance: 115.5
click at [419, 390] on pre "22 23 24 25 26 27 28 29 30 31 32 33 34 35 36 37 38 39 40 41 42 43 44 45 46 47 4…" at bounding box center [784, 374] width 816 height 308
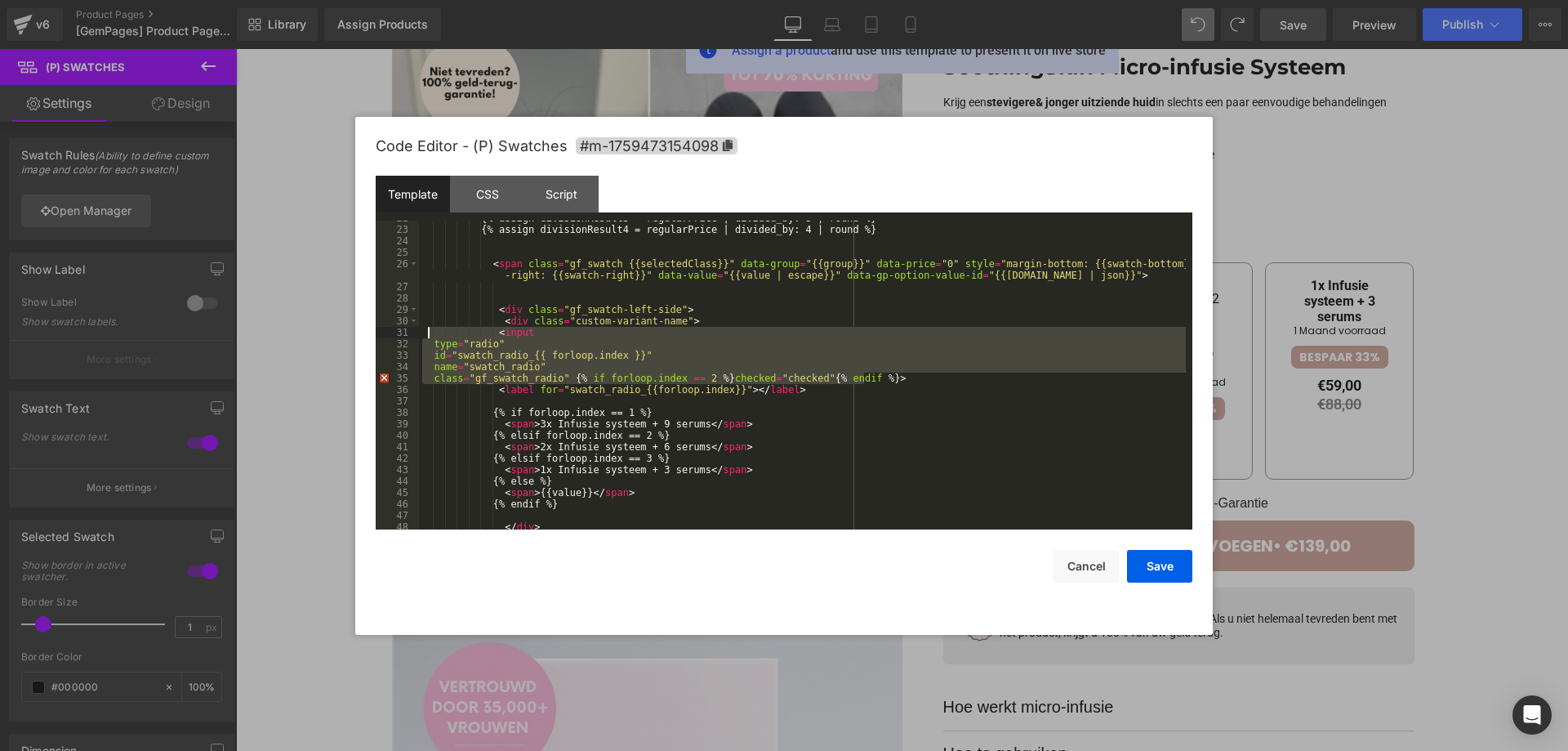
drag, startPoint x: 884, startPoint y: 377, endPoint x: 427, endPoint y: 336, distance: 458.8
click at [427, 336] on div "{% assign divisionResult3 = regularPrice | divided_by: 3 | round %} {% assign d…" at bounding box center [803, 378] width 767 height 331
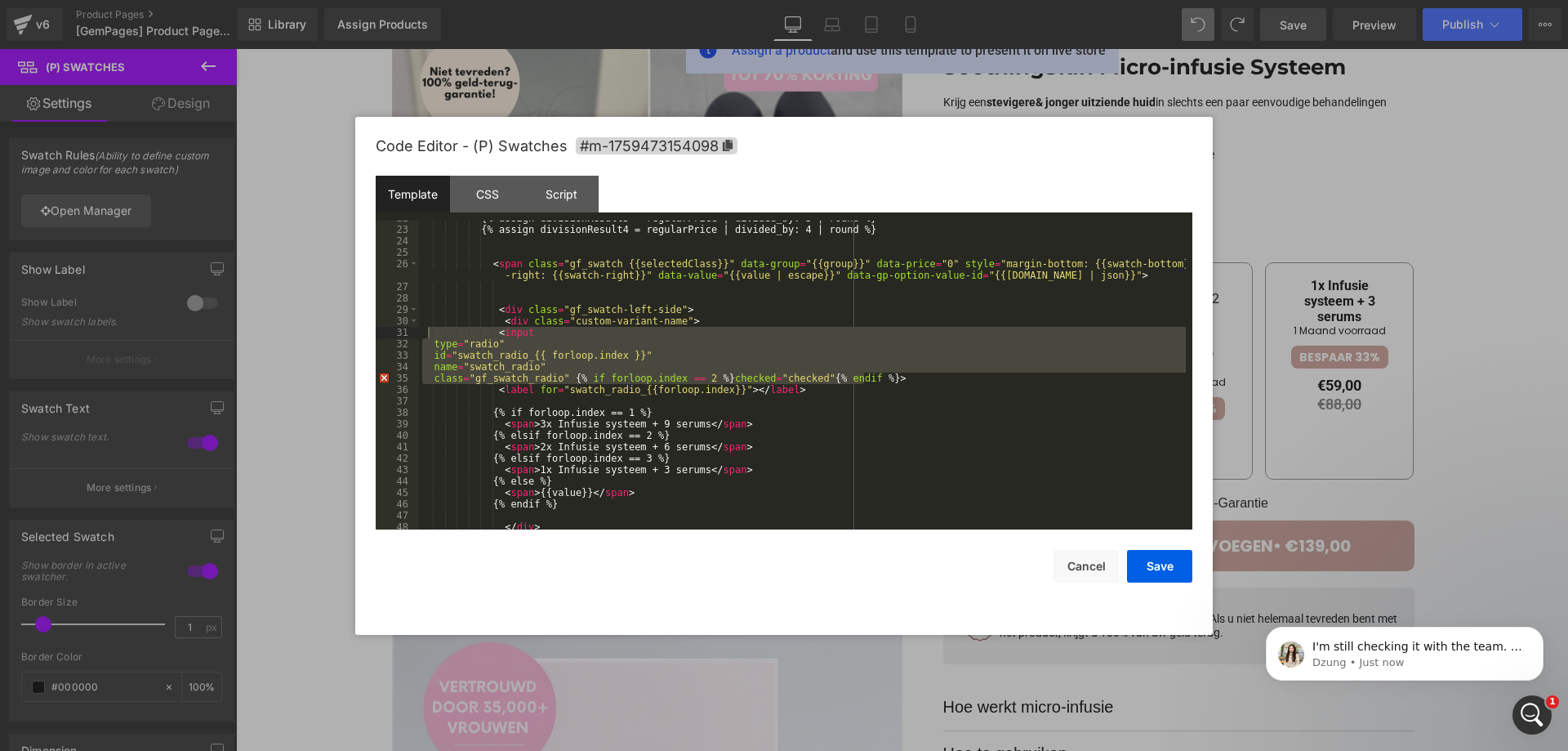
scroll to position [0, 0]
click at [876, 377] on div "{% assign divisionResult3 = regularPrice | divided_by: 3 | round %} {% assign d…" at bounding box center [803, 374] width 767 height 308
drag, startPoint x: 877, startPoint y: 377, endPoint x: 493, endPoint y: 336, distance: 386.2
click at [493, 336] on div "{% assign divisionResult3 = regularPrice | divided_by: 3 | round %} {% assign d…" at bounding box center [803, 378] width 767 height 331
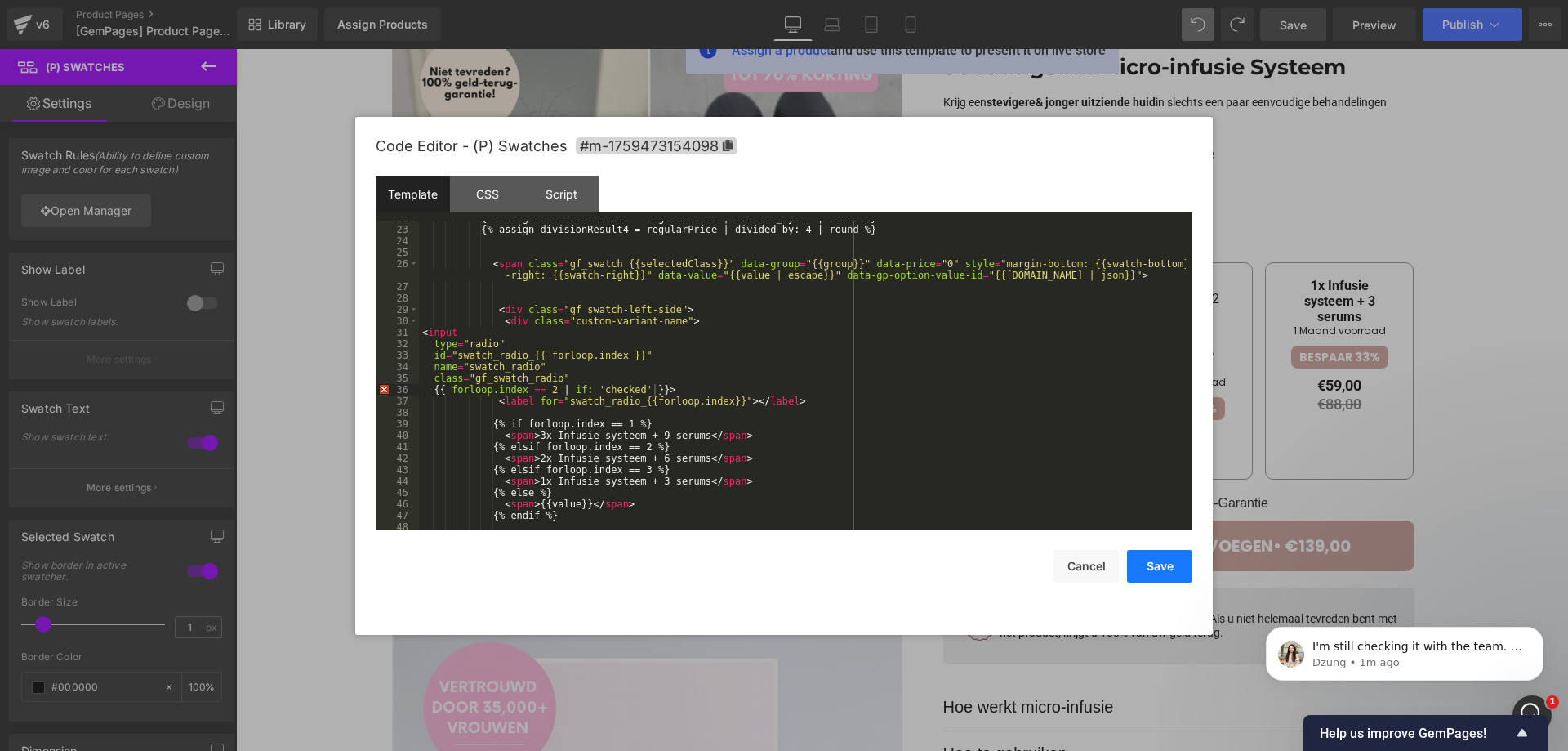
click at [1147, 565] on button "Save" at bounding box center [1159, 567] width 65 height 33
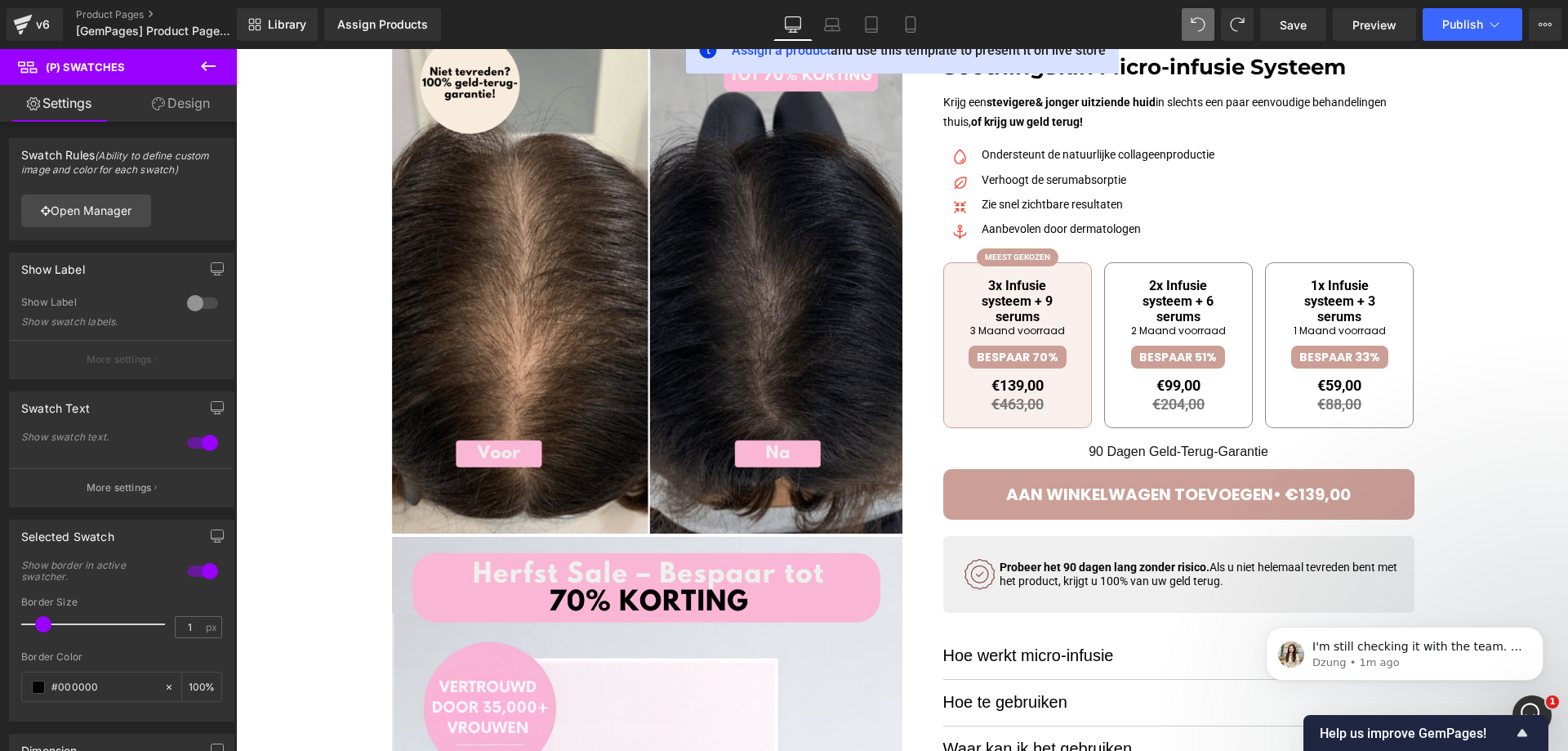
drag, startPoint x: 1302, startPoint y: 36, endPoint x: 1341, endPoint y: 41, distance: 39.3
click at [1307, 35] on link "Save" at bounding box center [1293, 25] width 66 height 33
click at [1371, 36] on link "Preview" at bounding box center [1374, 25] width 83 height 33
click at [1484, 27] on button "Publish" at bounding box center [1472, 25] width 99 height 33
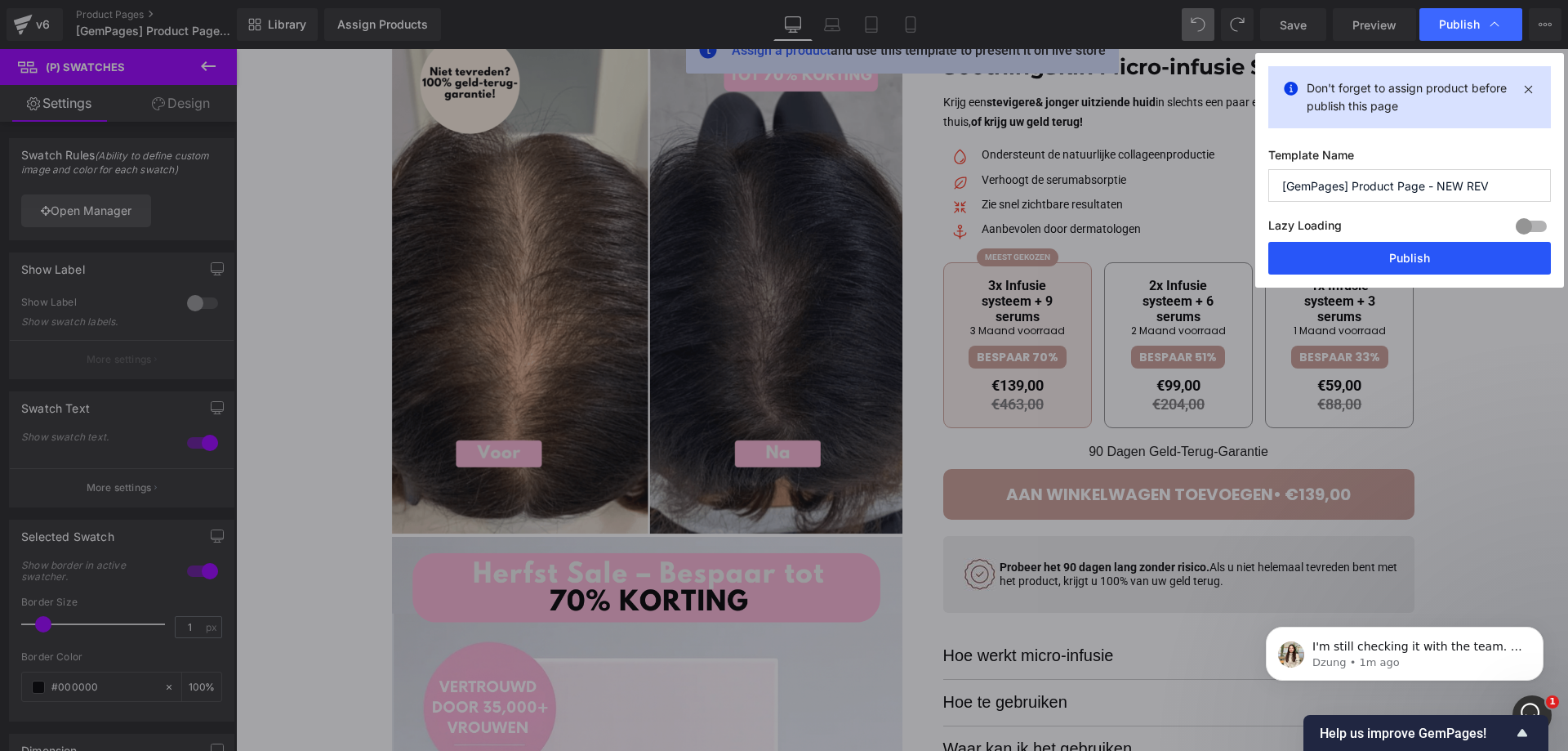
drag, startPoint x: 1196, startPoint y: 244, endPoint x: 822, endPoint y: 4, distance: 444.4
click at [1403, 258] on button "Publish" at bounding box center [1410, 258] width 283 height 33
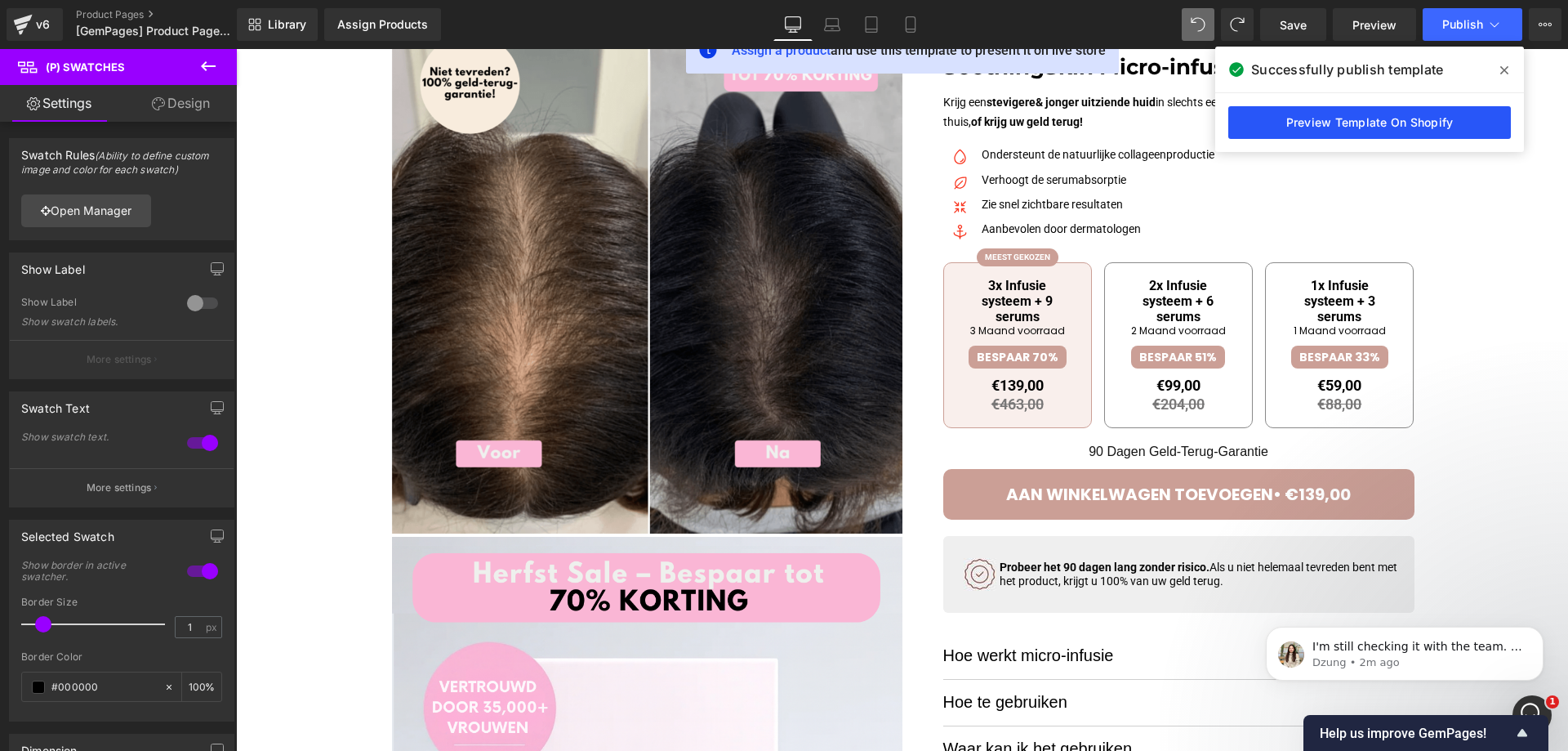
click at [1336, 123] on link "Preview Template On Shopify" at bounding box center [1370, 123] width 283 height 33
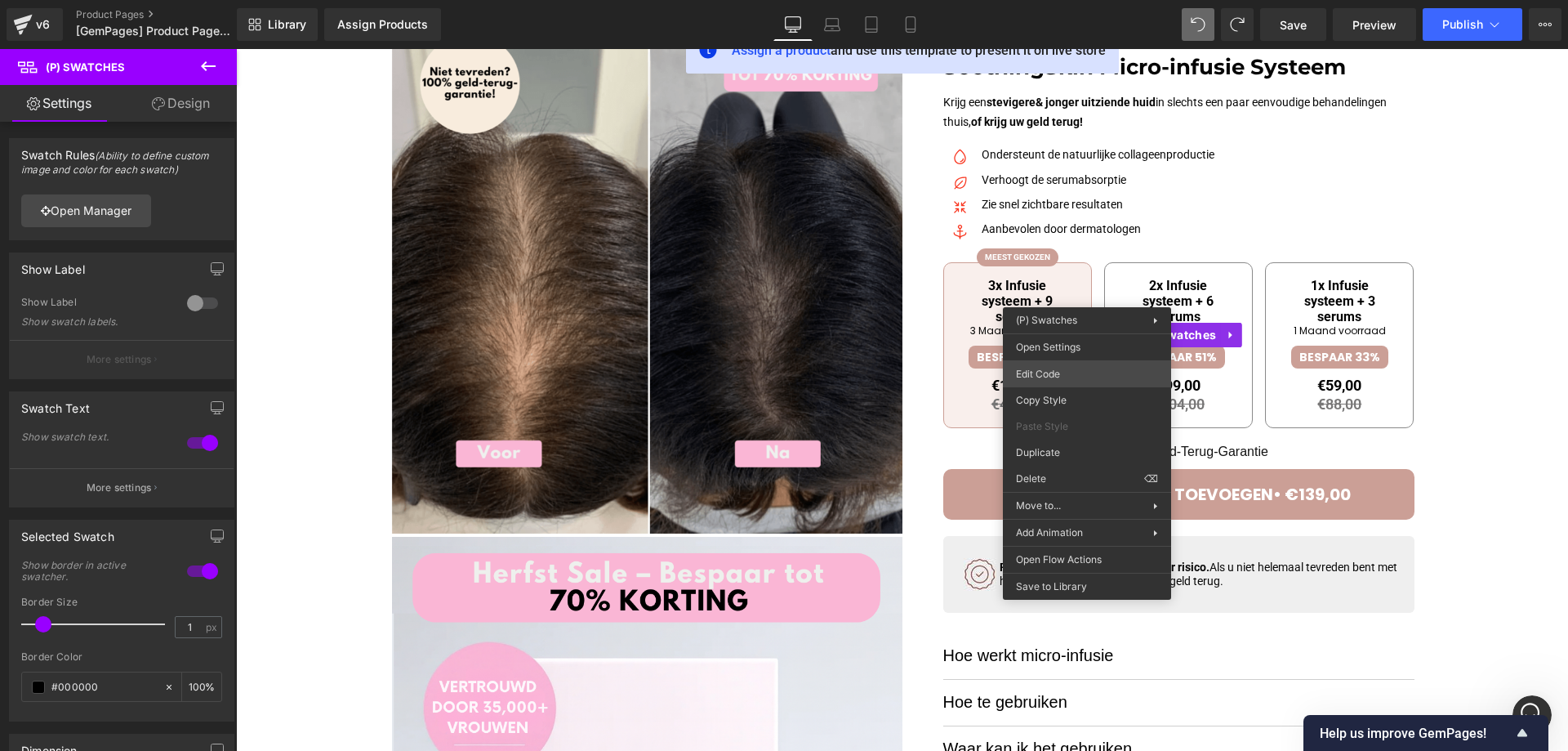
click at [1091, 0] on div "(P) Swatches You are previewing how the will restyle your page. You can not edi…" at bounding box center [784, 0] width 1568 height 0
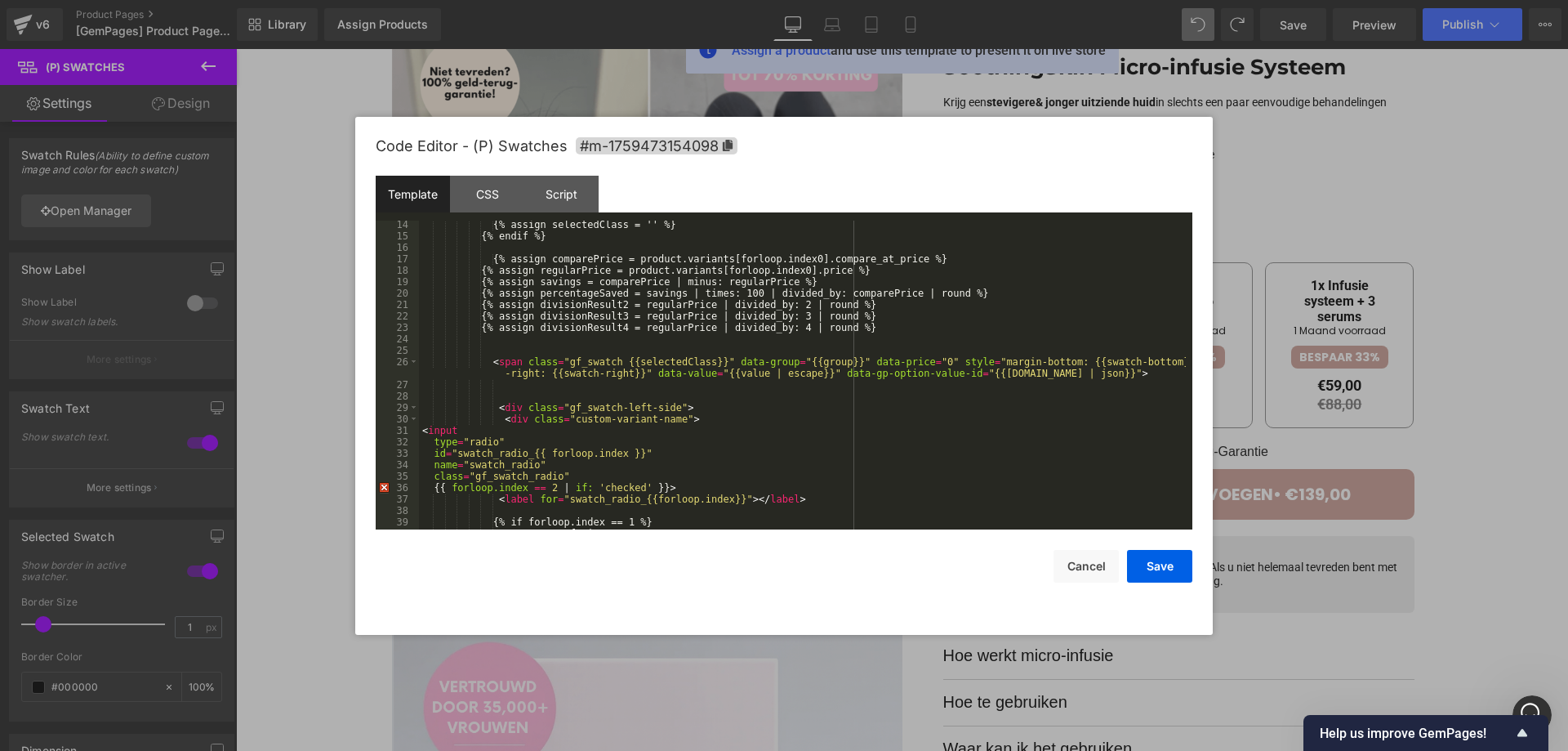
scroll to position [343, 0]
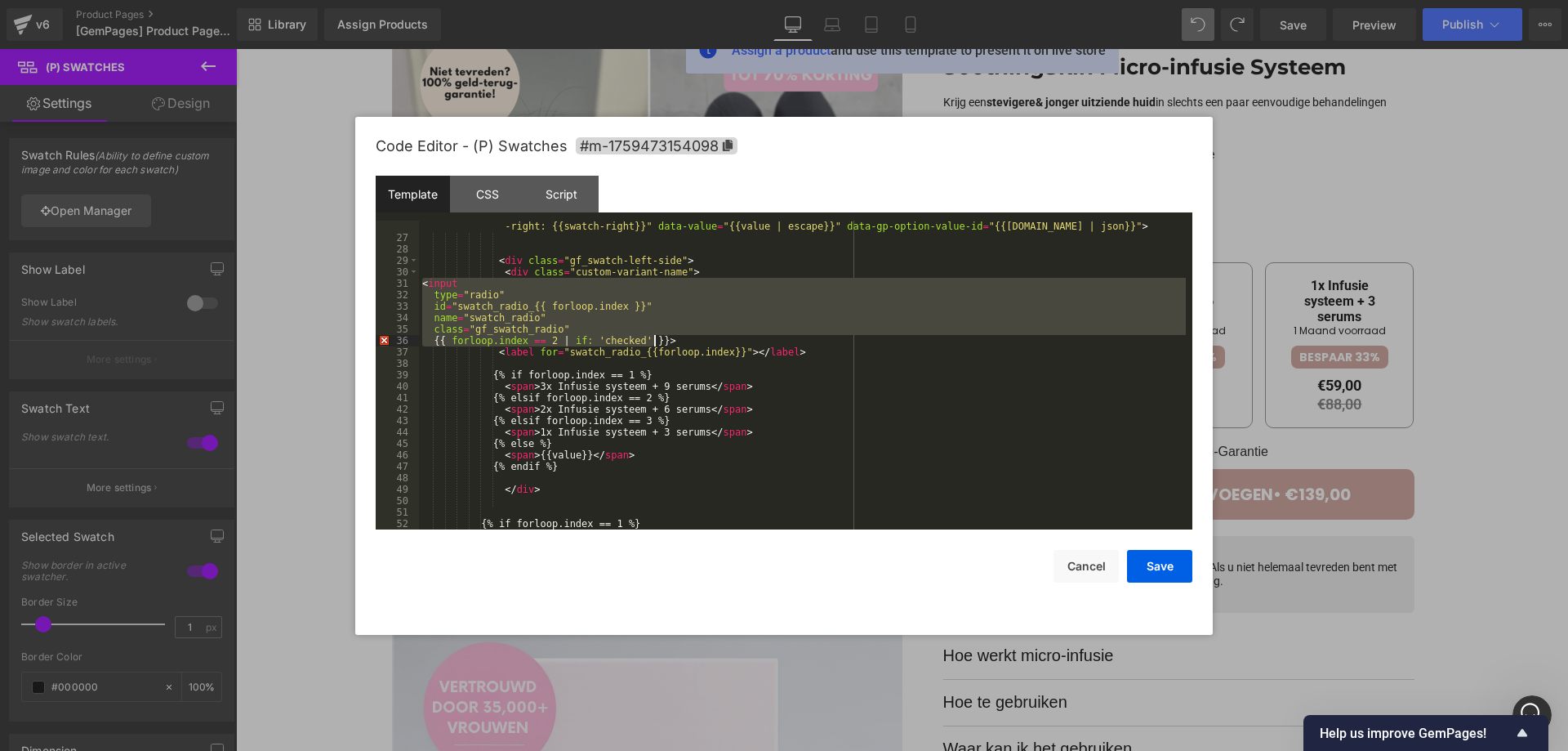
drag, startPoint x: 423, startPoint y: 285, endPoint x: 663, endPoint y: 340, distance: 246.2
click at [663, 340] on div "< span class = "gf_swatch {{selectedClass}}" data-group = "{{group}}" data-pric…" at bounding box center [803, 380] width 767 height 343
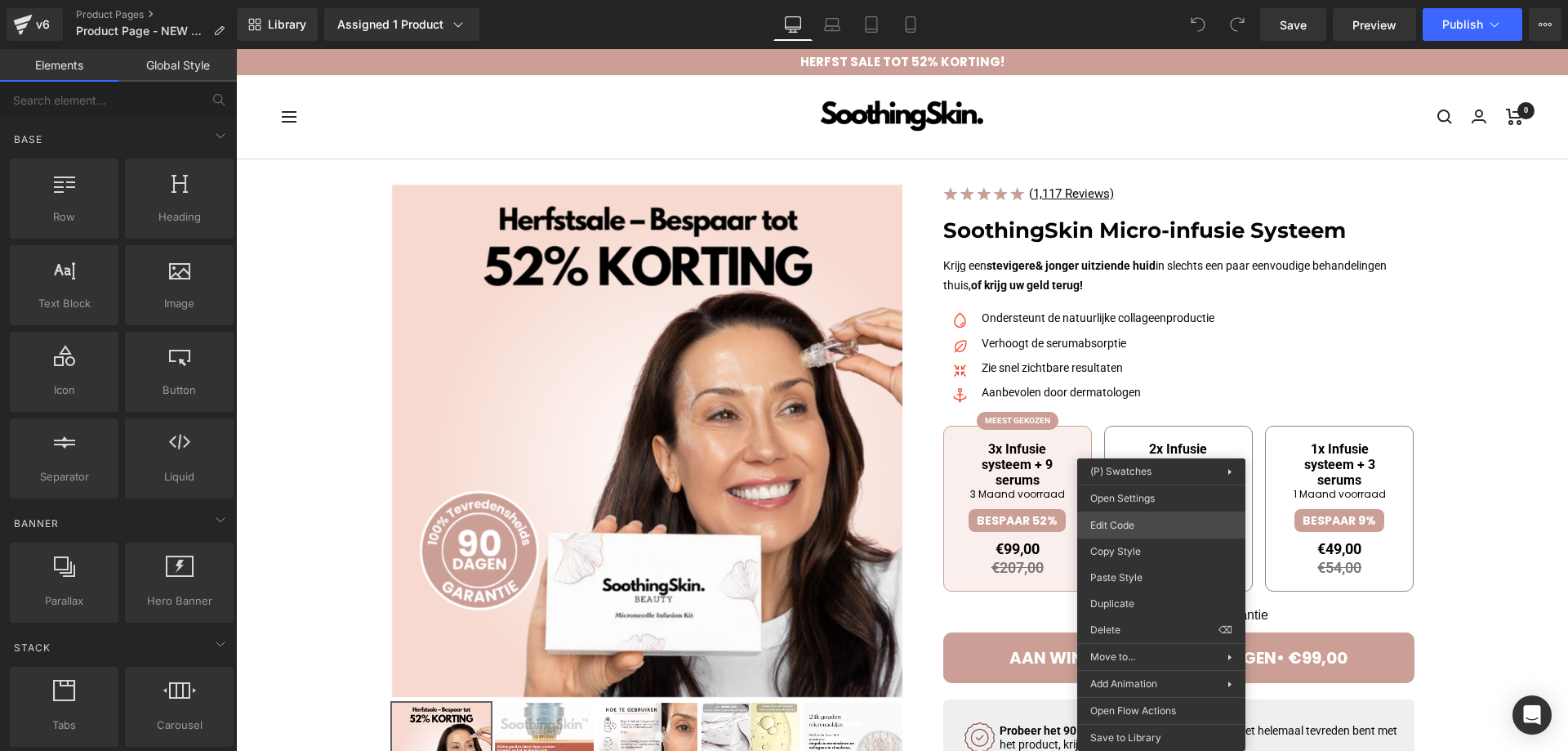
click at [1154, 0] on div "You are previewing how the will restyle your page. You can not edit Elements in…" at bounding box center [784, 0] width 1568 height 0
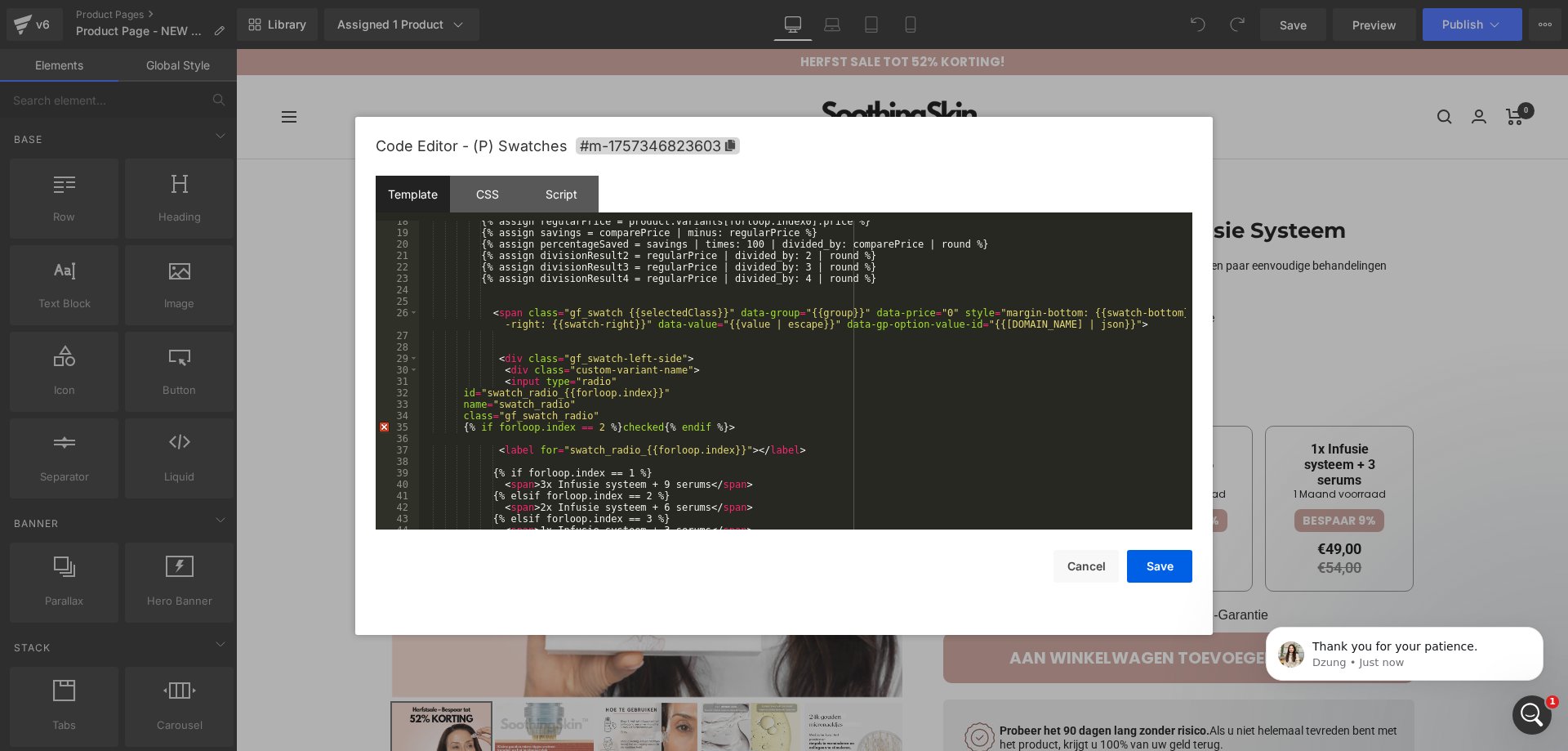
scroll to position [245, 0]
